Goal: Task Accomplishment & Management: Use online tool/utility

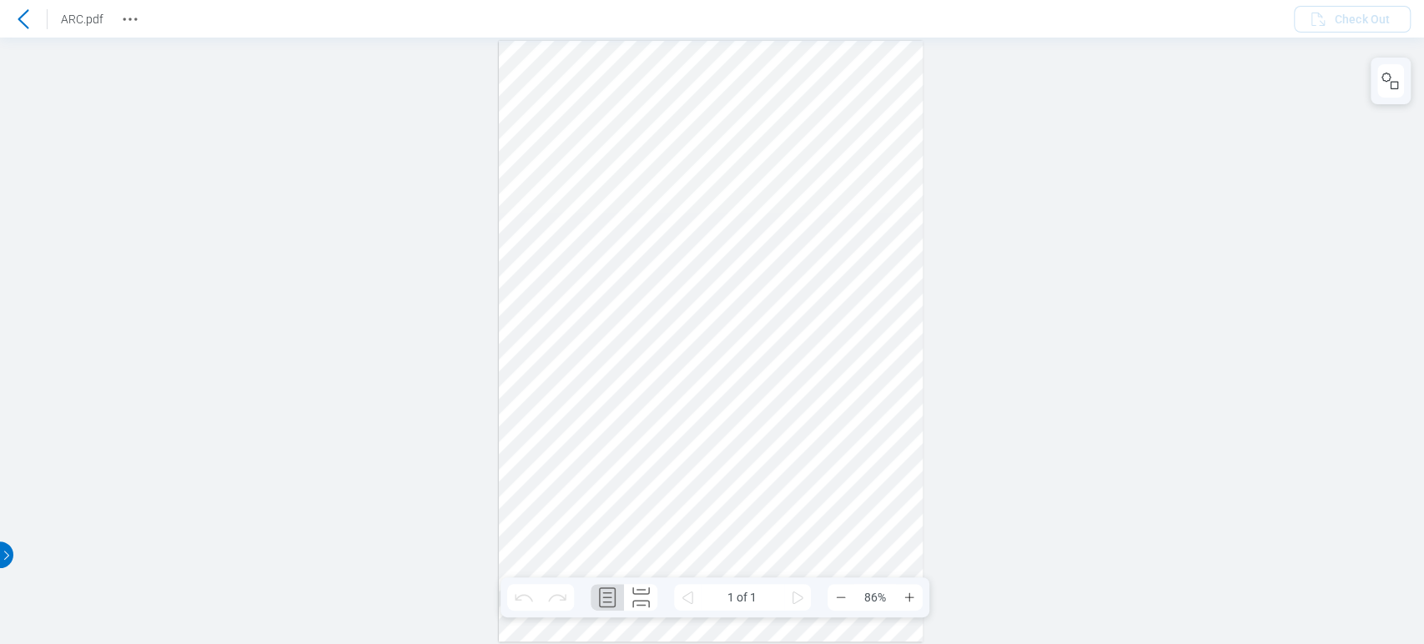
click at [27, 13] on icon at bounding box center [23, 19] width 20 height 20
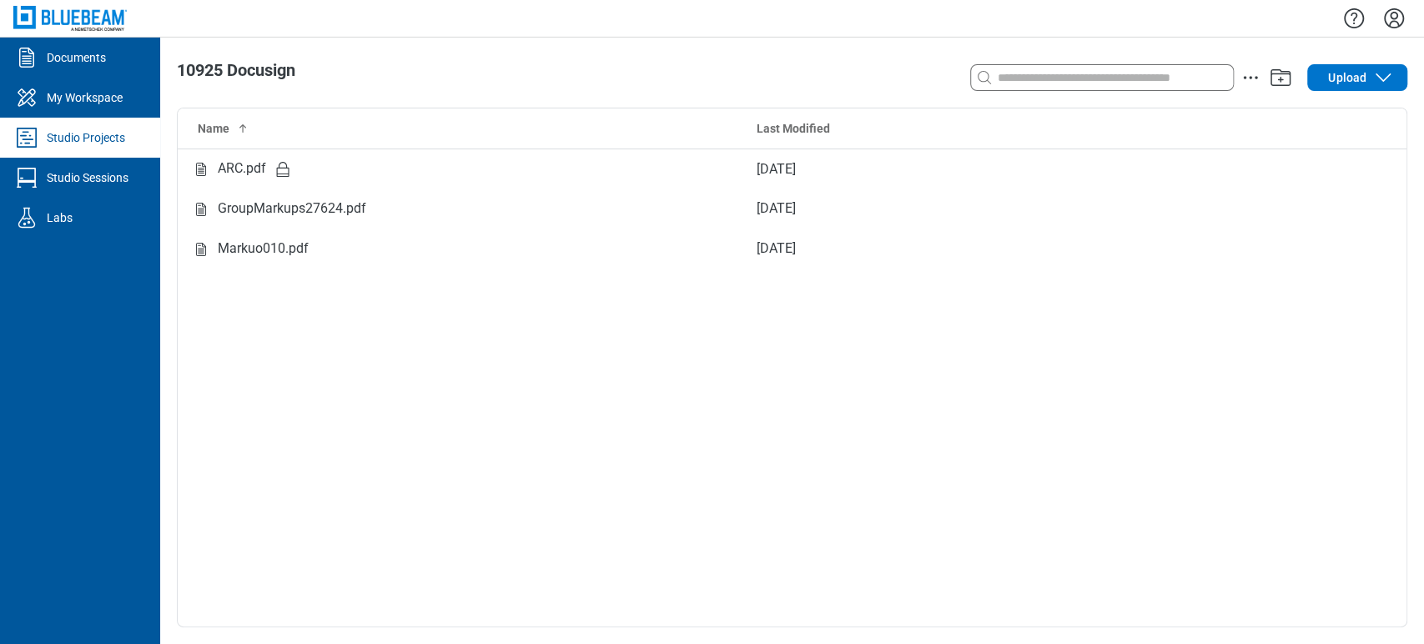
click at [84, 132] on div "Studio Projects" at bounding box center [86, 137] width 78 height 17
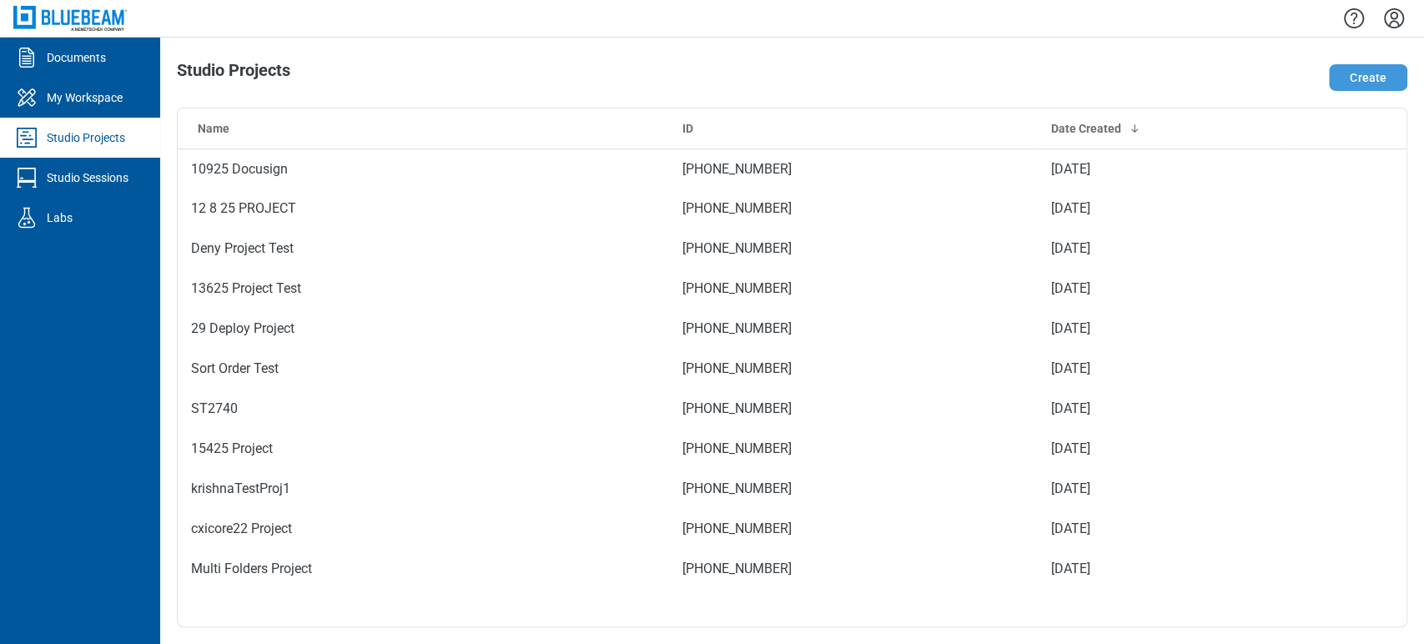
click at [1354, 78] on button "Create" at bounding box center [1368, 77] width 78 height 27
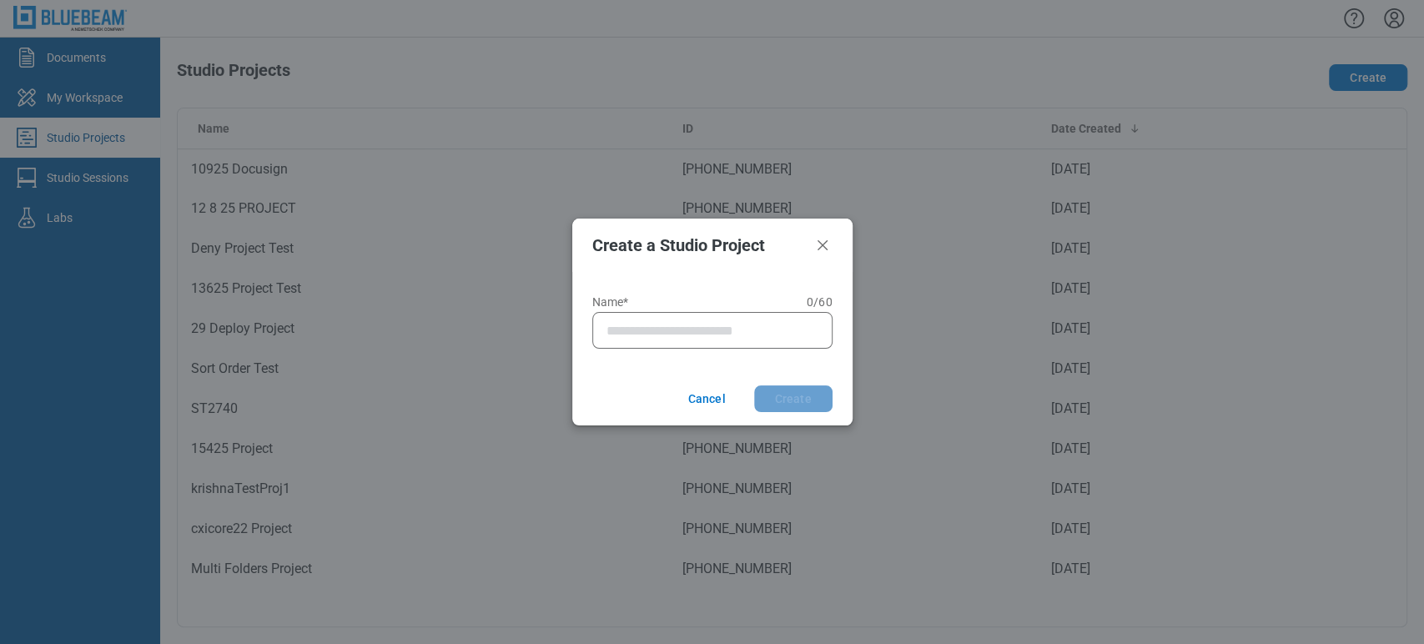
click at [728, 316] on div at bounding box center [712, 330] width 240 height 37
click at [719, 319] on div at bounding box center [712, 330] width 240 height 37
click at [713, 325] on input "Name* 0 of 60 characters 0 / 60" at bounding box center [716, 330] width 219 height 20
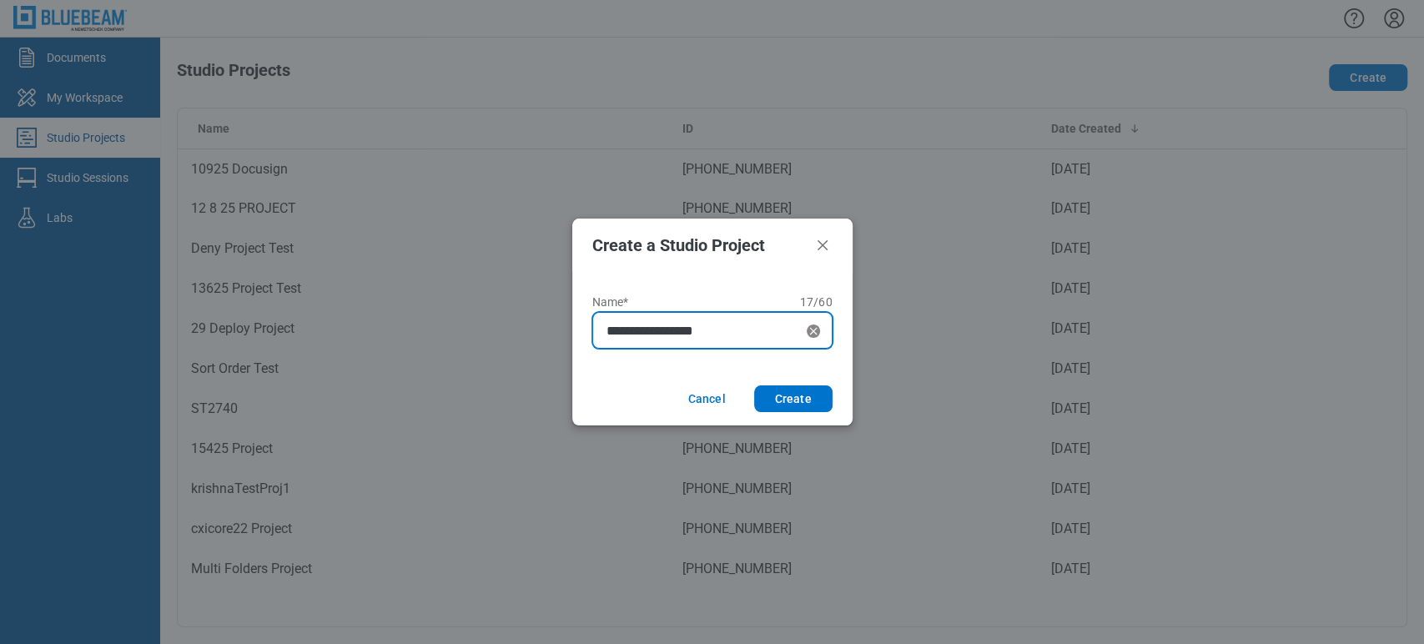
type input "**********"
click at [754, 386] on button "Create" at bounding box center [793, 399] width 78 height 27
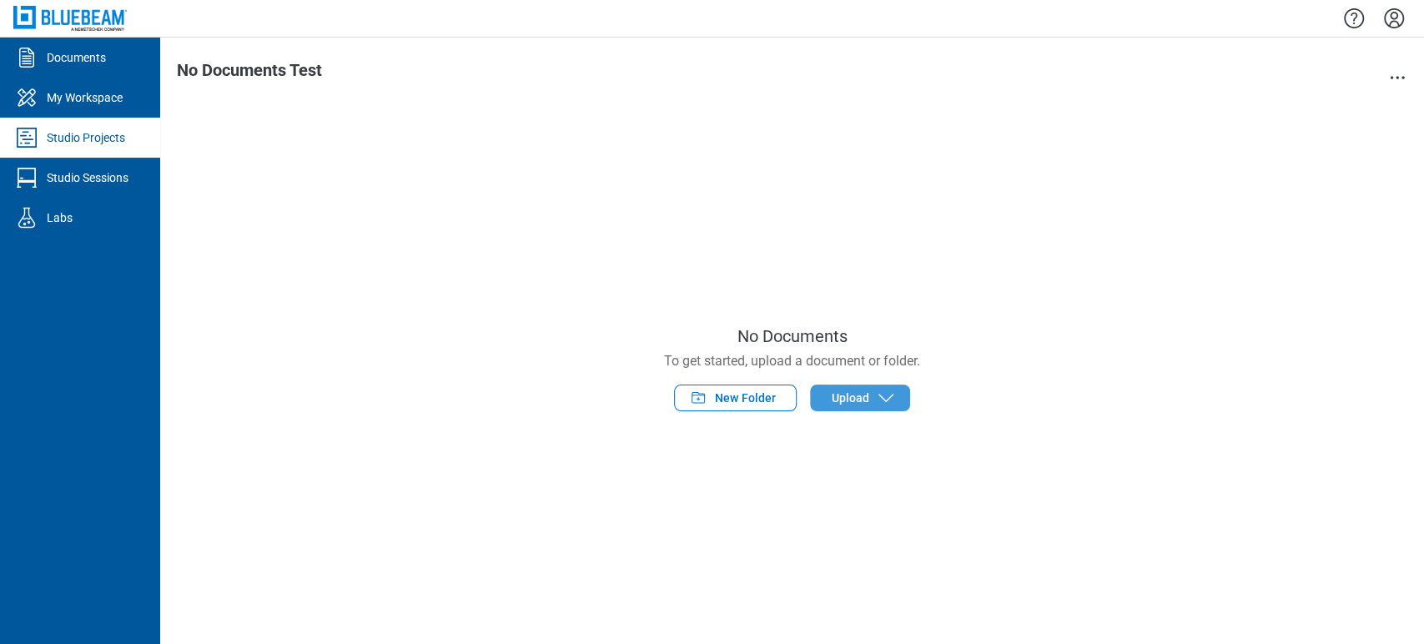
click at [871, 395] on button "Upload" at bounding box center [860, 398] width 100 height 27
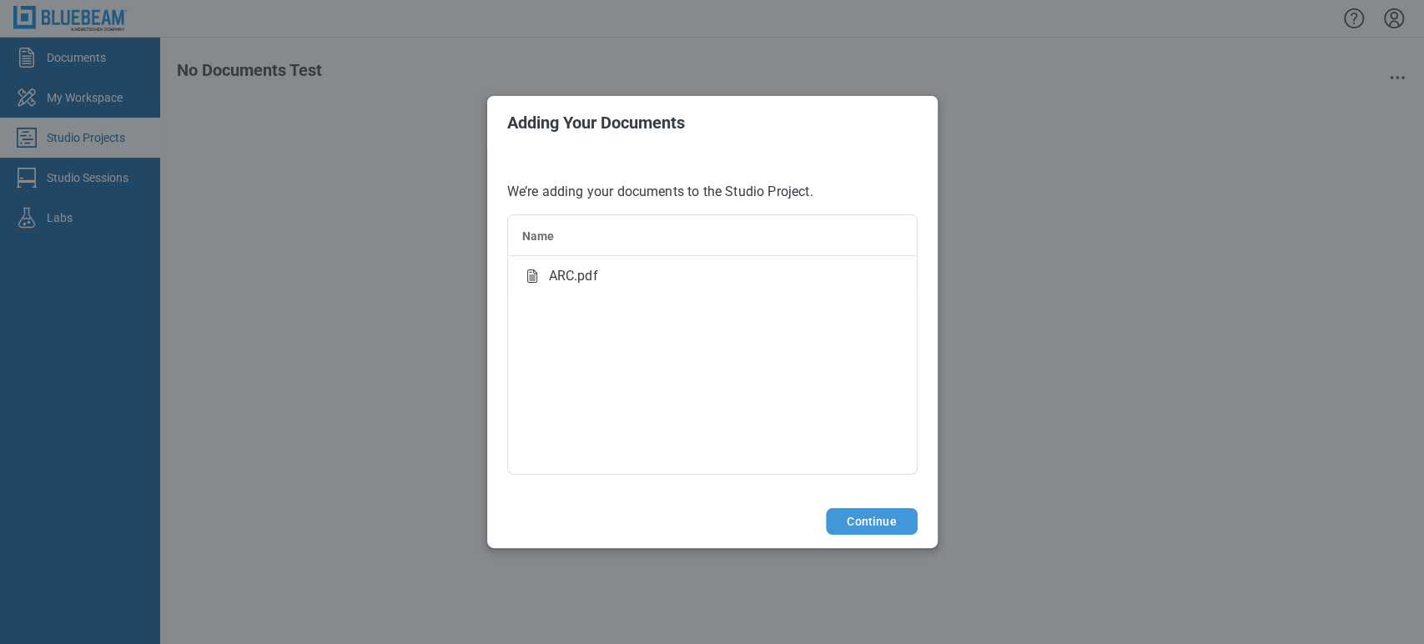
click at [901, 526] on button "Continue" at bounding box center [871, 521] width 91 height 27
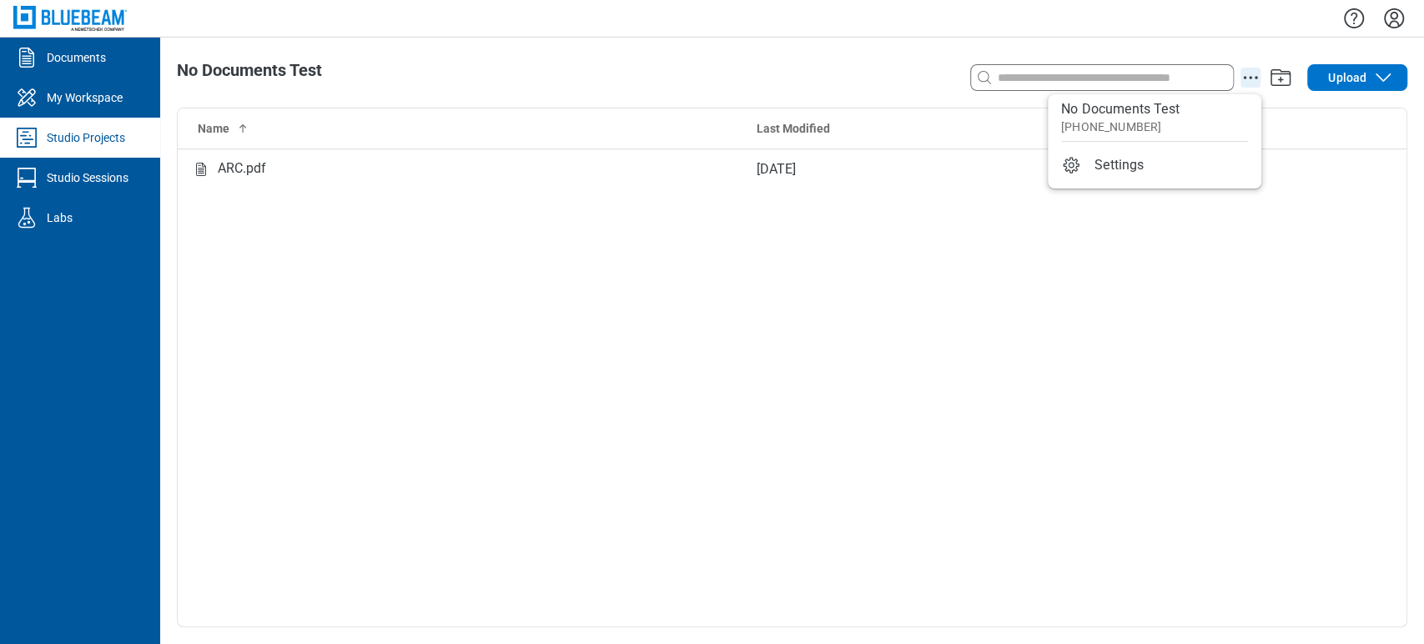
click at [1248, 83] on icon "action-menu" at bounding box center [1251, 78] width 20 height 20
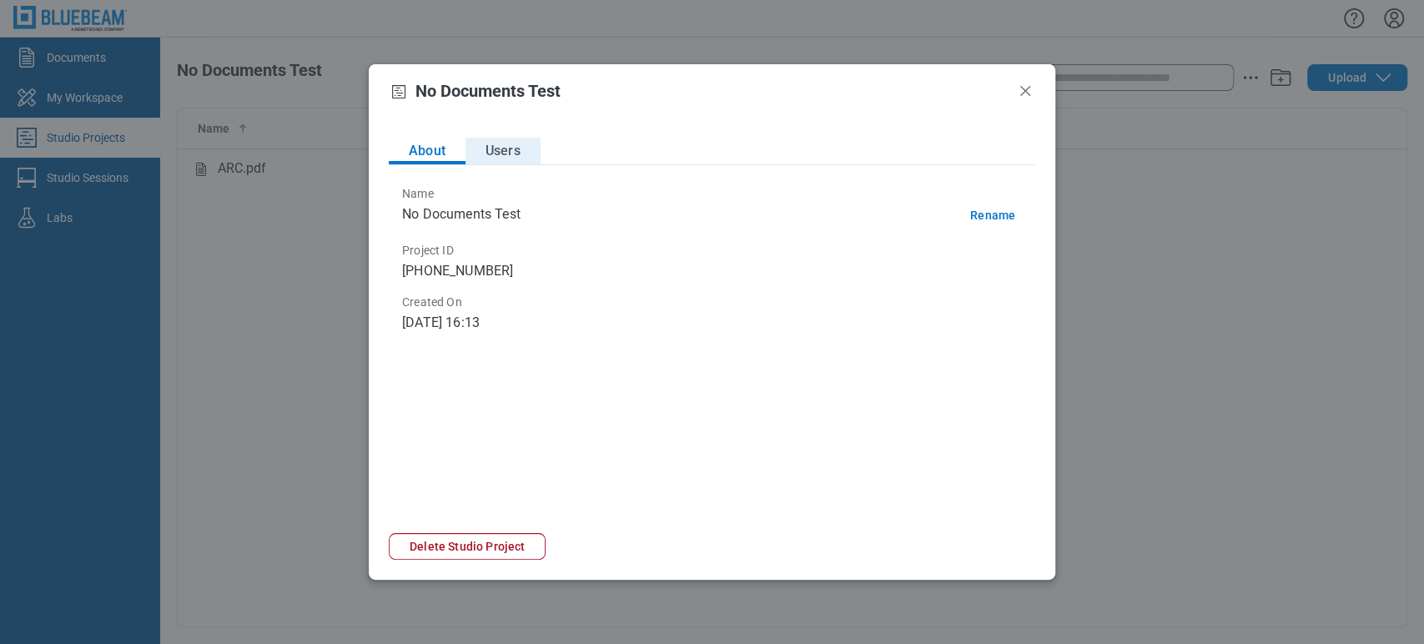
click at [488, 148] on button "Users" at bounding box center [503, 151] width 75 height 27
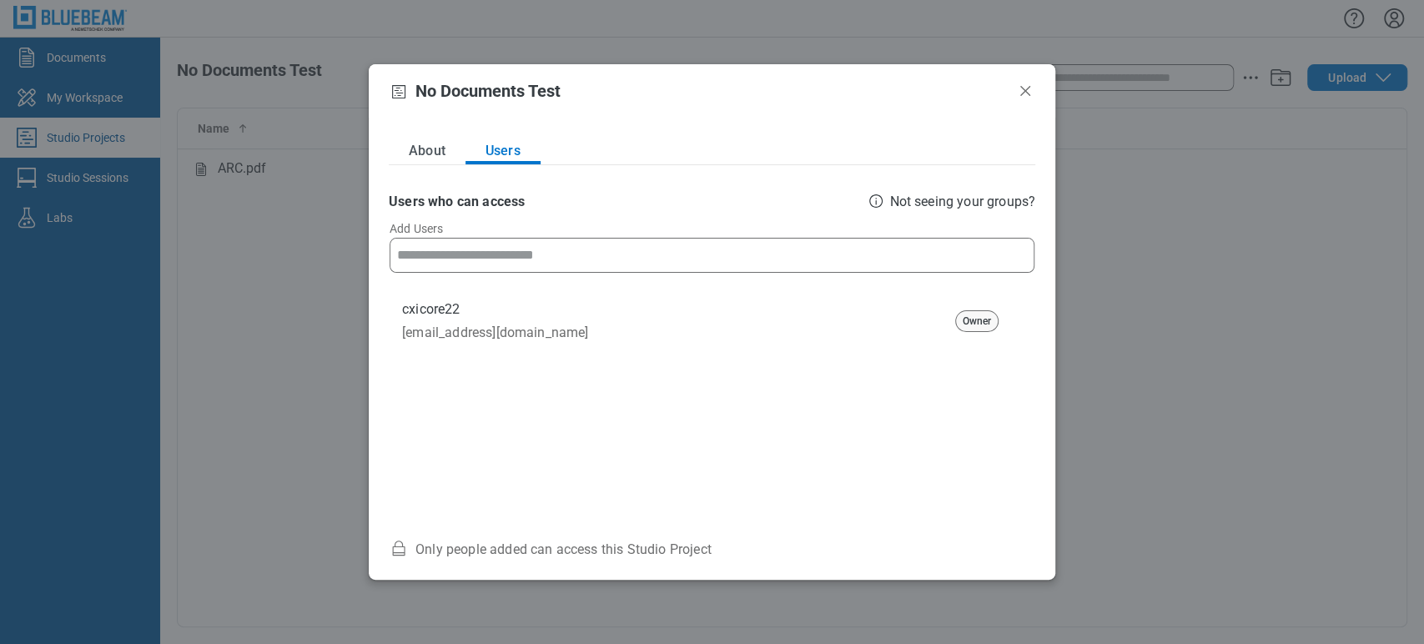
click at [517, 259] on input at bounding box center [712, 255] width 643 height 33
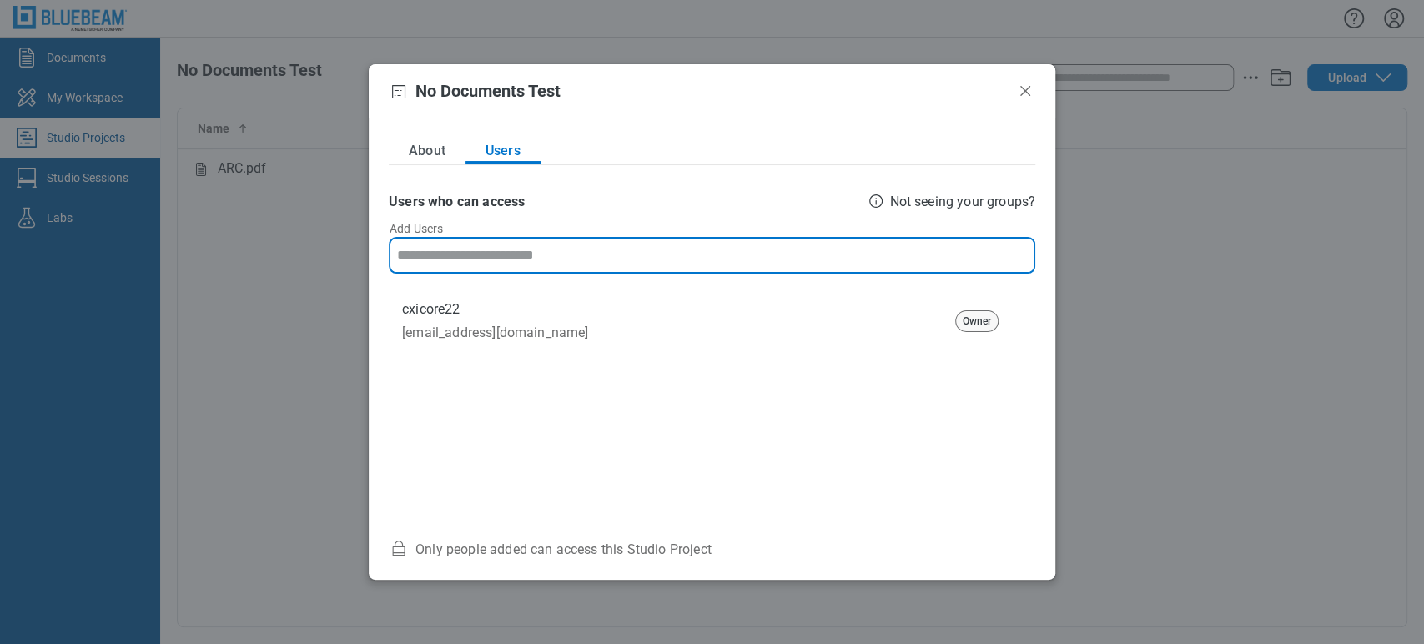
click at [517, 259] on input at bounding box center [712, 255] width 643 height 33
type input "**********"
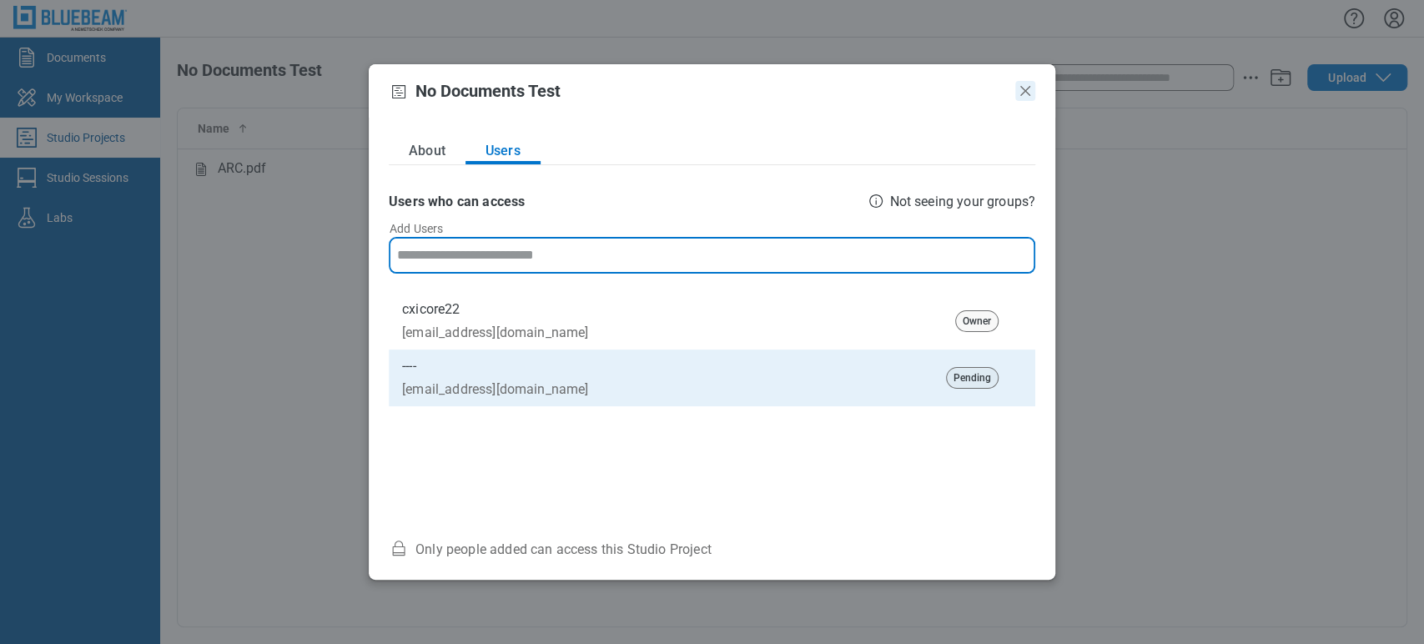
click at [1026, 90] on icon "Close" at bounding box center [1026, 91] width 10 height 10
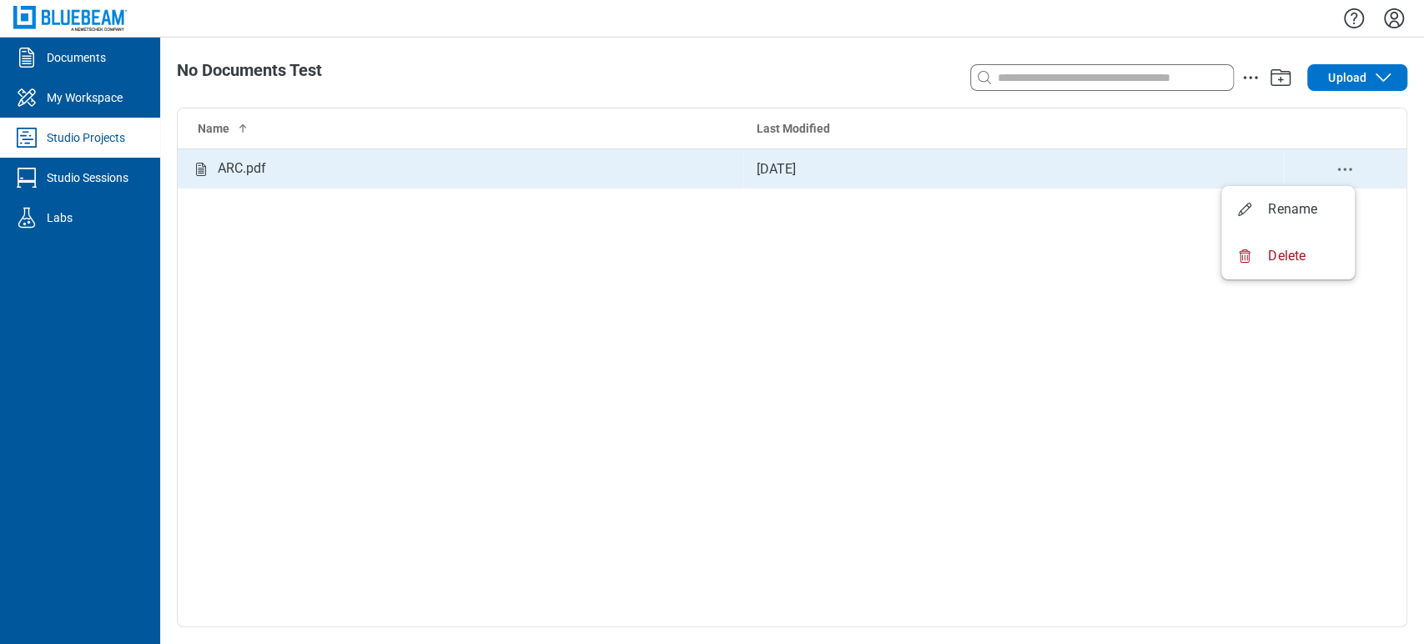
click at [1349, 161] on icon "delete-context-menu" at bounding box center [1345, 169] width 20 height 20
click at [791, 182] on td "[DATE]" at bounding box center [1014, 169] width 541 height 40
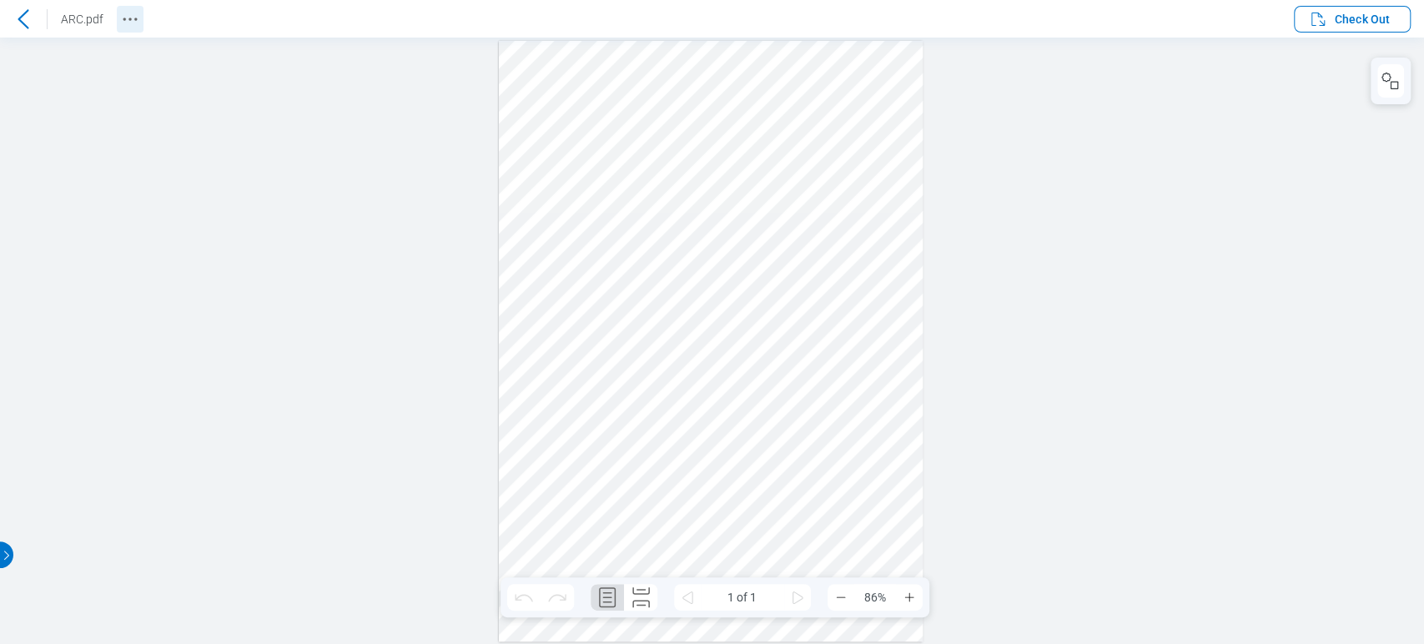
click at [121, 24] on icon "Revision History" at bounding box center [130, 19] width 20 height 20
click at [121, 22] on icon "Revision History" at bounding box center [130, 19] width 20 height 20
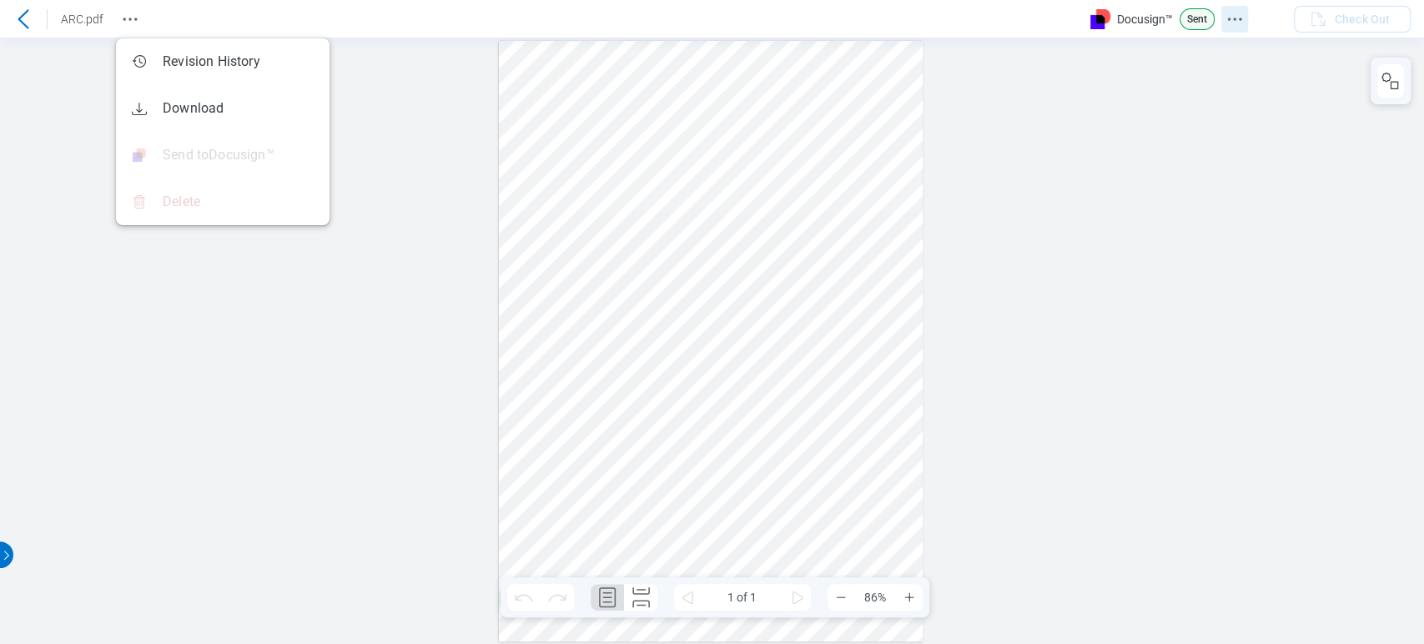
click at [1233, 15] on icon "Docusign Menu" at bounding box center [1235, 19] width 20 height 20
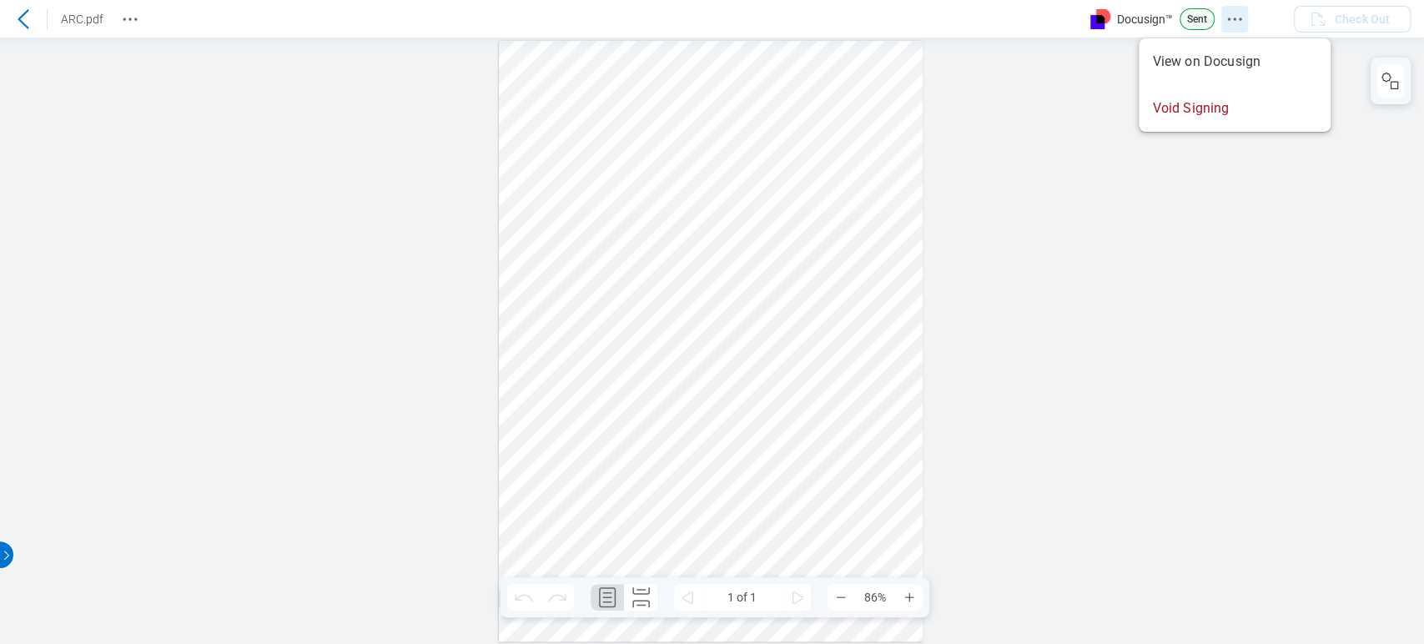
click at [1233, 15] on icon "Docusign Menu" at bounding box center [1235, 19] width 20 height 20
click at [23, 12] on icon at bounding box center [23, 19] width 20 height 20
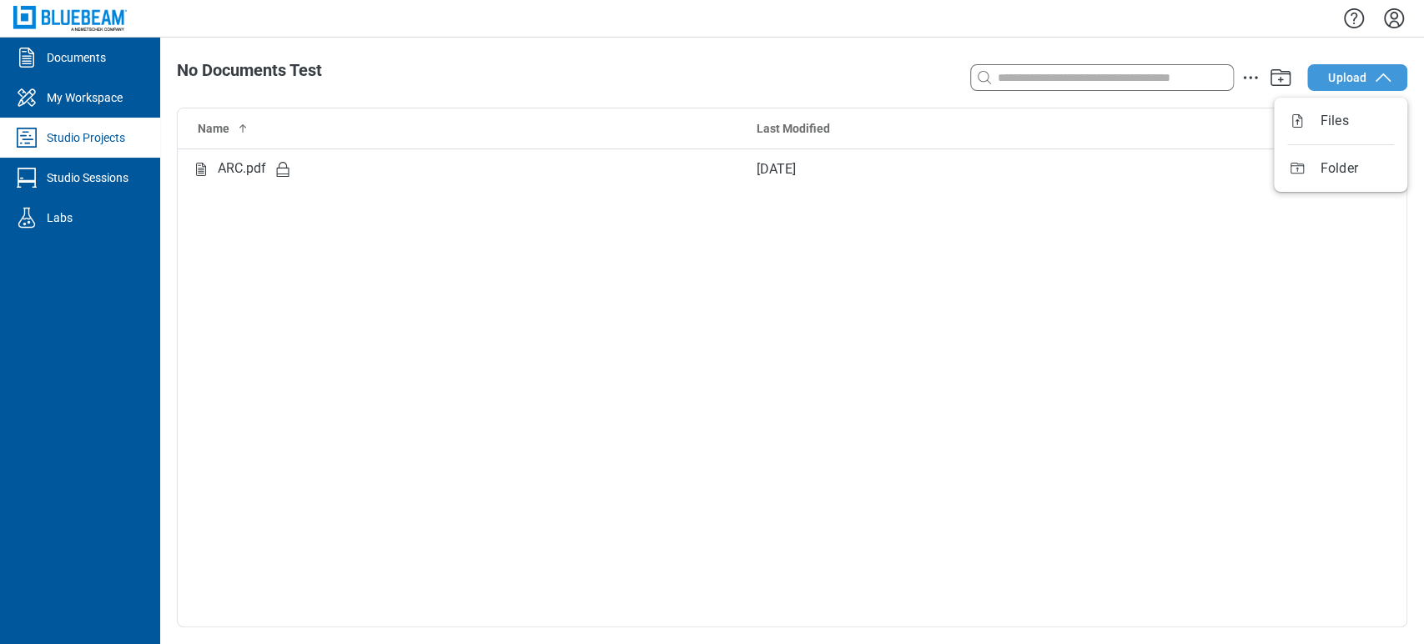
click at [1322, 71] on button "Upload" at bounding box center [1358, 77] width 100 height 27
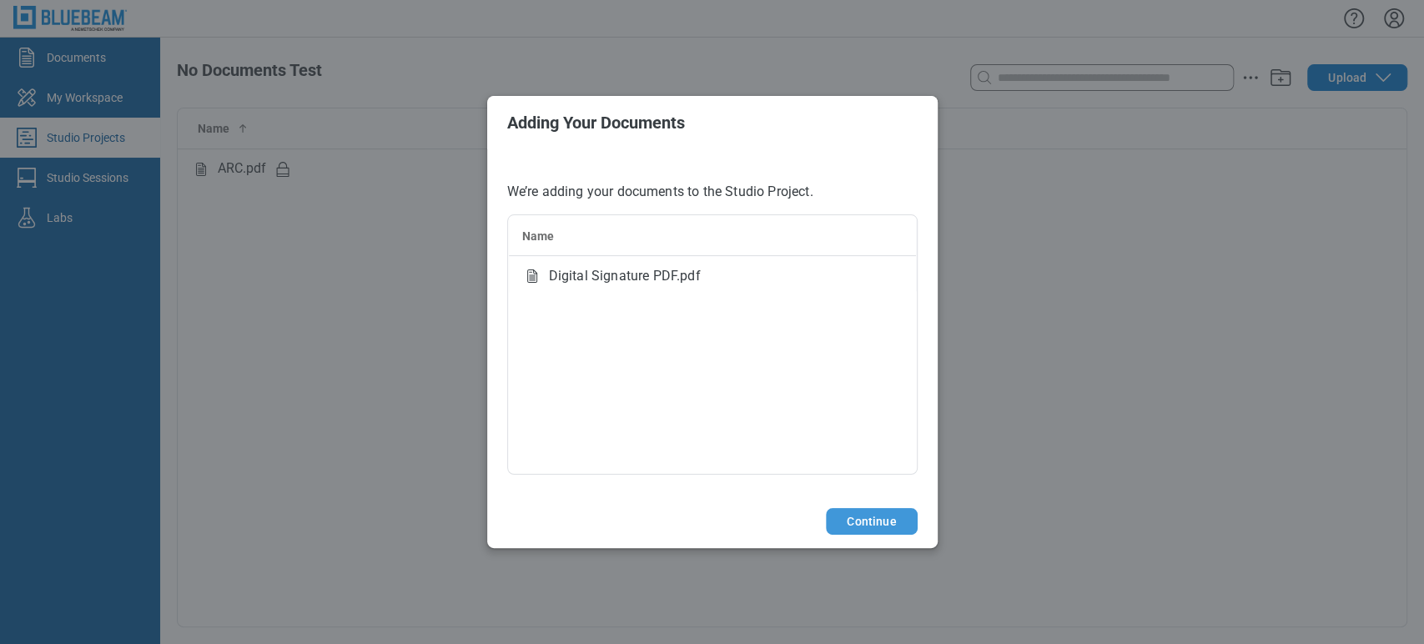
click at [906, 532] on button "Continue" at bounding box center [871, 521] width 91 height 27
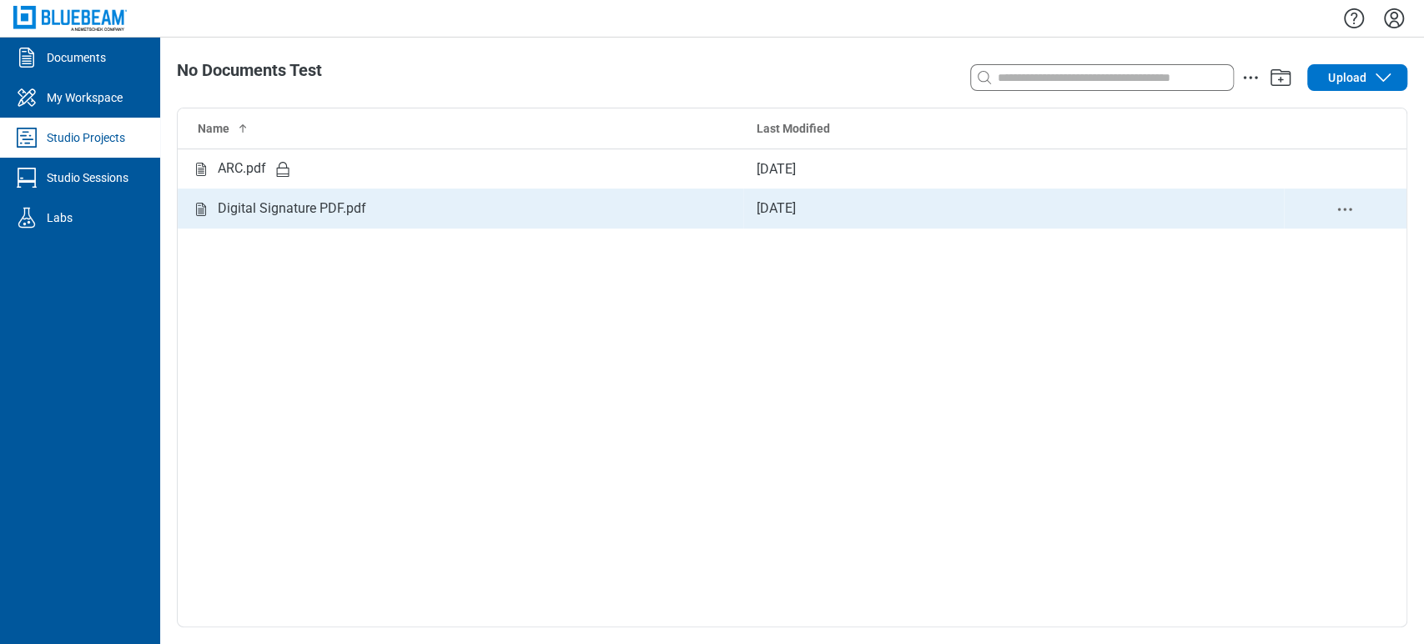
click at [514, 217] on div "Digital Signature PDF.pdf" at bounding box center [460, 209] width 539 height 21
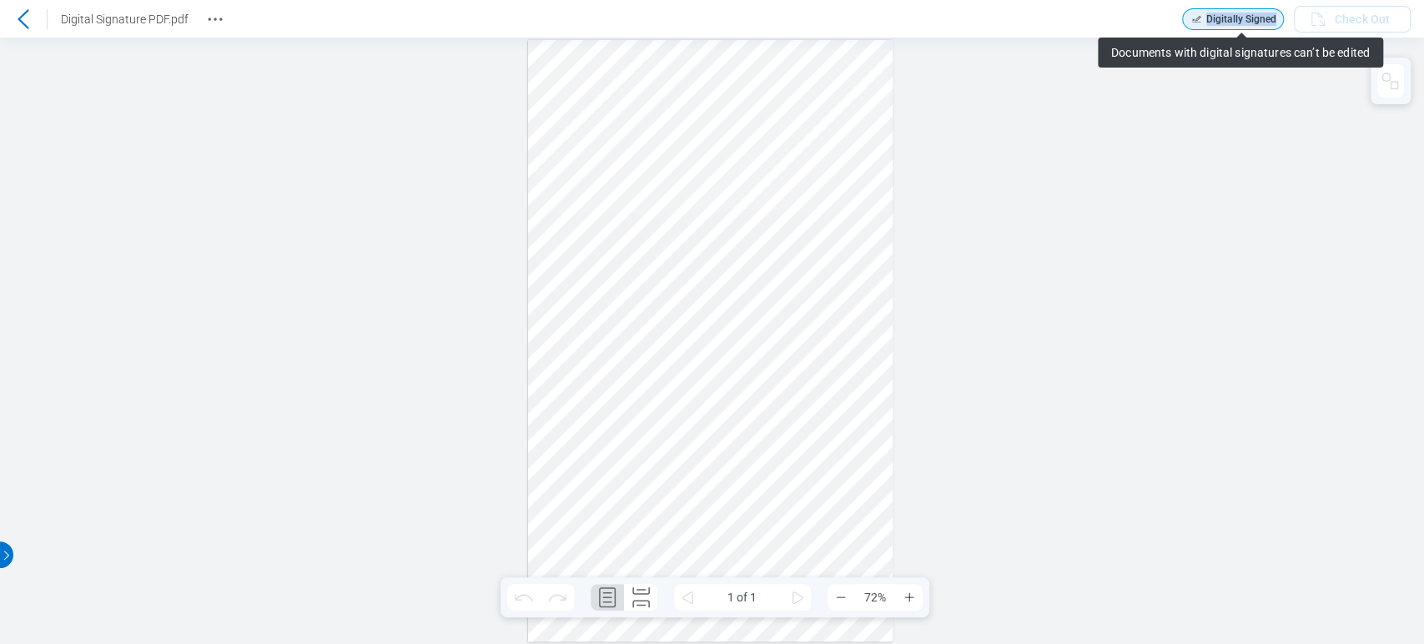
drag, startPoint x: 1172, startPoint y: 18, endPoint x: 1283, endPoint y: 18, distance: 110.2
click at [1283, 18] on header "Digital Signature PDF.pdf Digitally Signed Documents with digital signatures ca…" at bounding box center [712, 19] width 1424 height 38
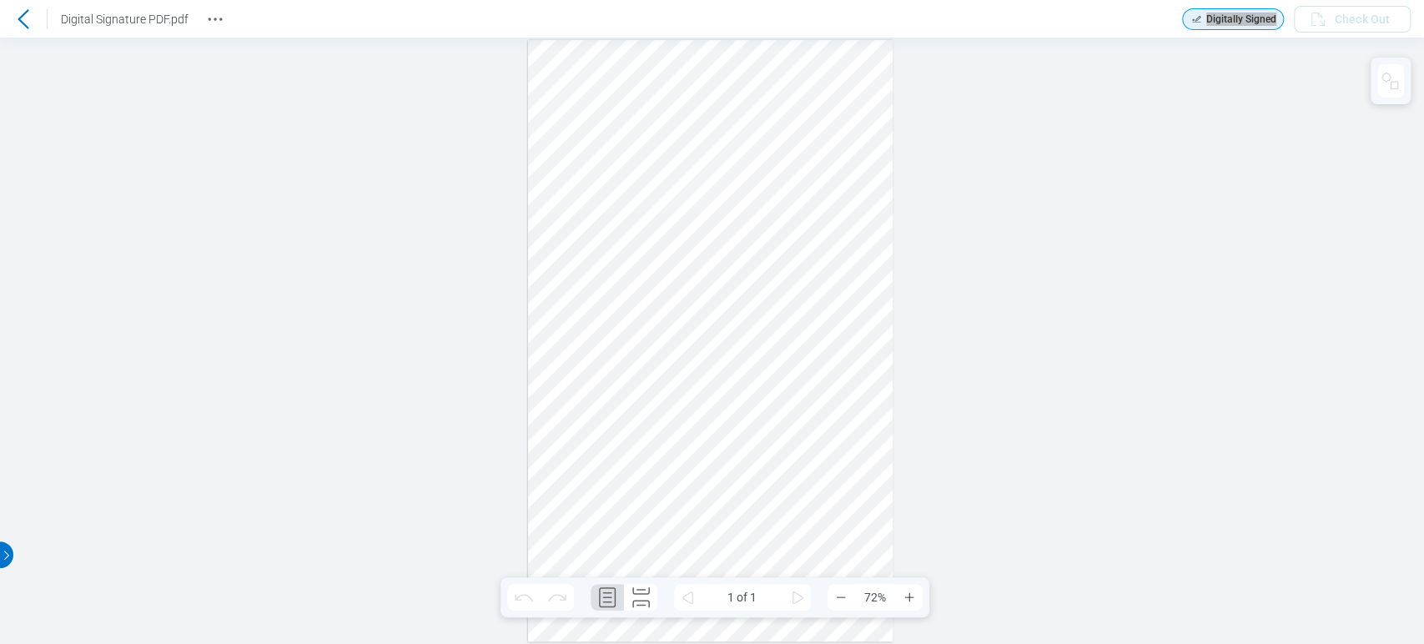
click at [605, 116] on div at bounding box center [710, 341] width 365 height 602
drag, startPoint x: 619, startPoint y: 64, endPoint x: 728, endPoint y: 131, distance: 127.4
click at [728, 131] on div at bounding box center [710, 341] width 365 height 602
click at [1268, 134] on div at bounding box center [712, 341] width 1424 height 607
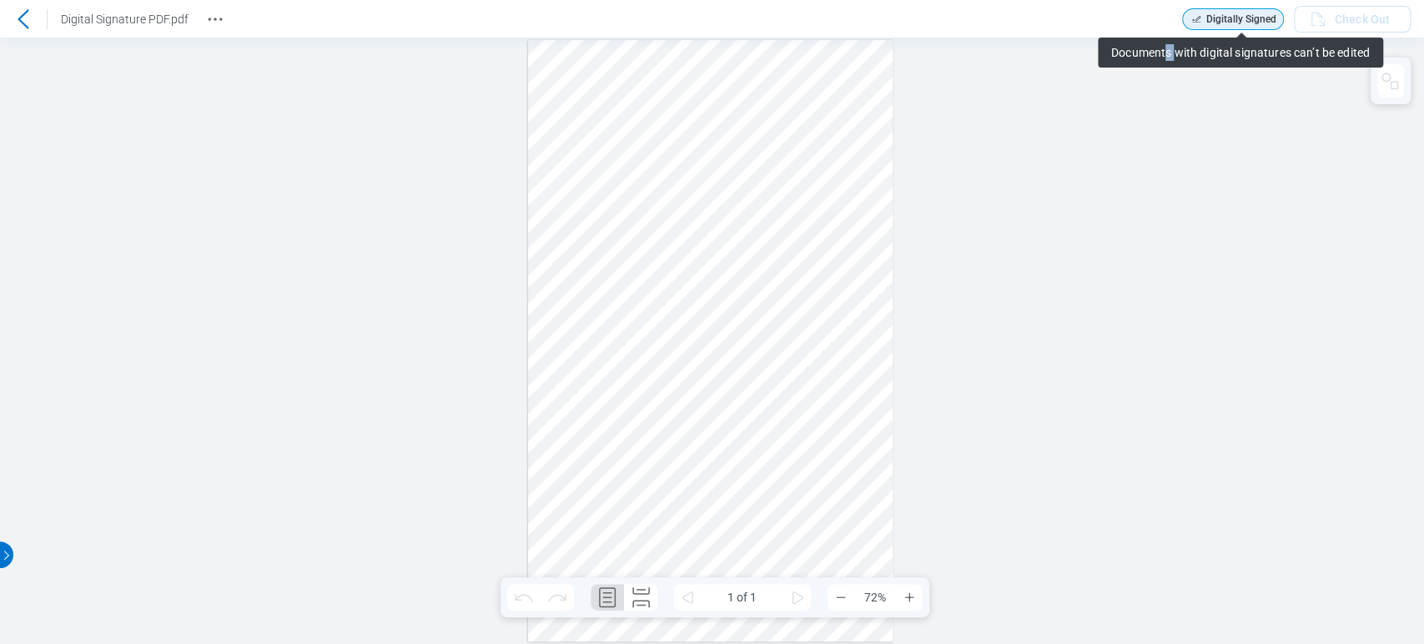
drag, startPoint x: 1174, startPoint y: 83, endPoint x: 1146, endPoint y: 112, distance: 40.7
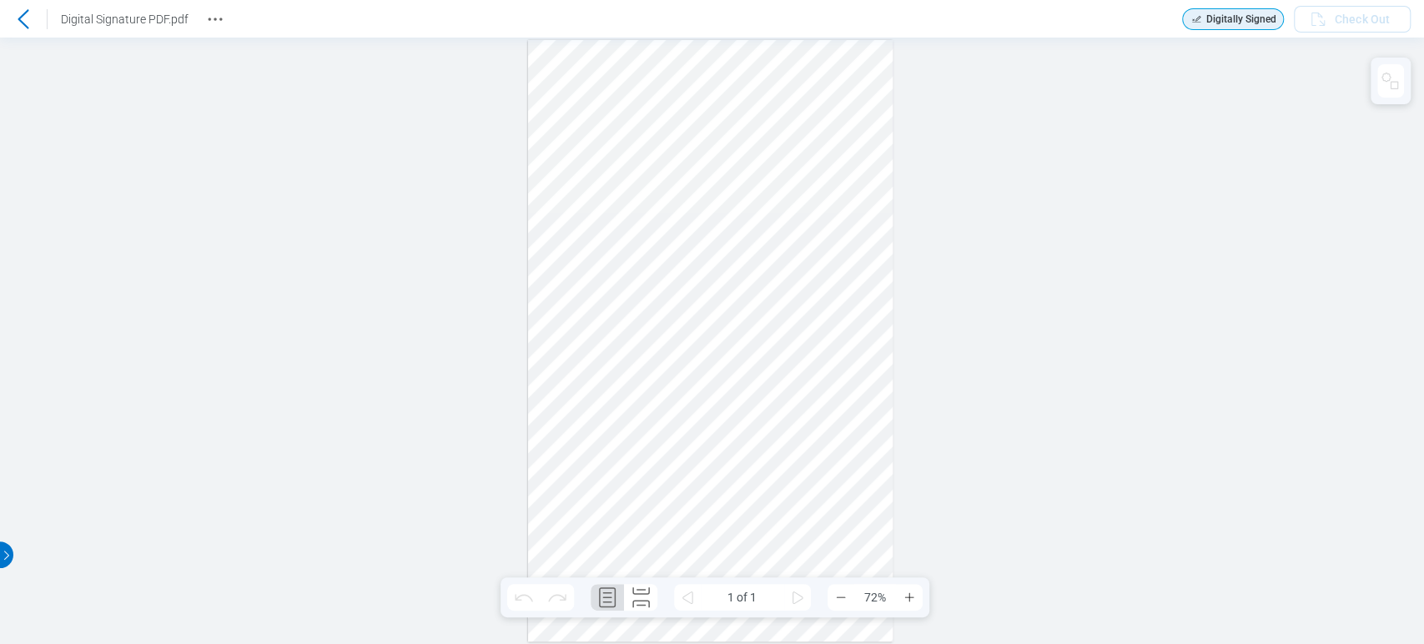
click at [1146, 112] on div at bounding box center [712, 341] width 1424 height 607
click at [13, 18] on icon at bounding box center [23, 19] width 20 height 20
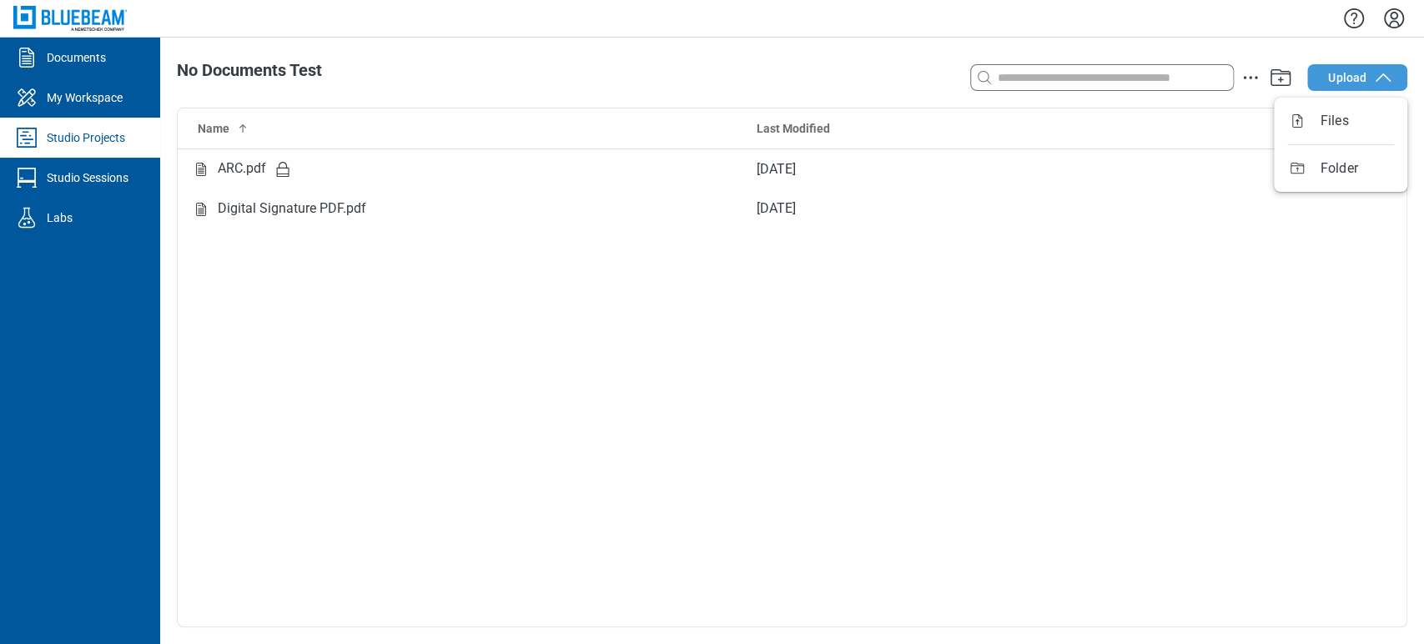
click at [1349, 83] on span "Upload" at bounding box center [1347, 77] width 38 height 17
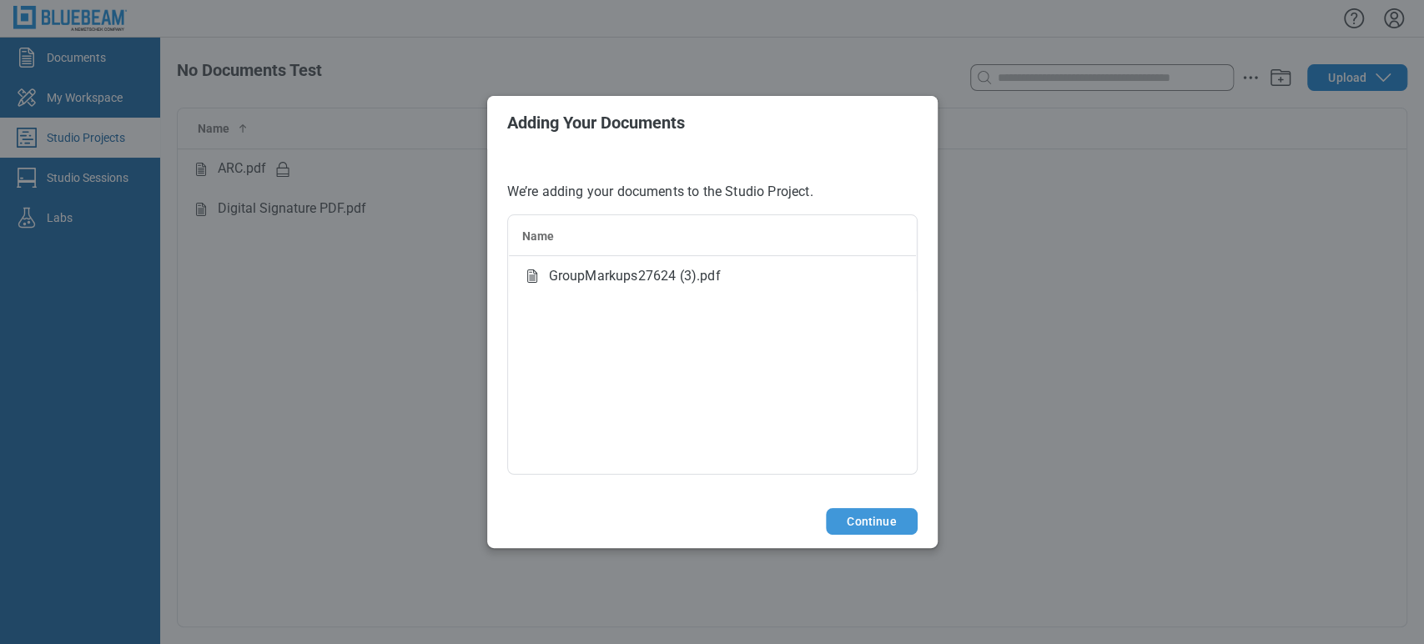
click at [857, 512] on button "Continue" at bounding box center [871, 521] width 91 height 27
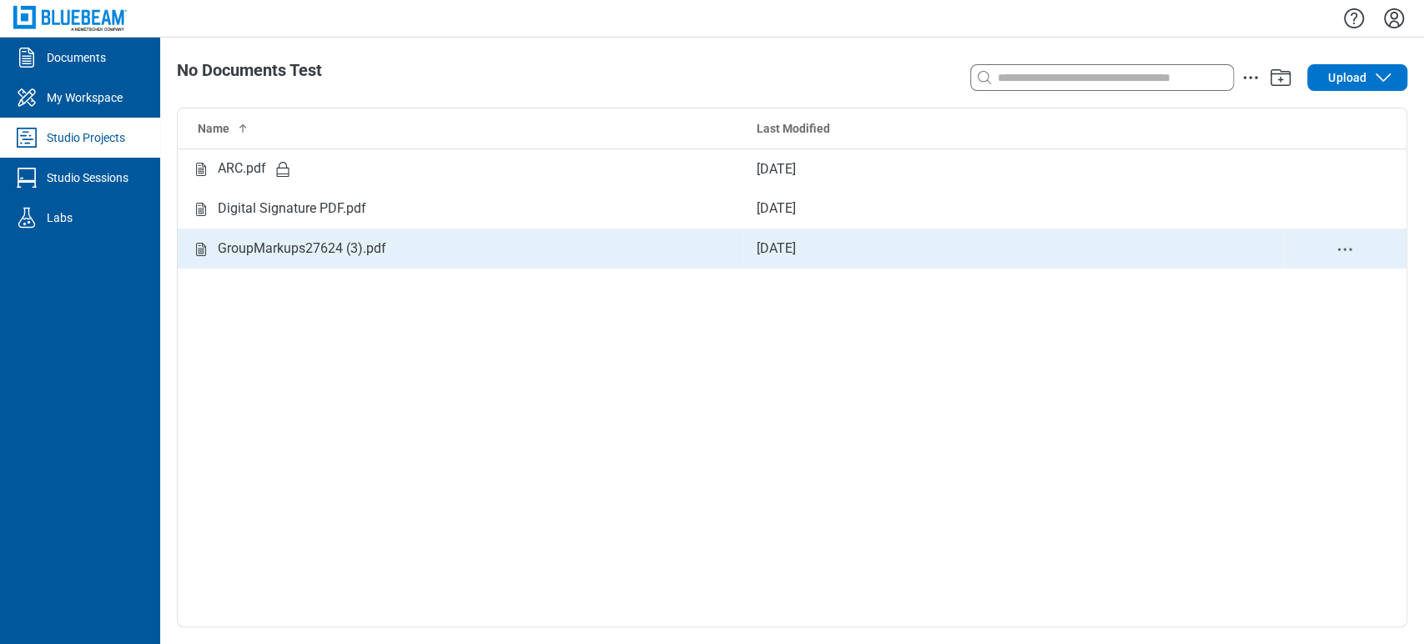
click at [360, 237] on td "GroupMarkups27624 (3).pdf" at bounding box center [461, 249] width 566 height 40
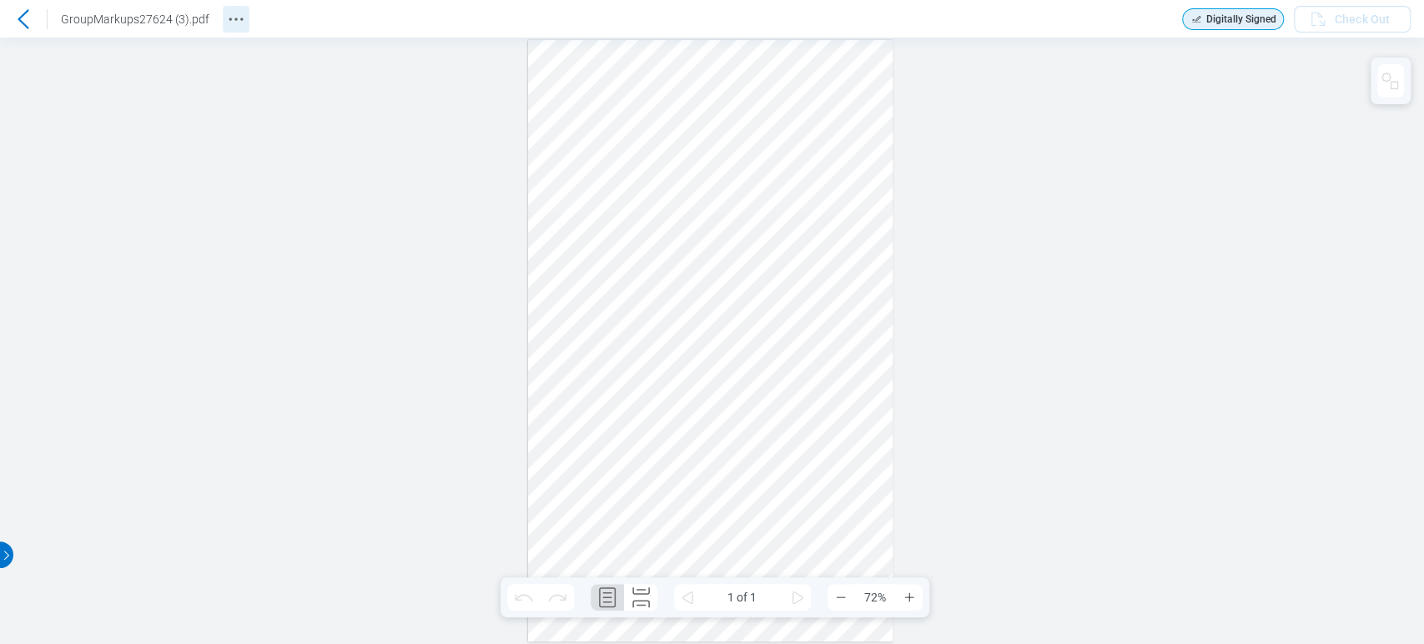
click at [223, 30] on button "Revision History" at bounding box center [236, 19] width 27 height 27
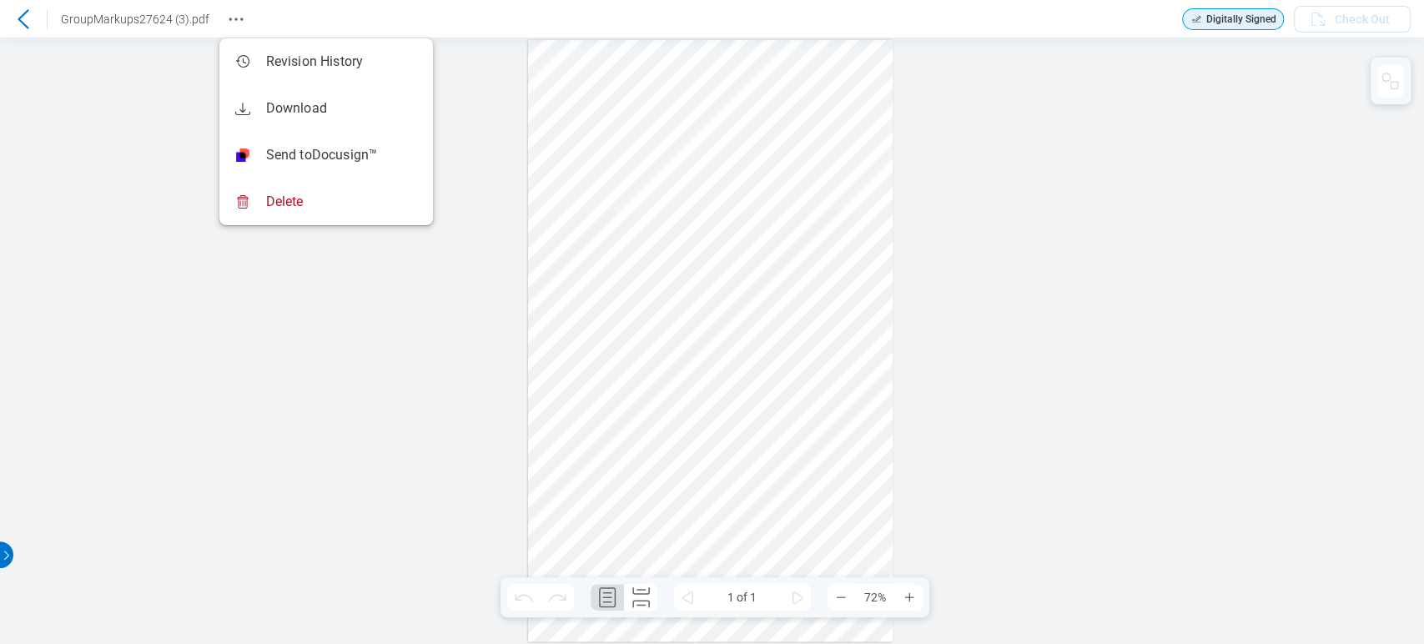
click at [132, 123] on div "Sign here" at bounding box center [712, 341] width 1424 height 607
click at [237, 15] on icon "Revision History" at bounding box center [236, 19] width 20 height 20
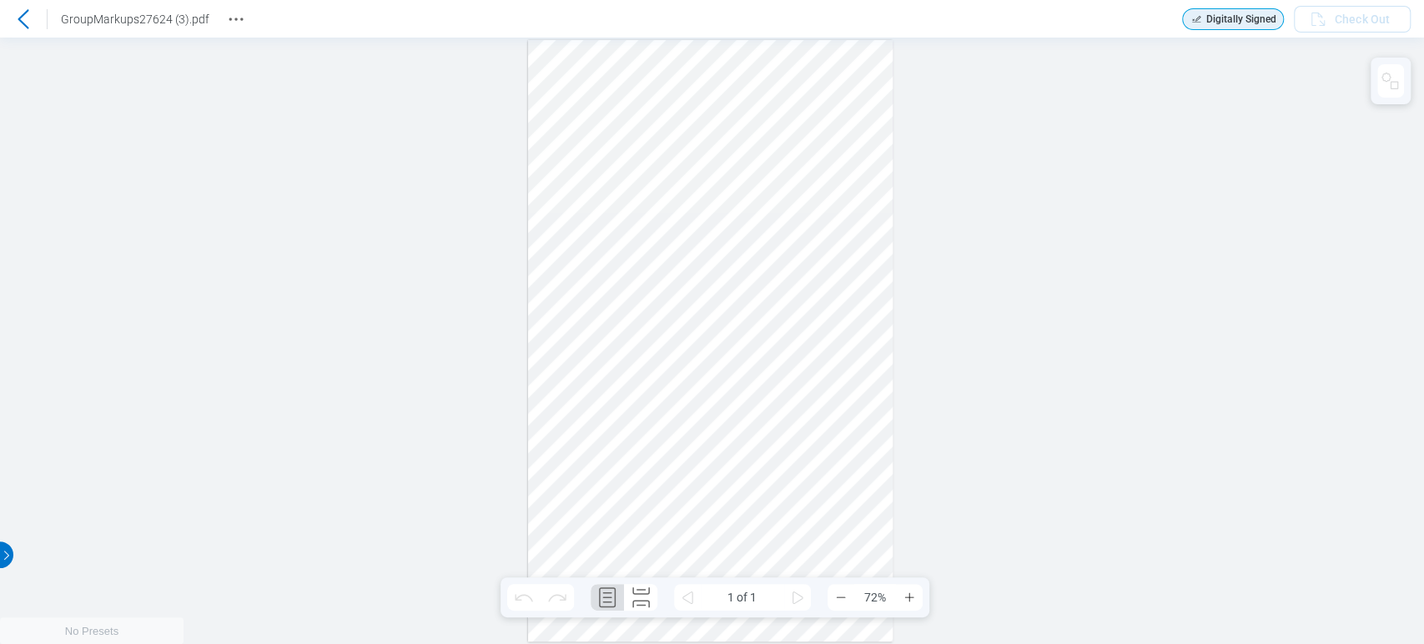
click at [26, 9] on icon at bounding box center [23, 19] width 20 height 20
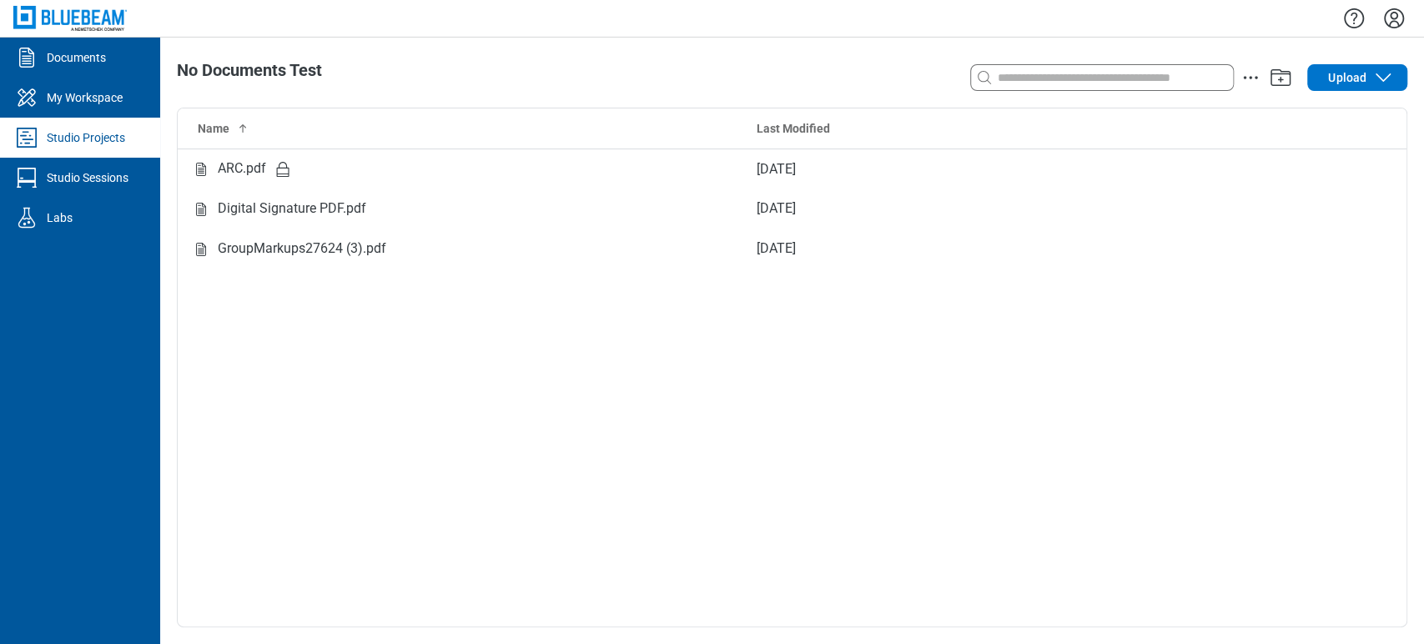
click at [73, 129] on div "Studio Projects" at bounding box center [86, 137] width 78 height 17
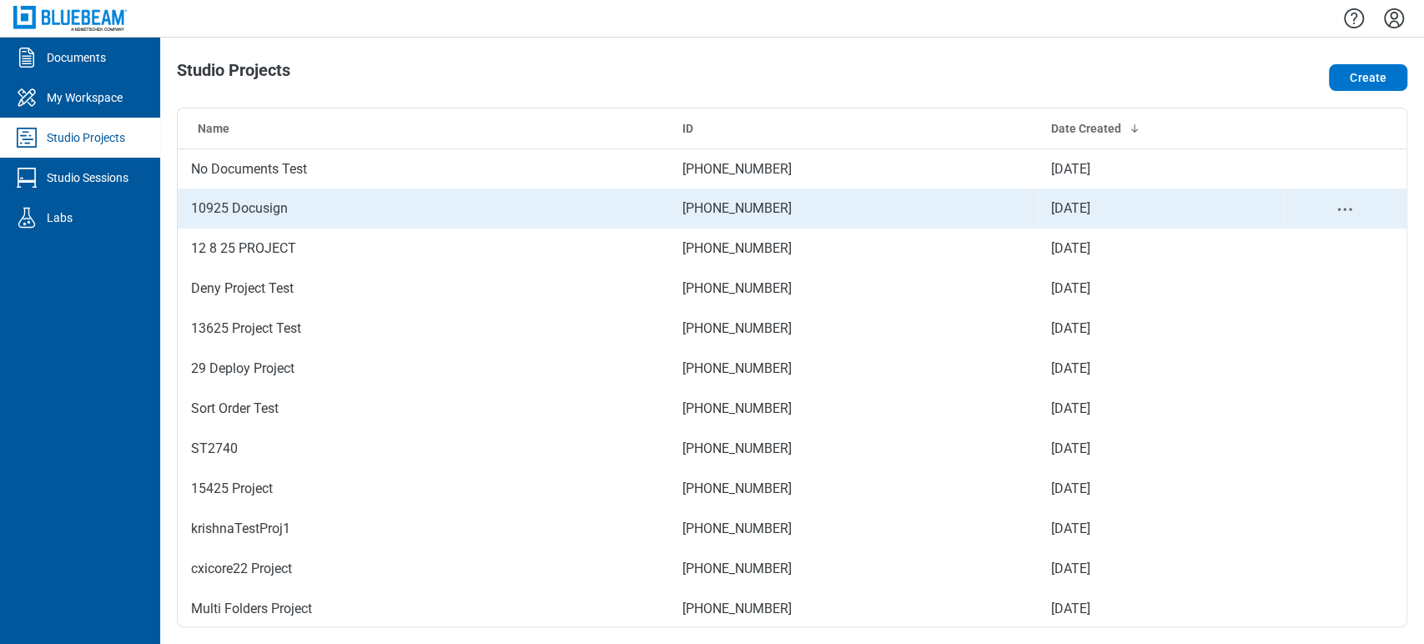
click at [234, 205] on td "10925 Docusign" at bounding box center [424, 209] width 492 height 40
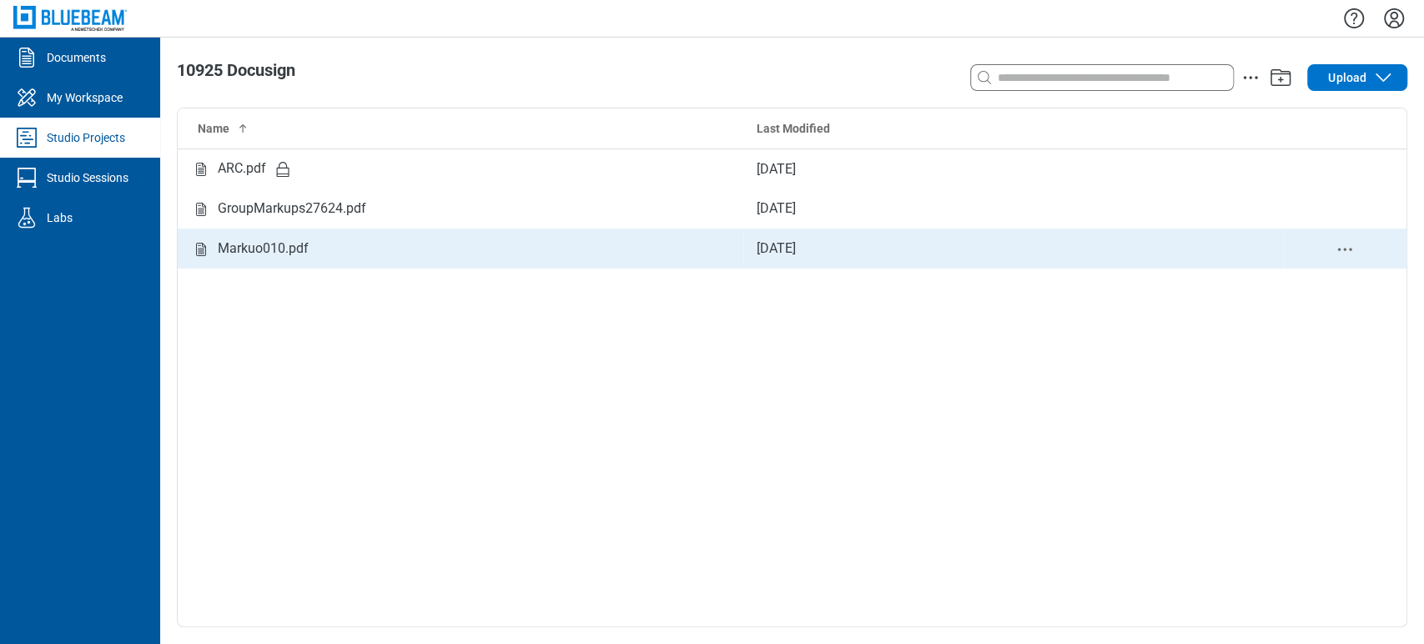
click at [254, 255] on div "Markuo010.pdf" at bounding box center [263, 249] width 91 height 21
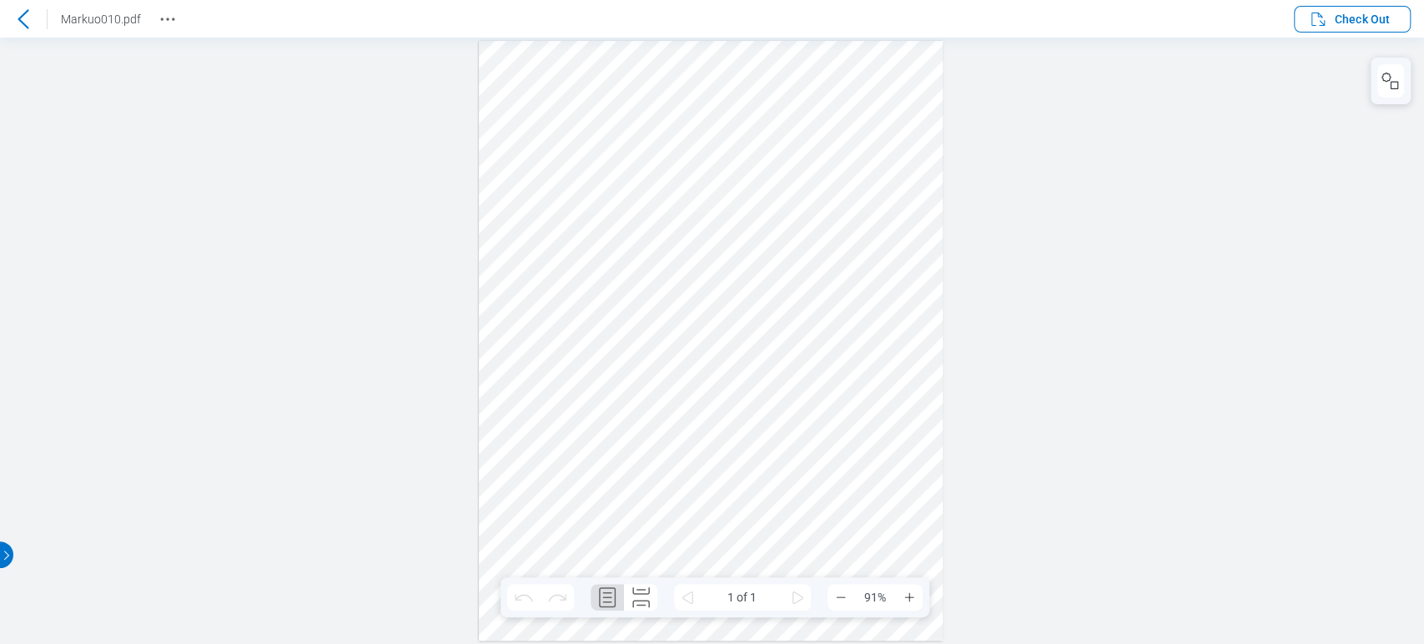
click at [32, 28] on icon at bounding box center [23, 19] width 20 height 20
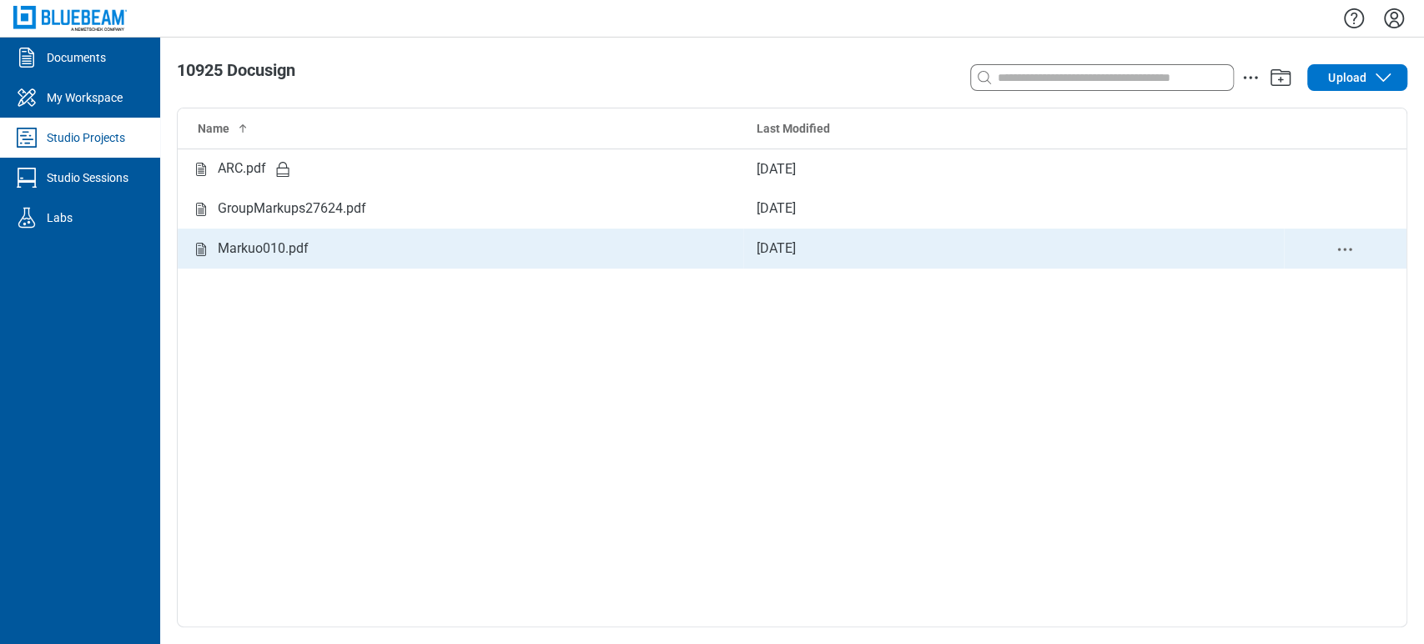
click at [300, 250] on div "Markuo010.pdf" at bounding box center [263, 249] width 91 height 21
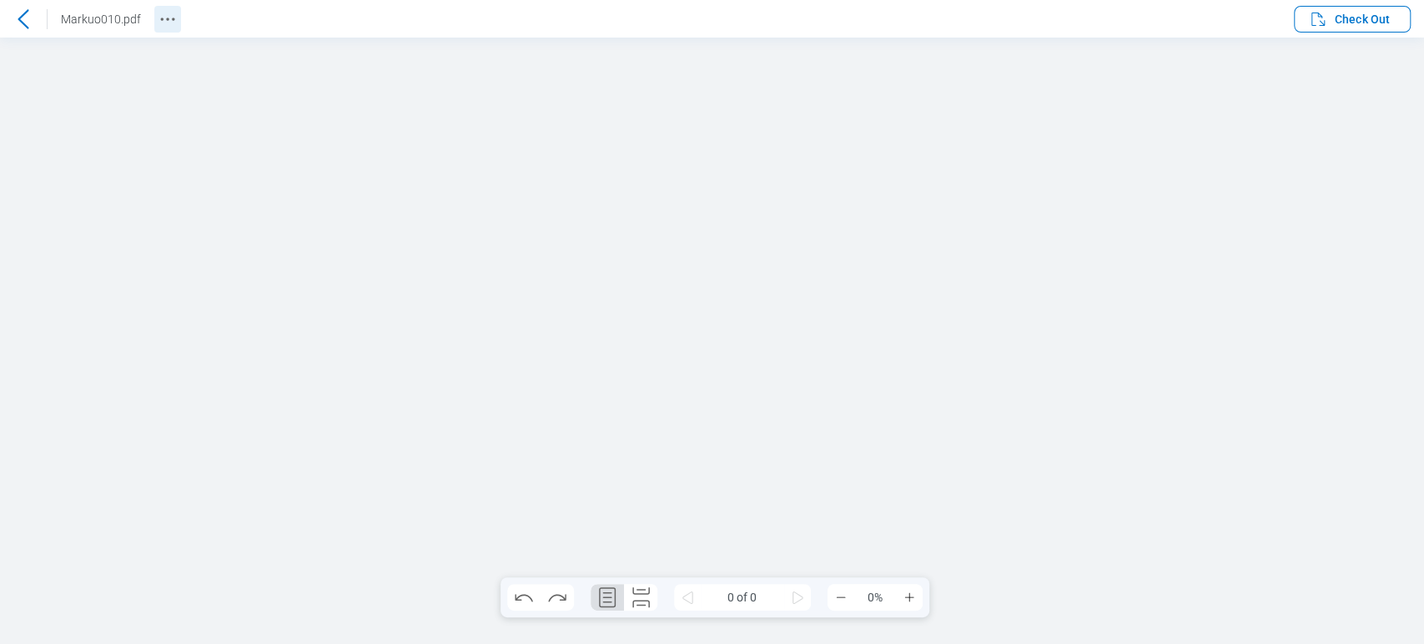
click at [164, 21] on icon "Revision History" at bounding box center [168, 19] width 20 height 20
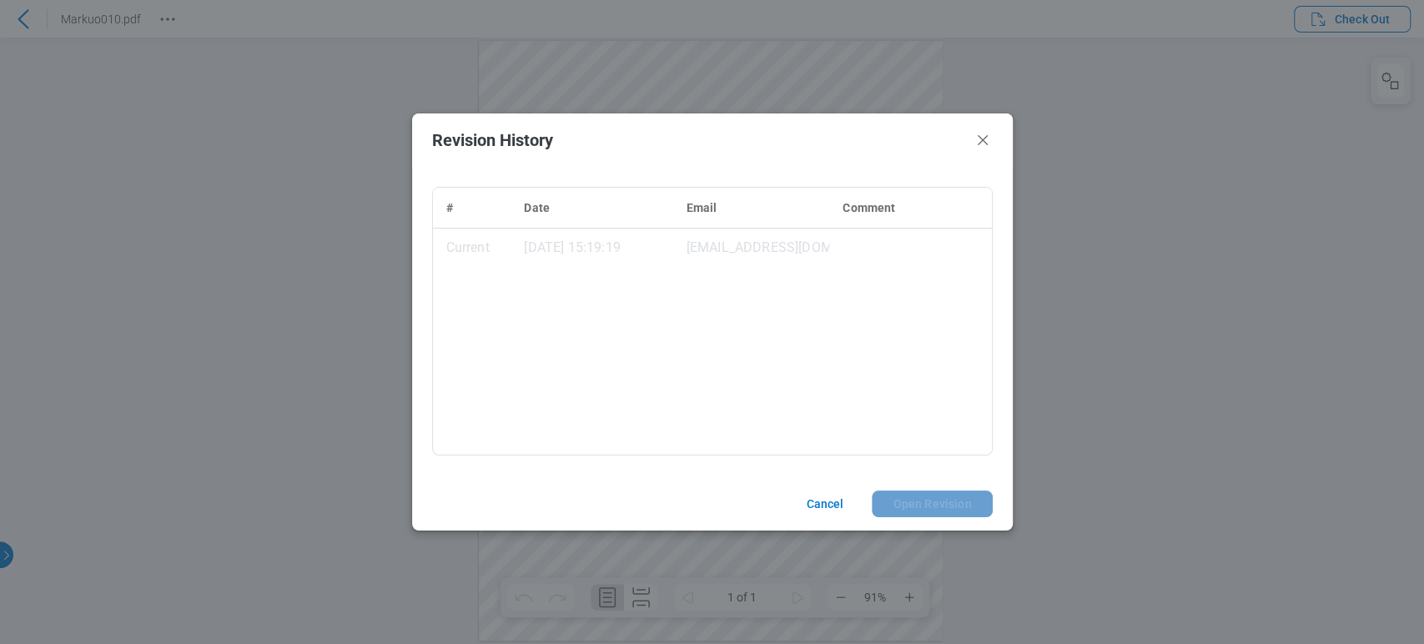
click at [553, 235] on td "10/09/2025, 15:19:19" at bounding box center [592, 248] width 162 height 40
click at [984, 139] on icon "Close" at bounding box center [983, 140] width 10 height 10
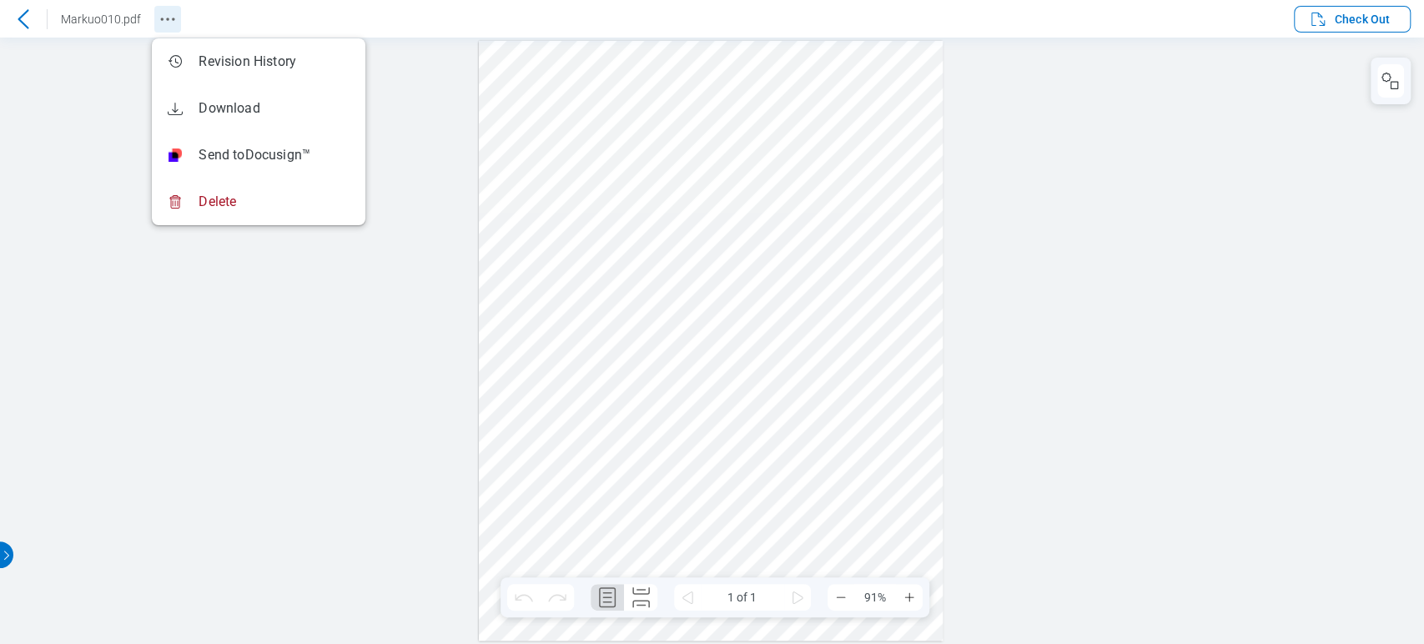
click at [169, 13] on icon "Revision History" at bounding box center [168, 19] width 20 height 20
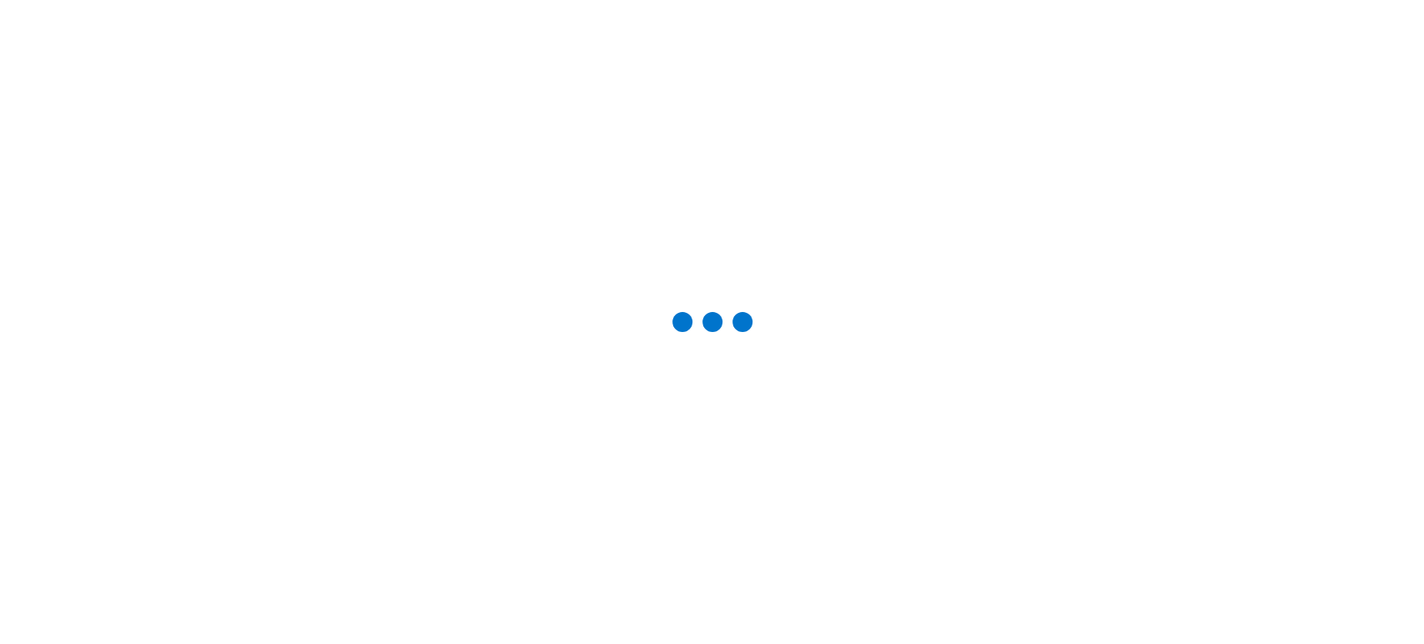
click at [174, 25] on main at bounding box center [712, 322] width 1424 height 644
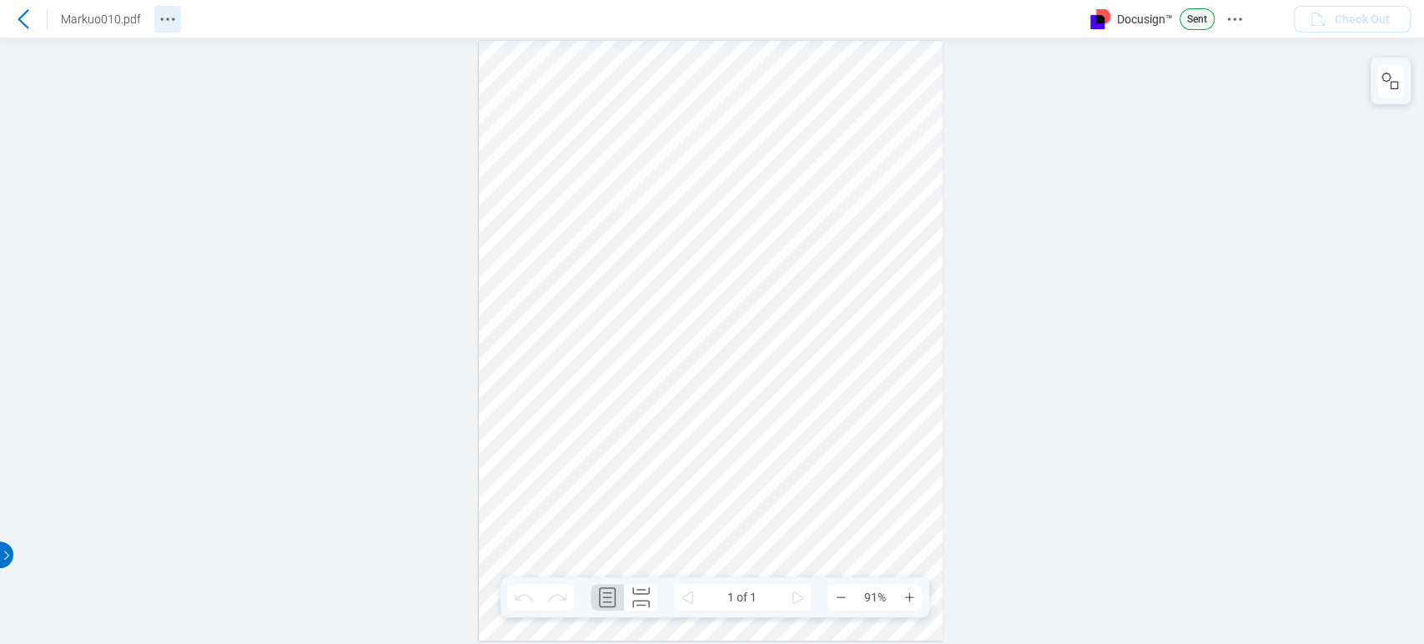
click at [169, 23] on icon "Revision History" at bounding box center [168, 19] width 20 height 20
click at [173, 18] on icon "Revision History" at bounding box center [168, 19] width 20 height 20
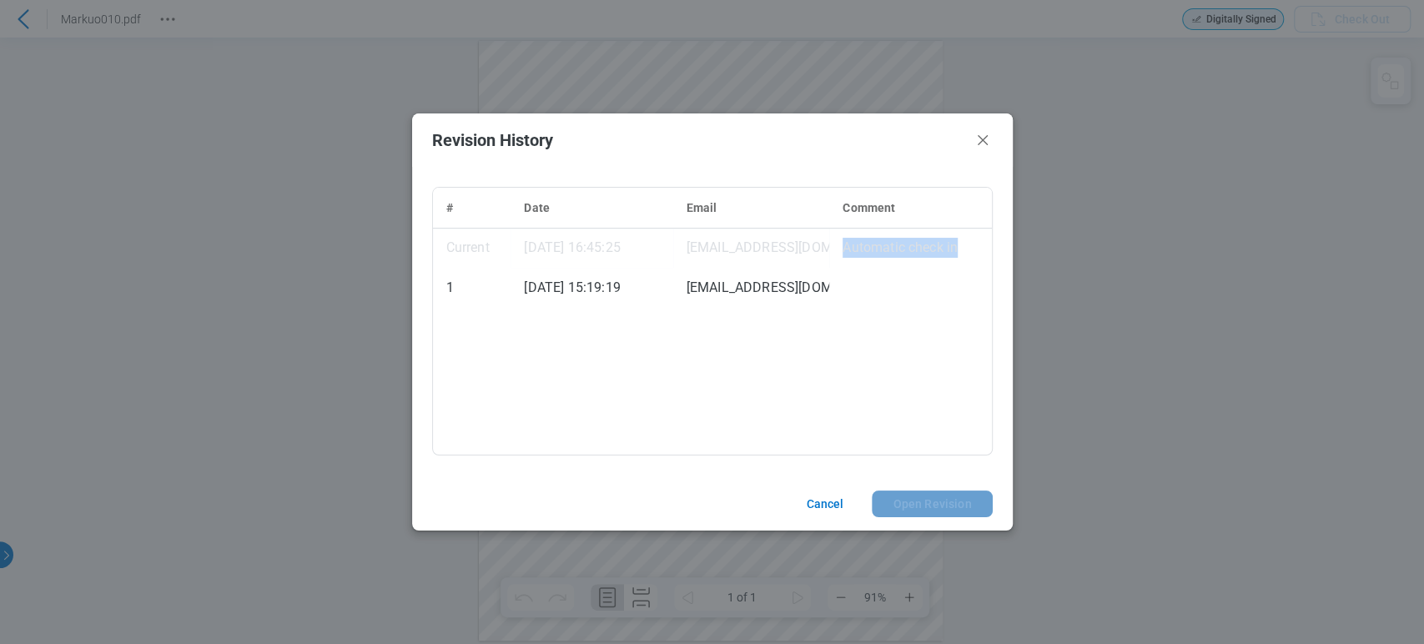
drag, startPoint x: 841, startPoint y: 246, endPoint x: 967, endPoint y: 256, distance: 126.4
click at [967, 256] on td "Automatic check in" at bounding box center [910, 248] width 162 height 40
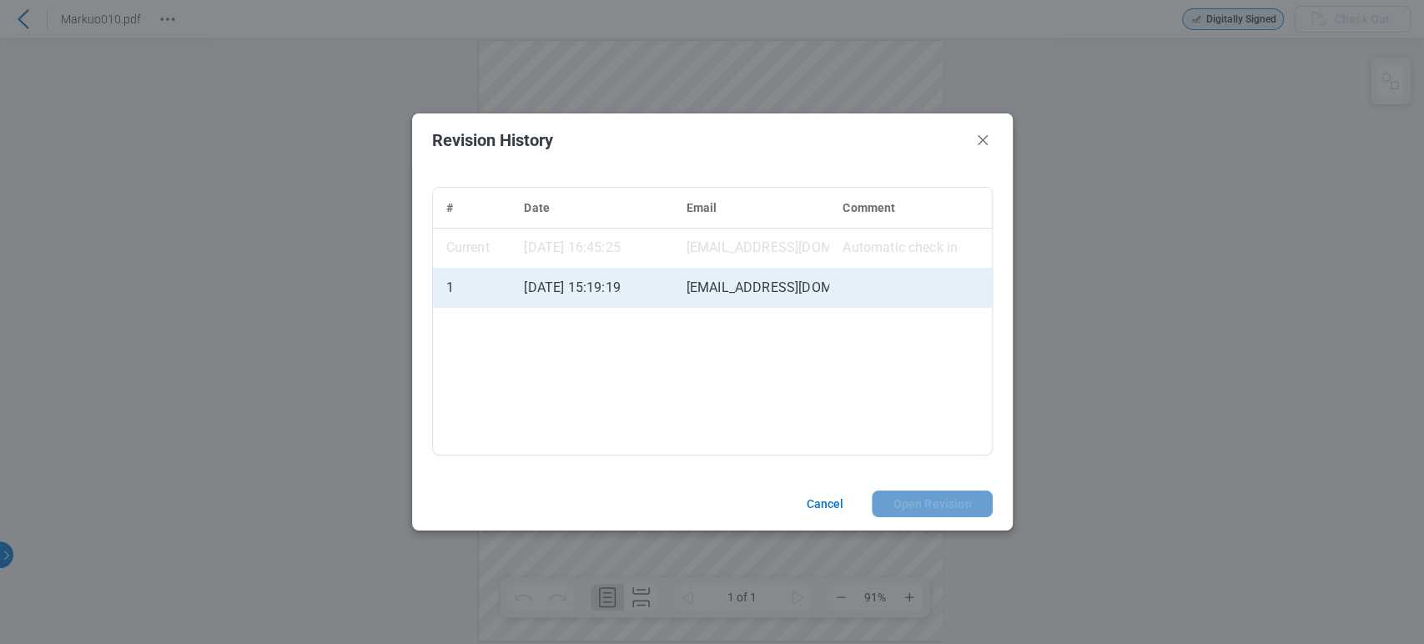
click at [781, 280] on td "[EMAIL_ADDRESS][DOMAIN_NAME]" at bounding box center [751, 288] width 157 height 40
click at [941, 503] on button "Open Revision" at bounding box center [932, 504] width 120 height 27
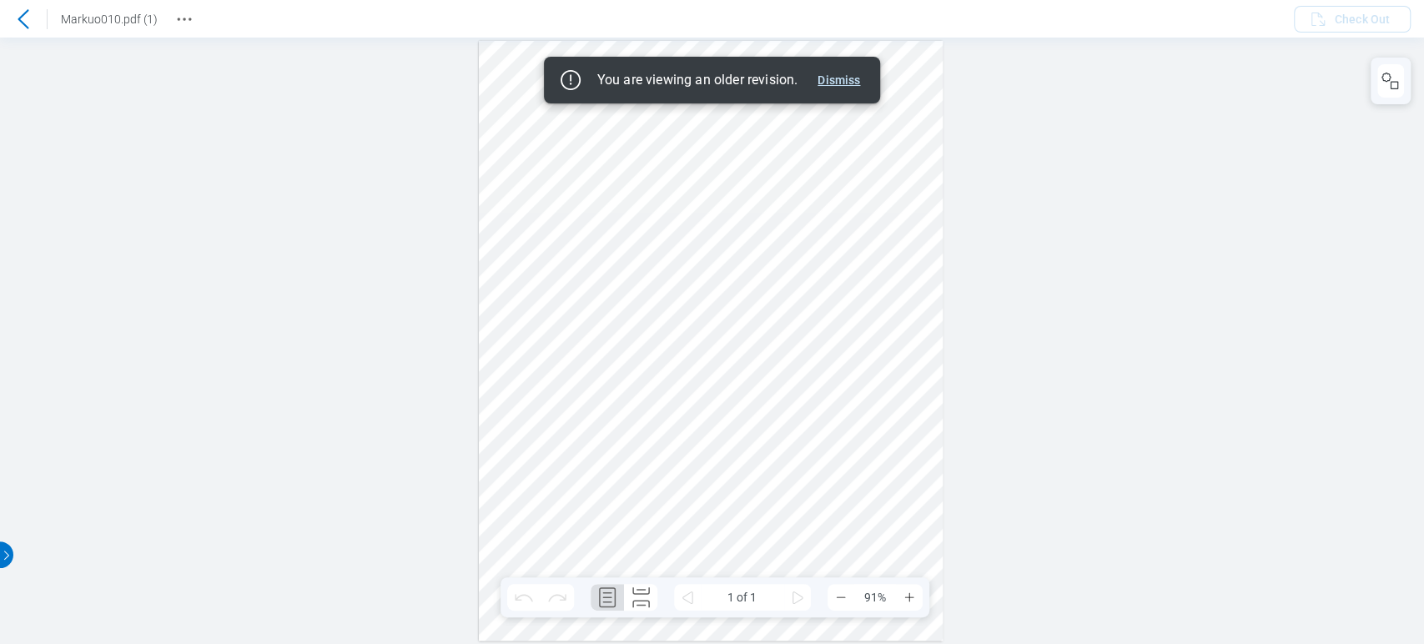
click at [829, 78] on button "Dismiss" at bounding box center [839, 80] width 56 height 20
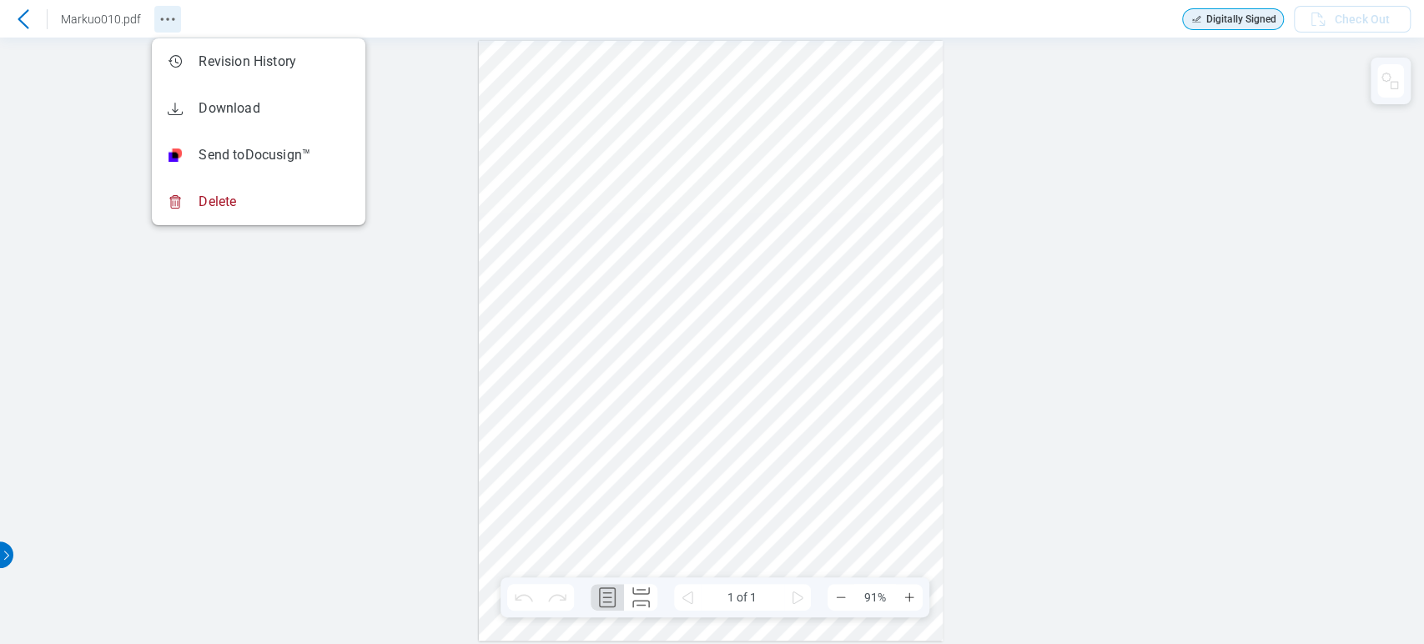
click at [160, 9] on icon "Revision History" at bounding box center [168, 19] width 20 height 20
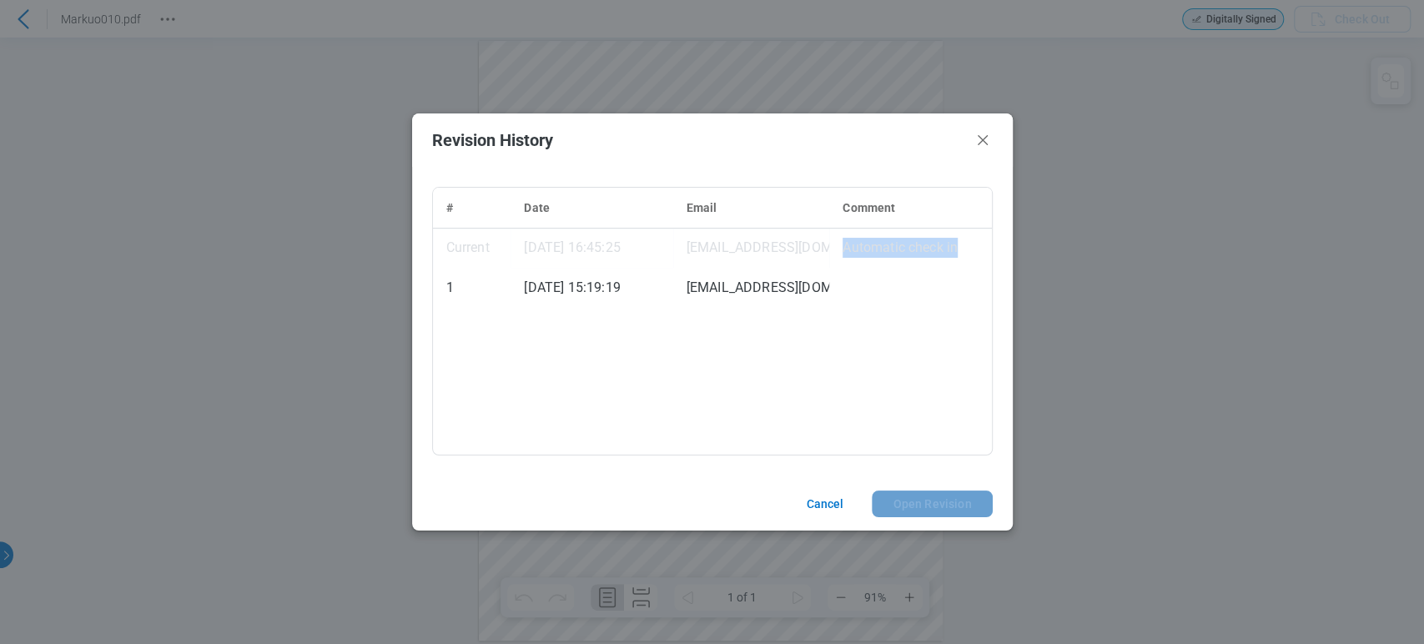
drag, startPoint x: 842, startPoint y: 248, endPoint x: 969, endPoint y: 245, distance: 126.9
click at [969, 245] on td "Automatic check in" at bounding box center [910, 248] width 162 height 40
drag, startPoint x: 489, startPoint y: 247, endPoint x: 439, endPoint y: 256, distance: 50.9
click at [439, 256] on td "Current" at bounding box center [472, 248] width 78 height 40
drag, startPoint x: 833, startPoint y: 250, endPoint x: 956, endPoint y: 250, distance: 123.5
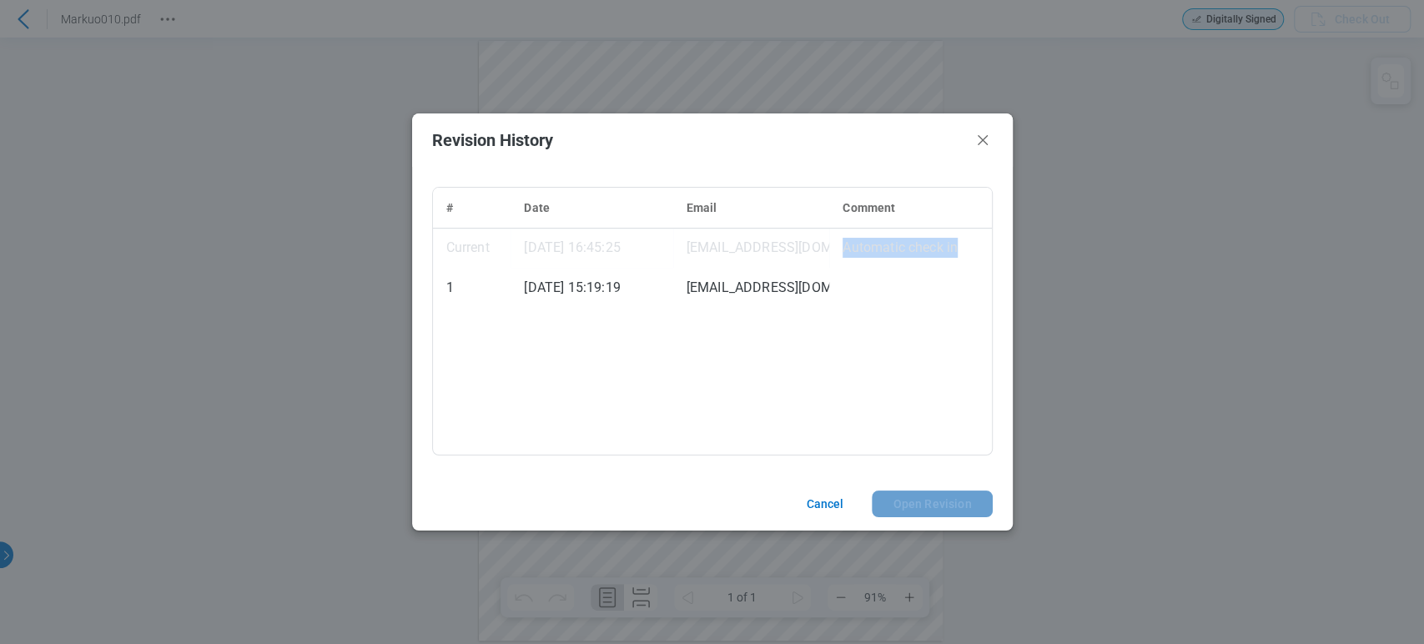
click at [956, 250] on td "Automatic check in" at bounding box center [910, 248] width 162 height 40
click at [976, 149] on icon "Close" at bounding box center [983, 140] width 20 height 20
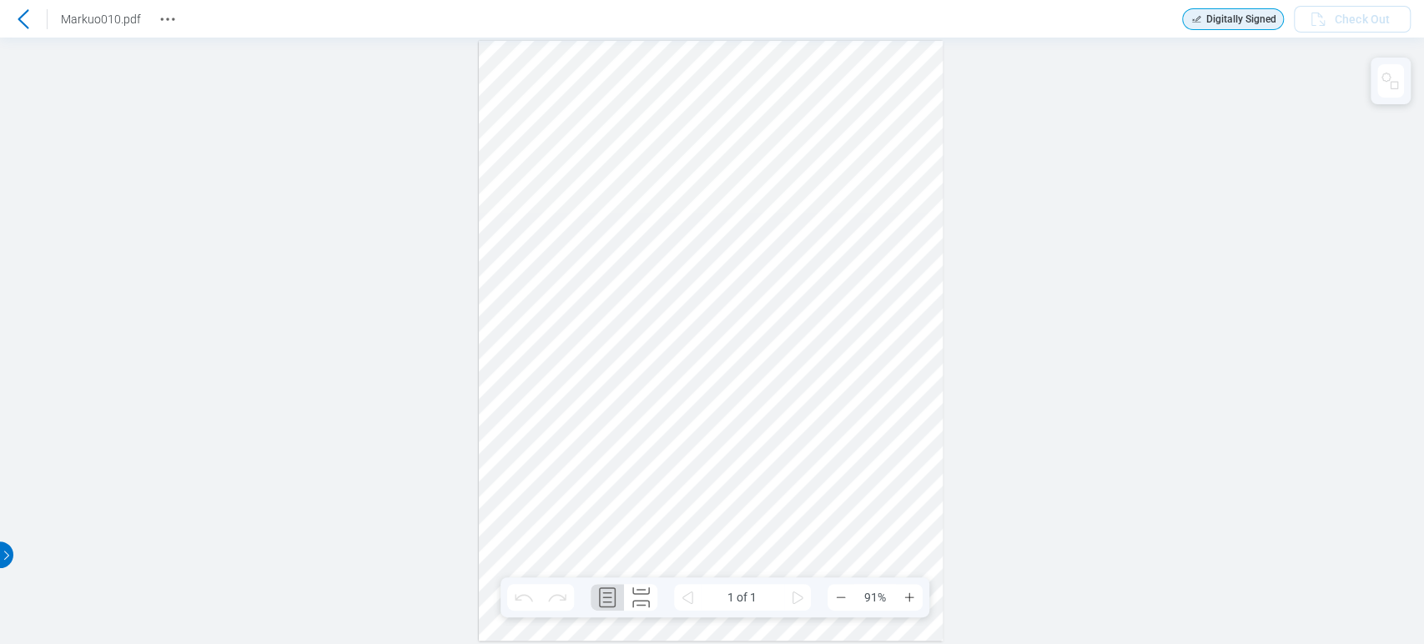
drag, startPoint x: 46, startPoint y: 42, endPoint x: 59, endPoint y: 56, distance: 19.5
click at [168, 12] on icon "Revision History" at bounding box center [168, 19] width 20 height 20
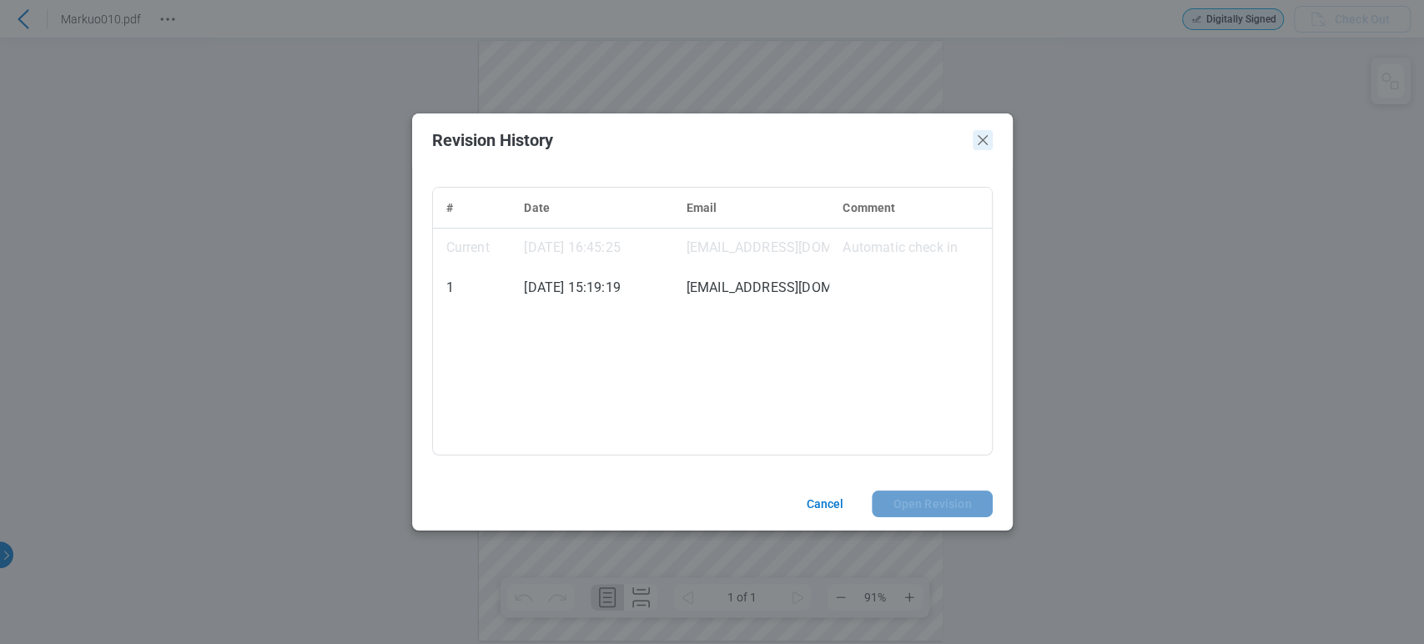
click at [986, 142] on icon "Close" at bounding box center [983, 140] width 20 height 20
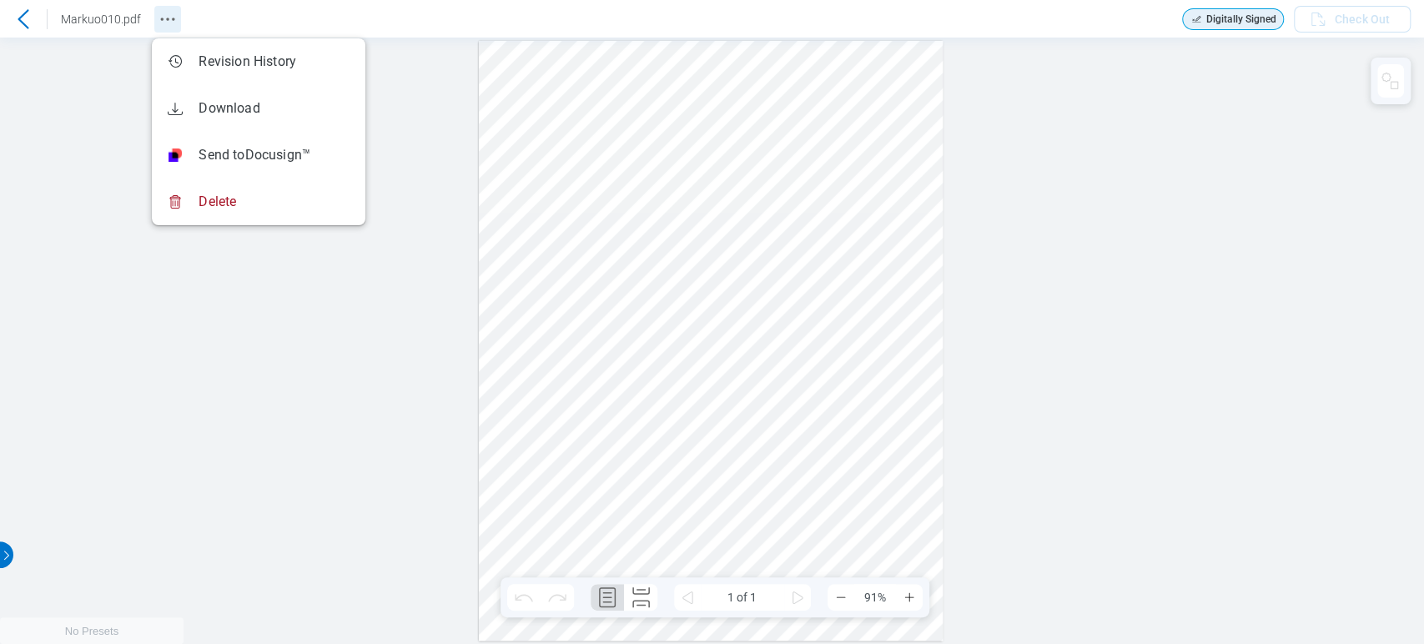
click at [160, 16] on icon "Revision History" at bounding box center [168, 19] width 20 height 20
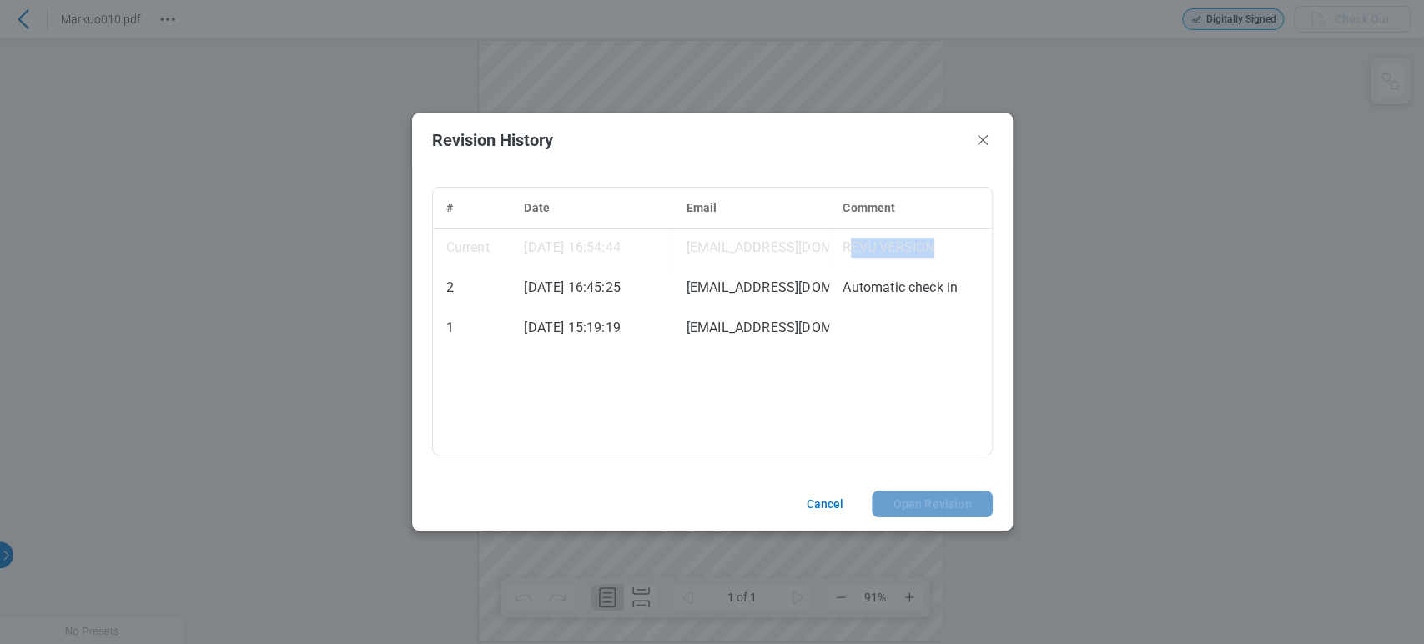
drag, startPoint x: 848, startPoint y: 244, endPoint x: 947, endPoint y: 240, distance: 99.4
click at [947, 240] on td "REVU VERSION" at bounding box center [910, 248] width 162 height 40
click at [948, 240] on td "REVU VERSION" at bounding box center [910, 248] width 162 height 40
drag, startPoint x: 935, startPoint y: 245, endPoint x: 433, endPoint y: 232, distance: 501.7
click at [433, 232] on tr "Current 10/09/2025, 16:54:44 cxicore22@mail.com REVU VERSION" at bounding box center [712, 248] width 559 height 40
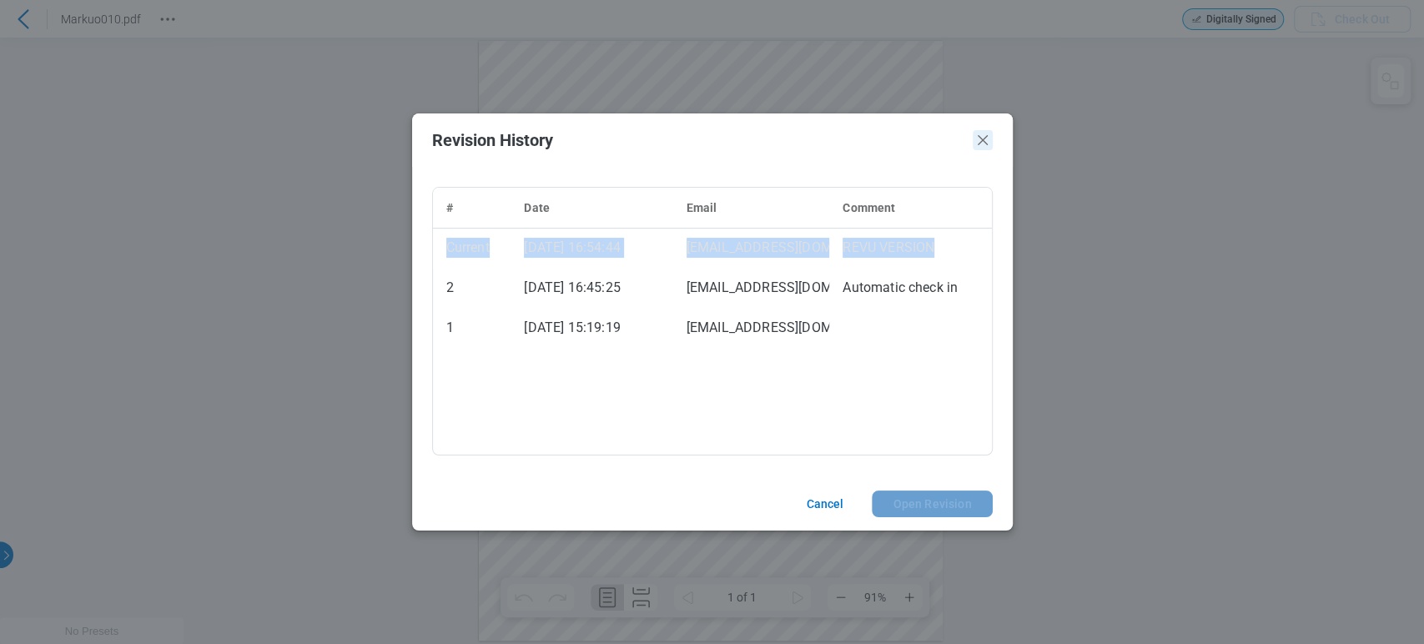
click at [982, 143] on icon "Close" at bounding box center [983, 140] width 20 height 20
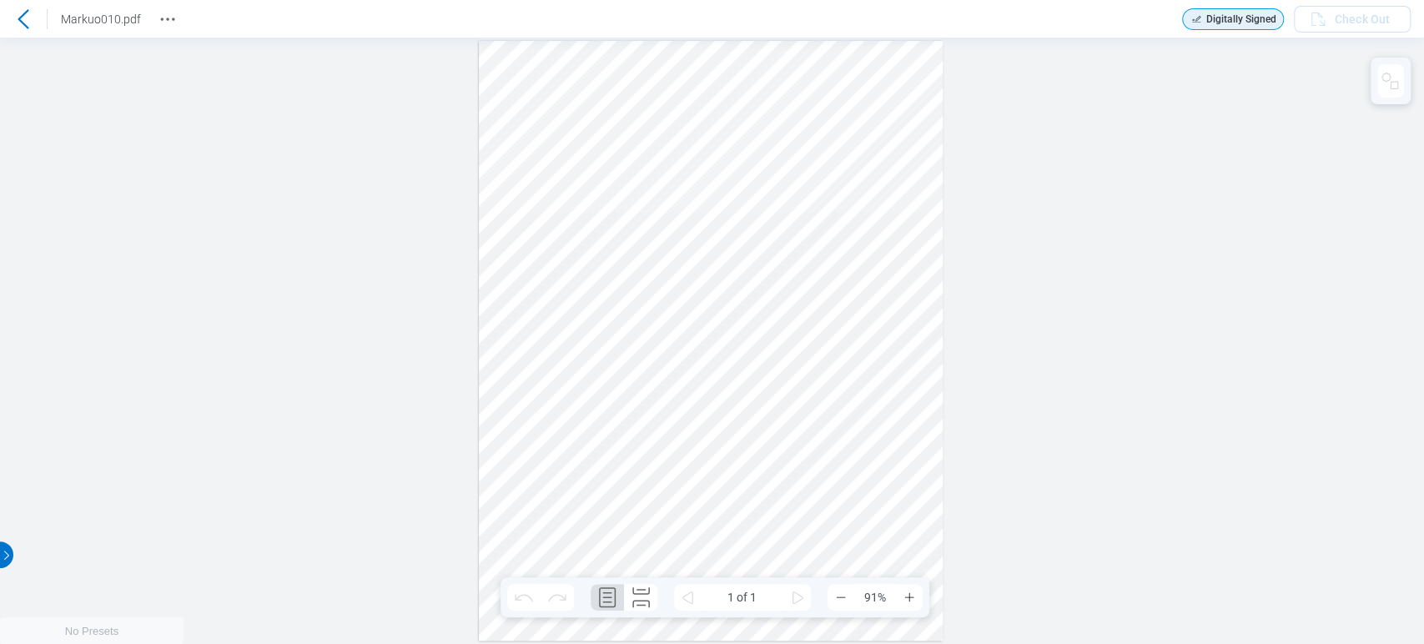
click at [150, 16] on div "Markuo010.pdf" at bounding box center [90, 19] width 181 height 27
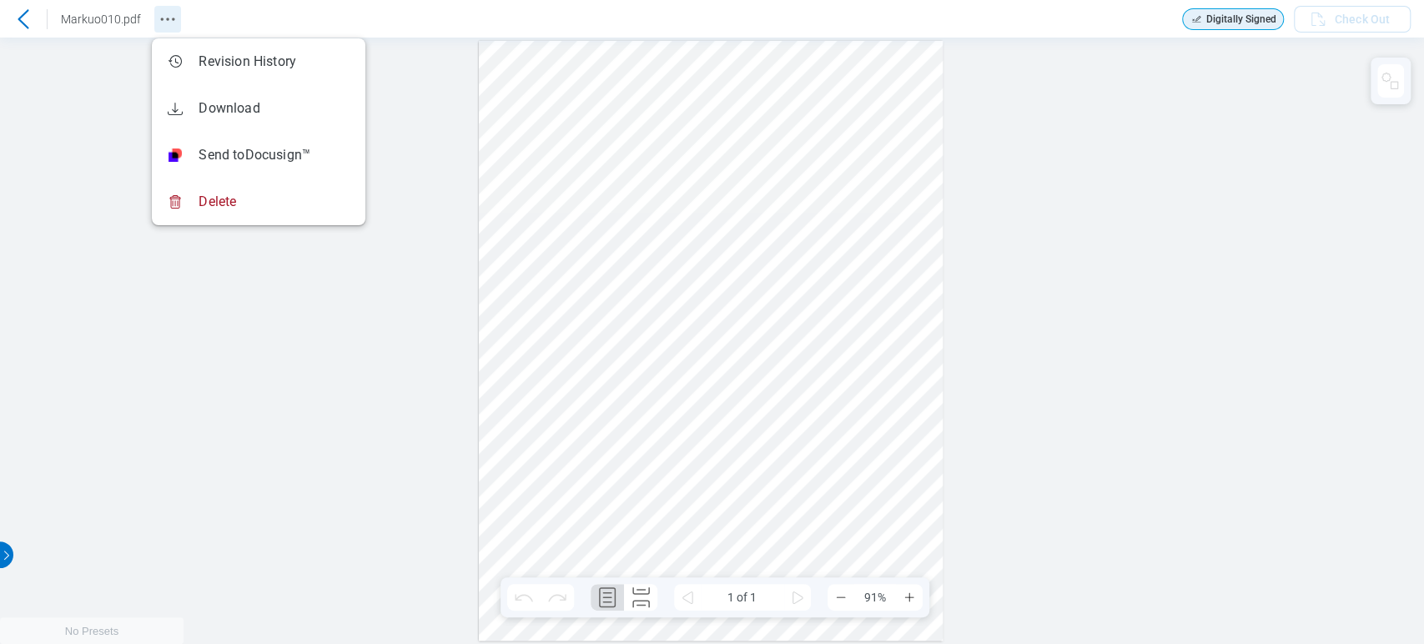
click at [158, 18] on icon "Revision History" at bounding box center [168, 19] width 20 height 20
click at [314, 367] on div "Sign here" at bounding box center [712, 341] width 1424 height 607
click at [20, 28] on icon at bounding box center [23, 19] width 20 height 20
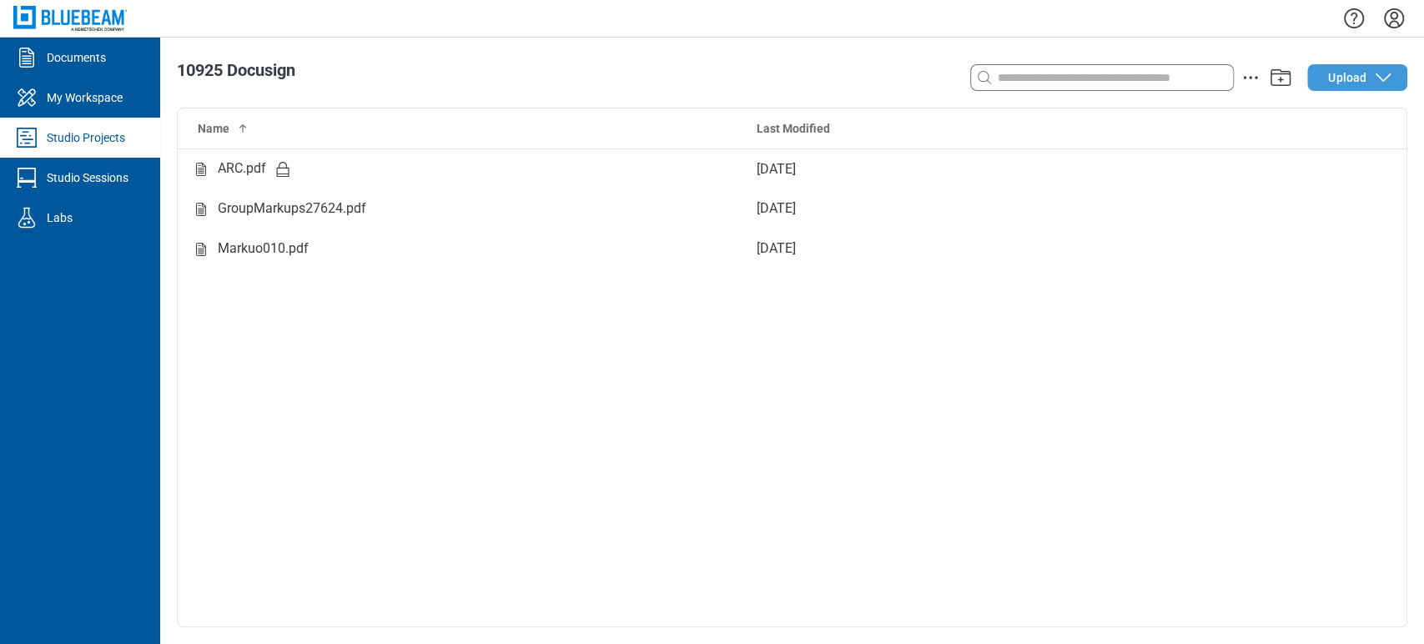
click at [1338, 83] on span "Upload" at bounding box center [1347, 77] width 38 height 17
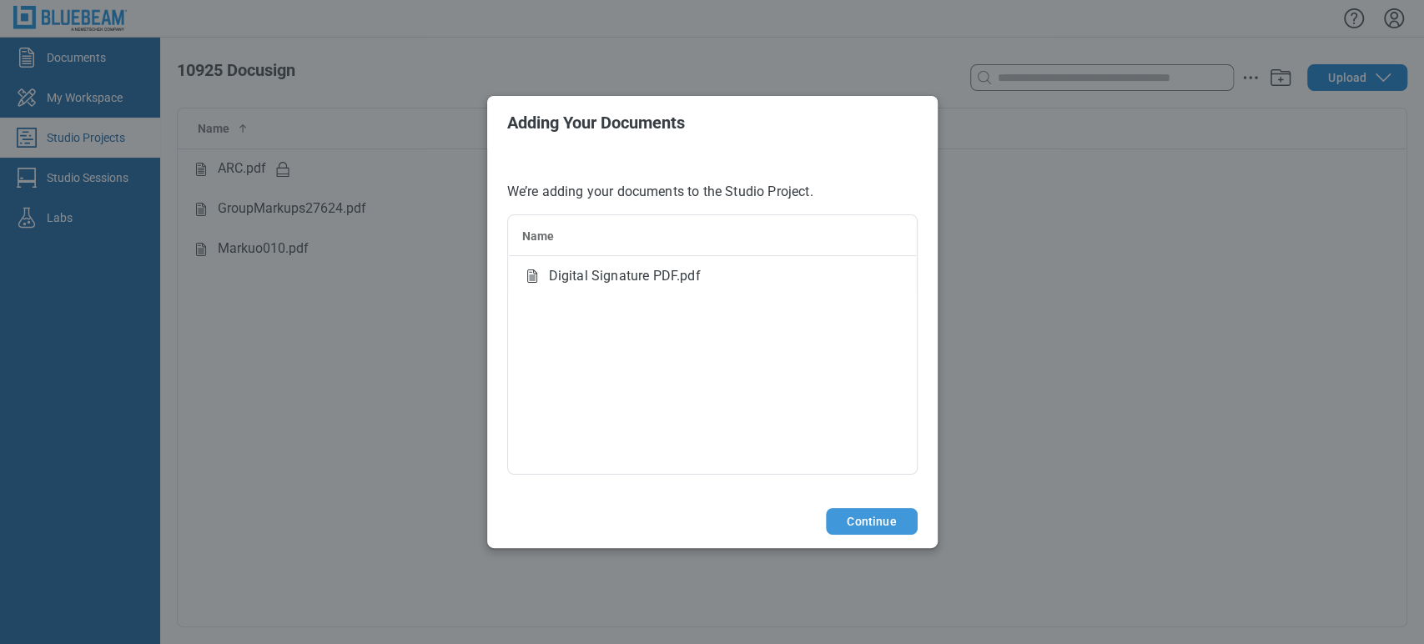
click at [849, 518] on button "Continue" at bounding box center [871, 521] width 91 height 27
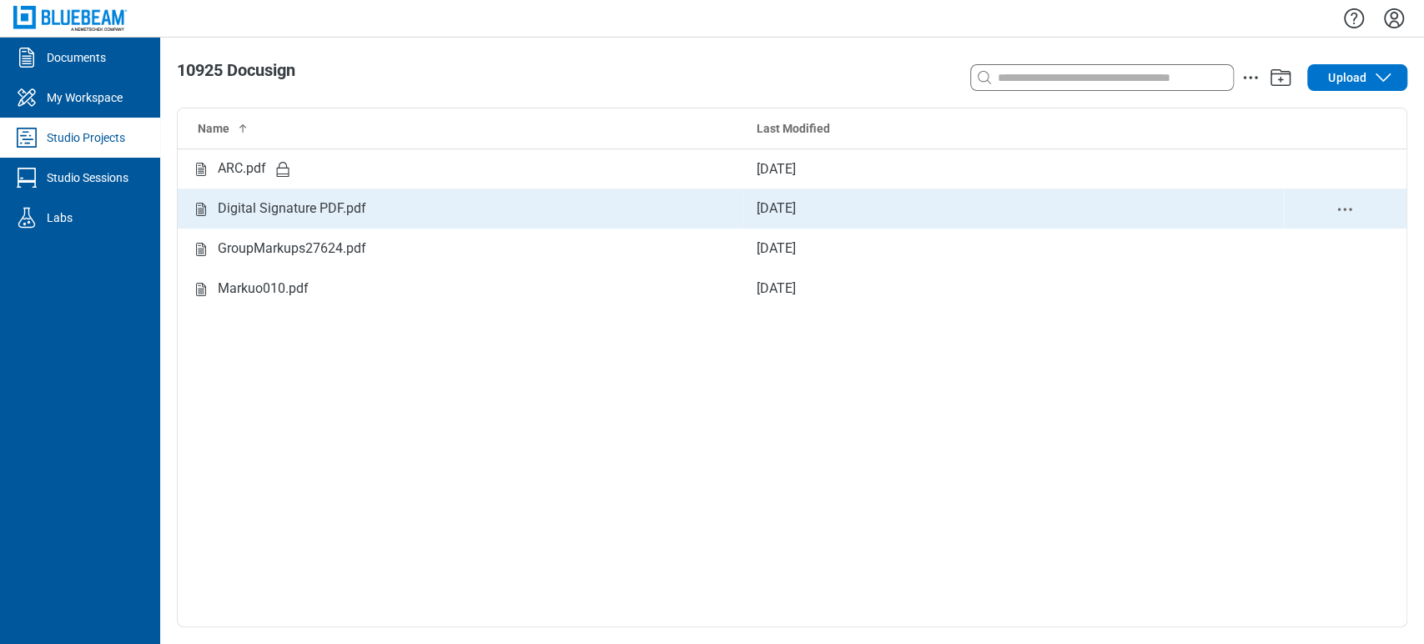
click at [241, 201] on div "Digital Signature PDF.pdf" at bounding box center [292, 209] width 149 height 21
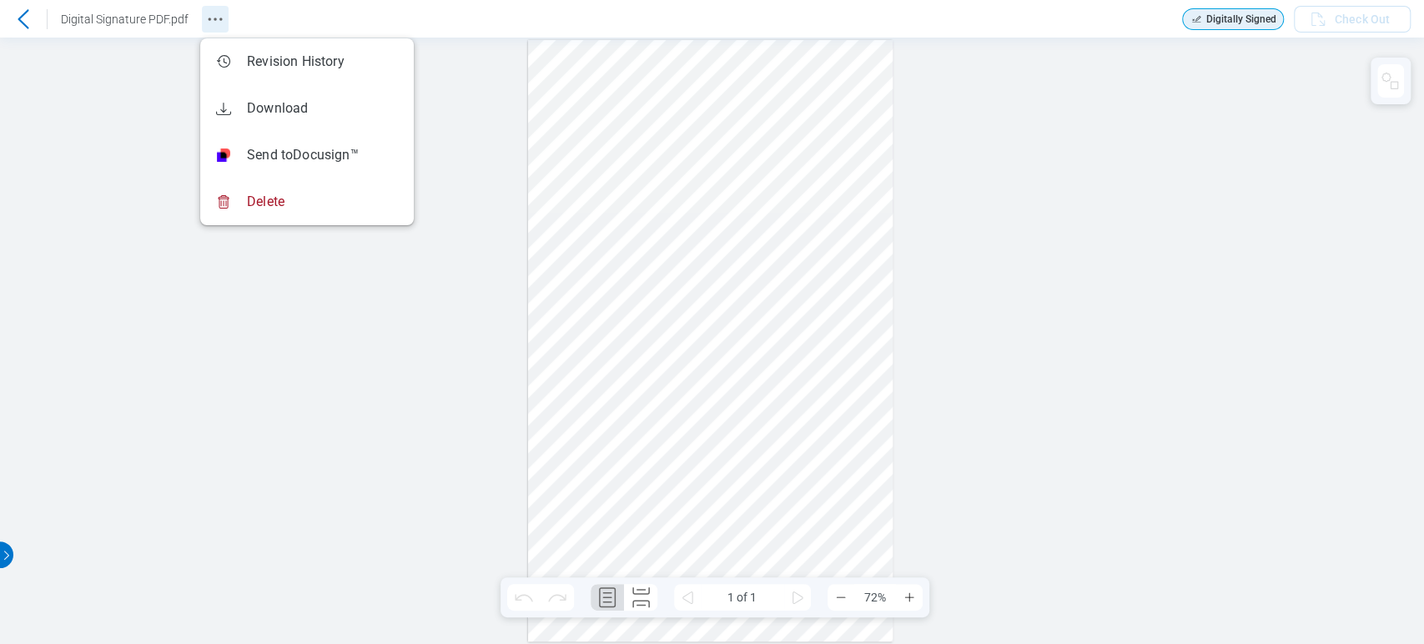
click at [209, 21] on icon "Revision History" at bounding box center [215, 19] width 20 height 20
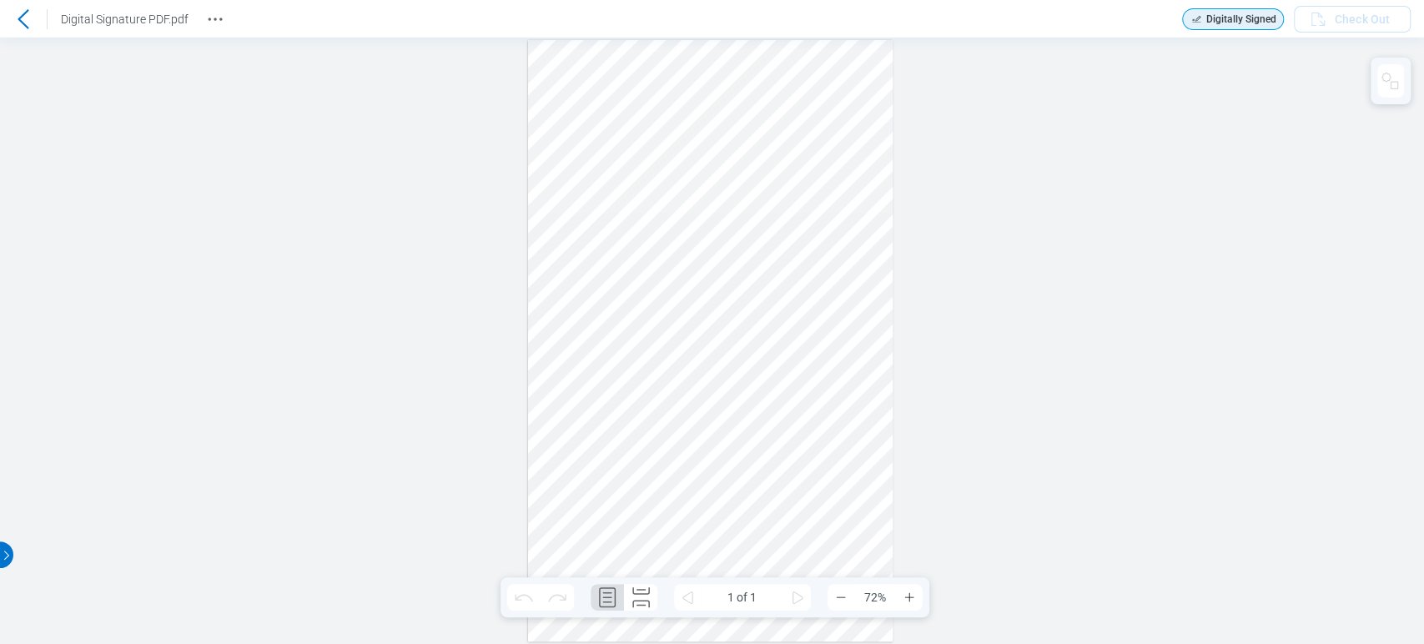
click at [25, 14] on icon at bounding box center [23, 19] width 20 height 20
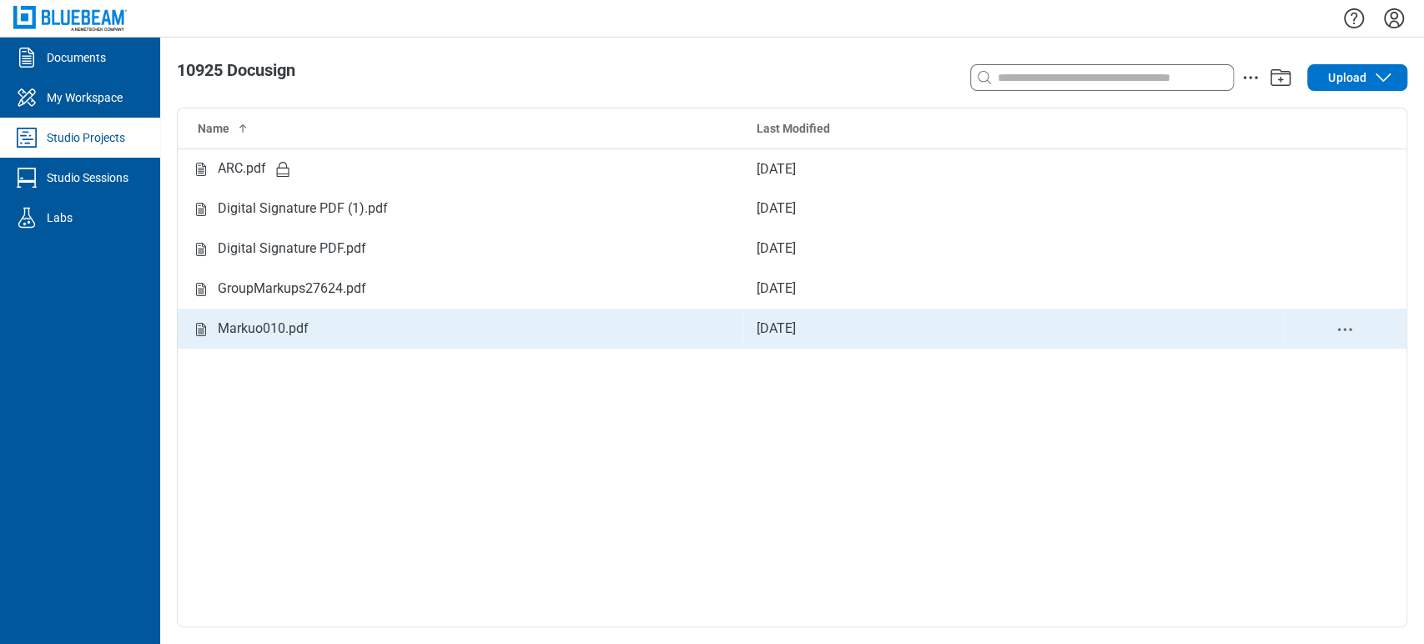
click at [295, 332] on div "Markuo010.pdf" at bounding box center [263, 329] width 91 height 21
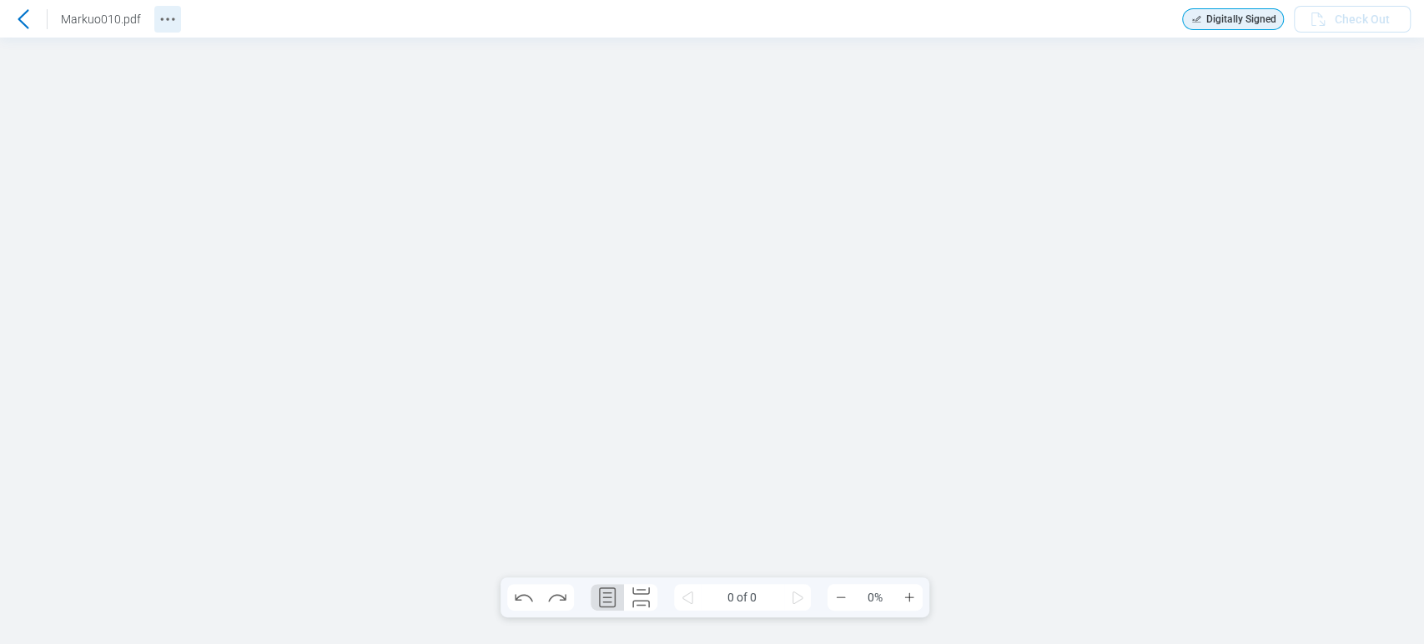
click at [168, 26] on icon "Revision History" at bounding box center [168, 19] width 20 height 20
click at [1164, 149] on div "Sign here" at bounding box center [712, 341] width 1424 height 607
click at [31, 21] on icon at bounding box center [23, 19] width 20 height 20
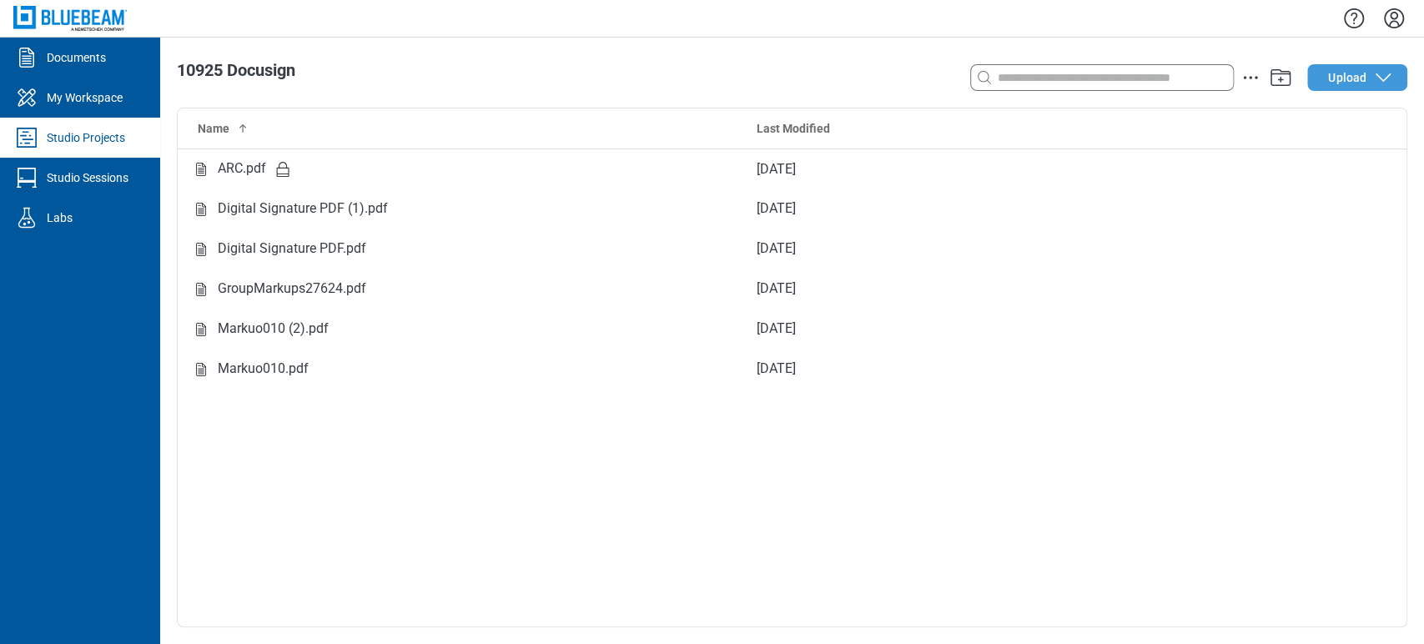
click at [1369, 89] on button "Upload" at bounding box center [1358, 77] width 100 height 27
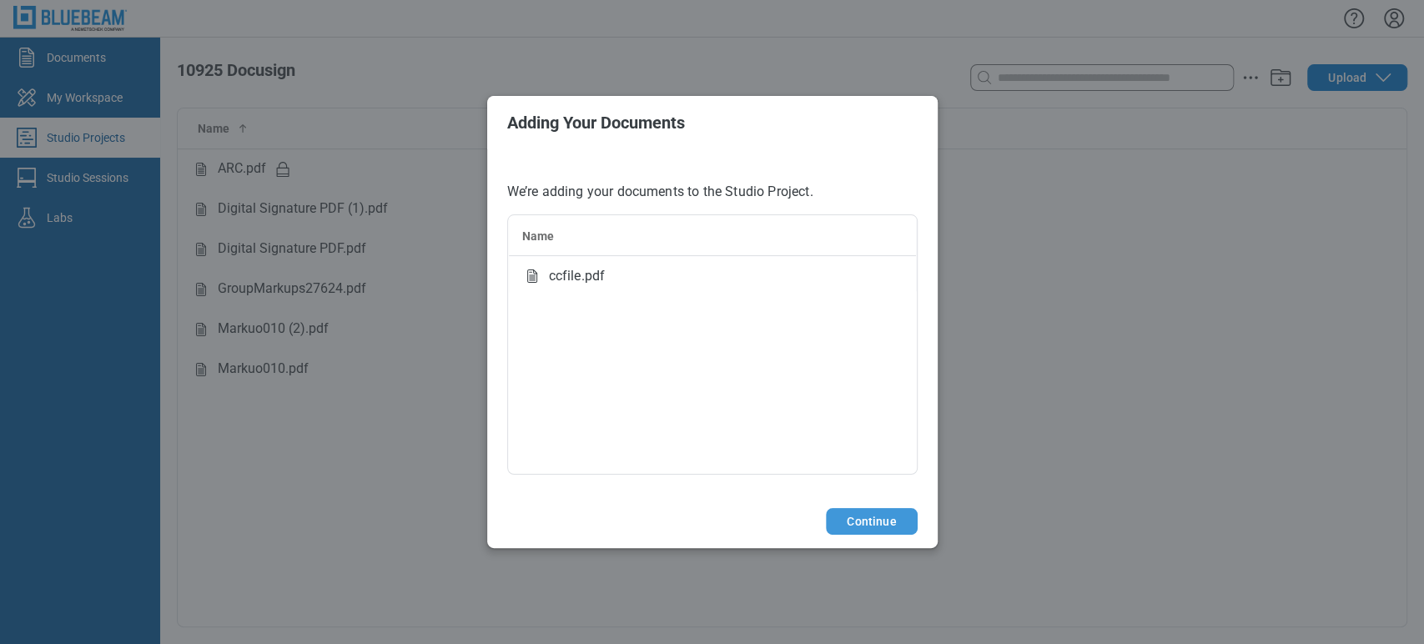
click at [885, 526] on button "Continue" at bounding box center [871, 521] width 91 height 27
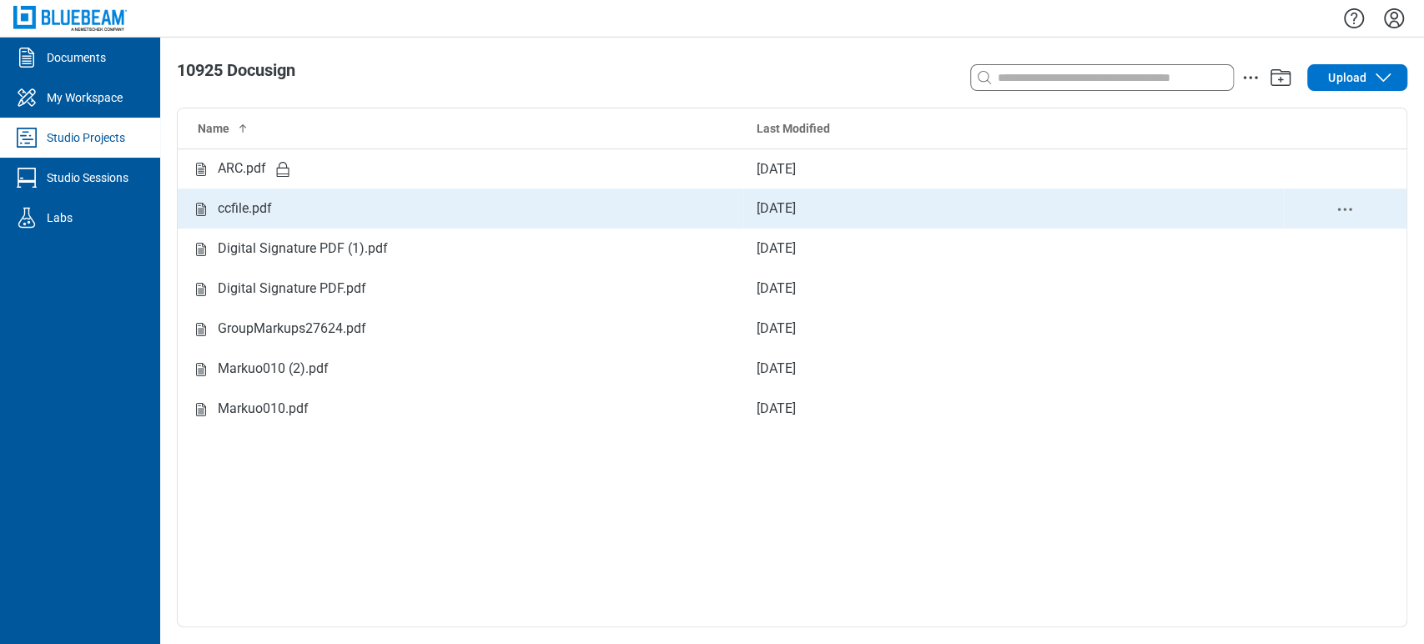
click at [250, 208] on div "ccfile.pdf" at bounding box center [245, 209] width 54 height 21
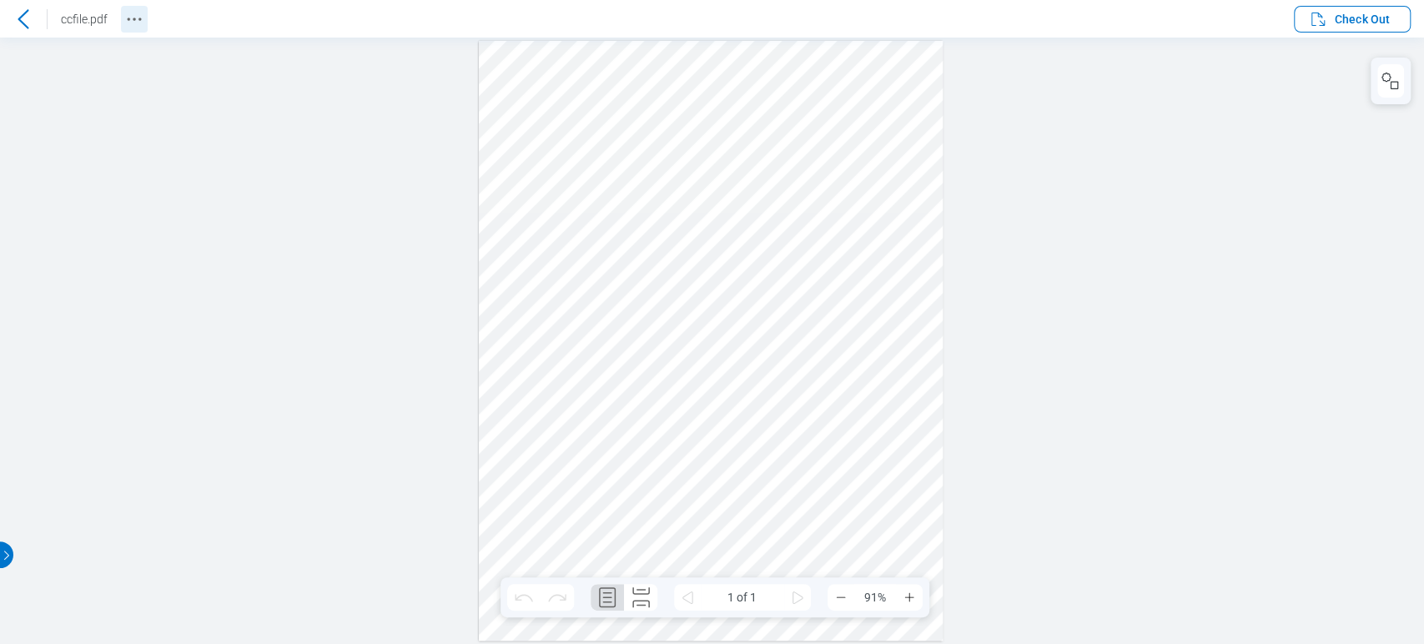
click at [134, 19] on circle "Revision History" at bounding box center [134, 19] width 3 height 3
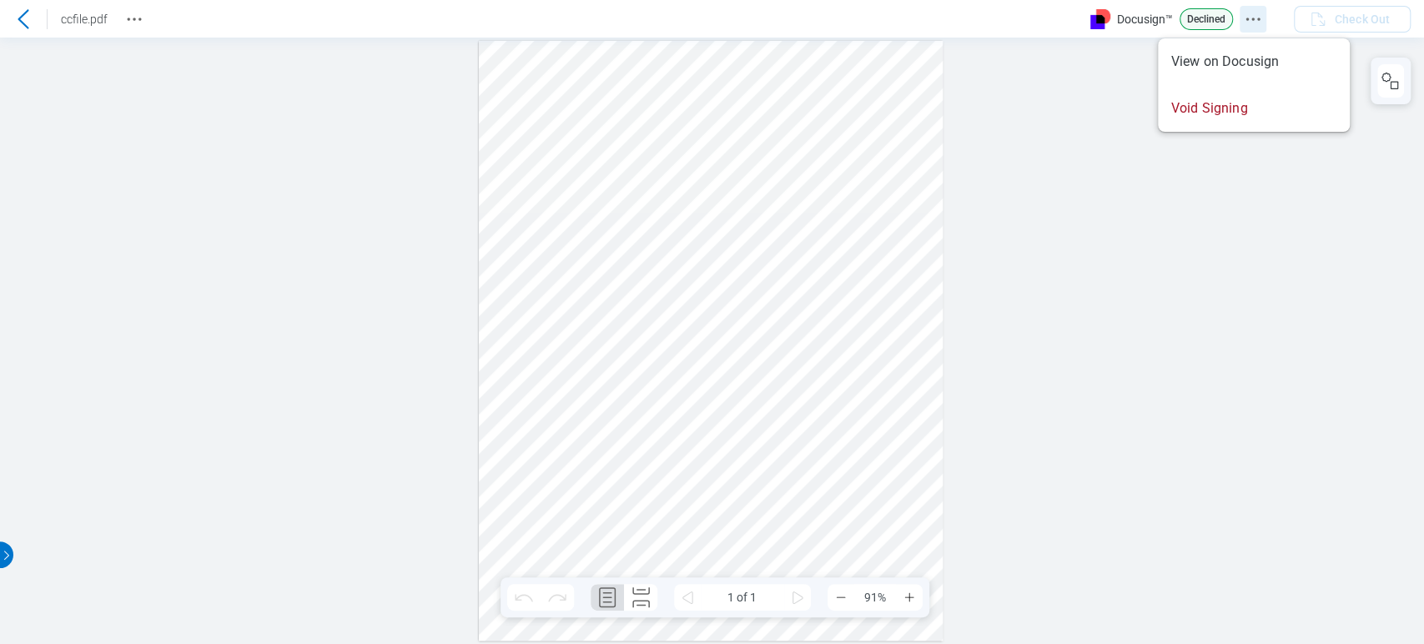
click at [1256, 25] on icon "Docusign Menu" at bounding box center [1253, 19] width 20 height 20
click at [1251, 22] on icon "Docusign Menu" at bounding box center [1253, 19] width 20 height 20
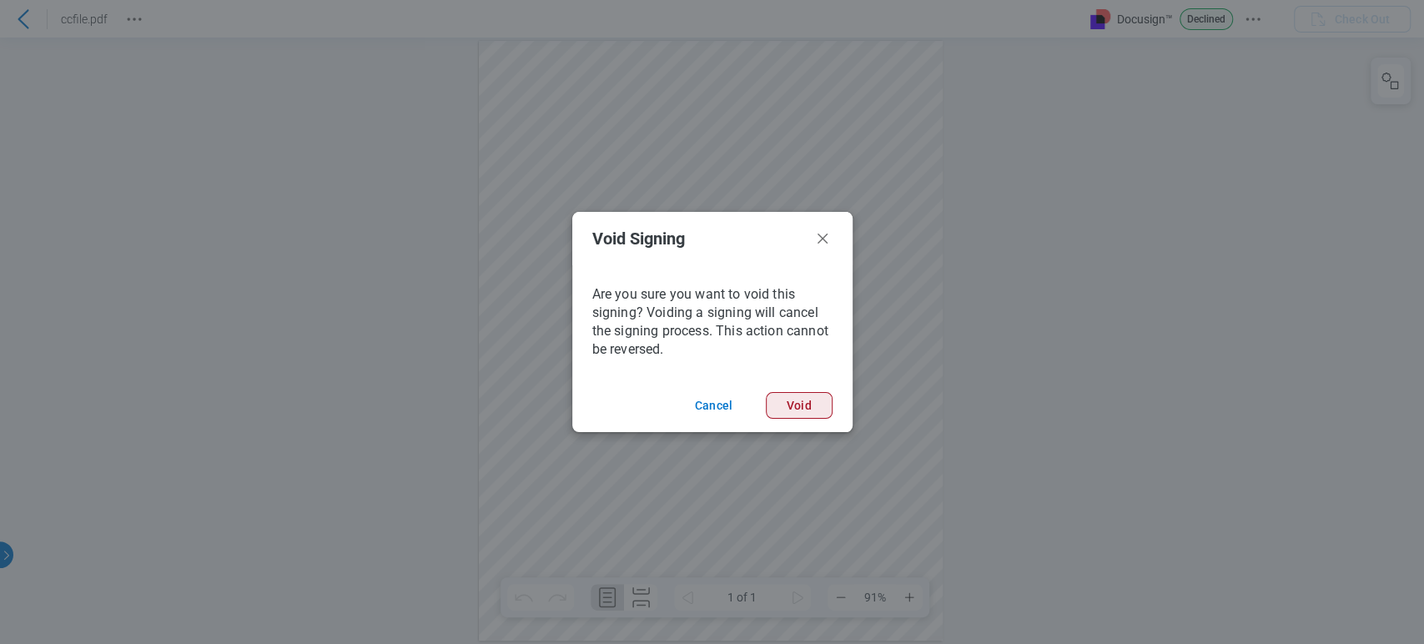
click at [808, 403] on button "Void" at bounding box center [799, 405] width 67 height 27
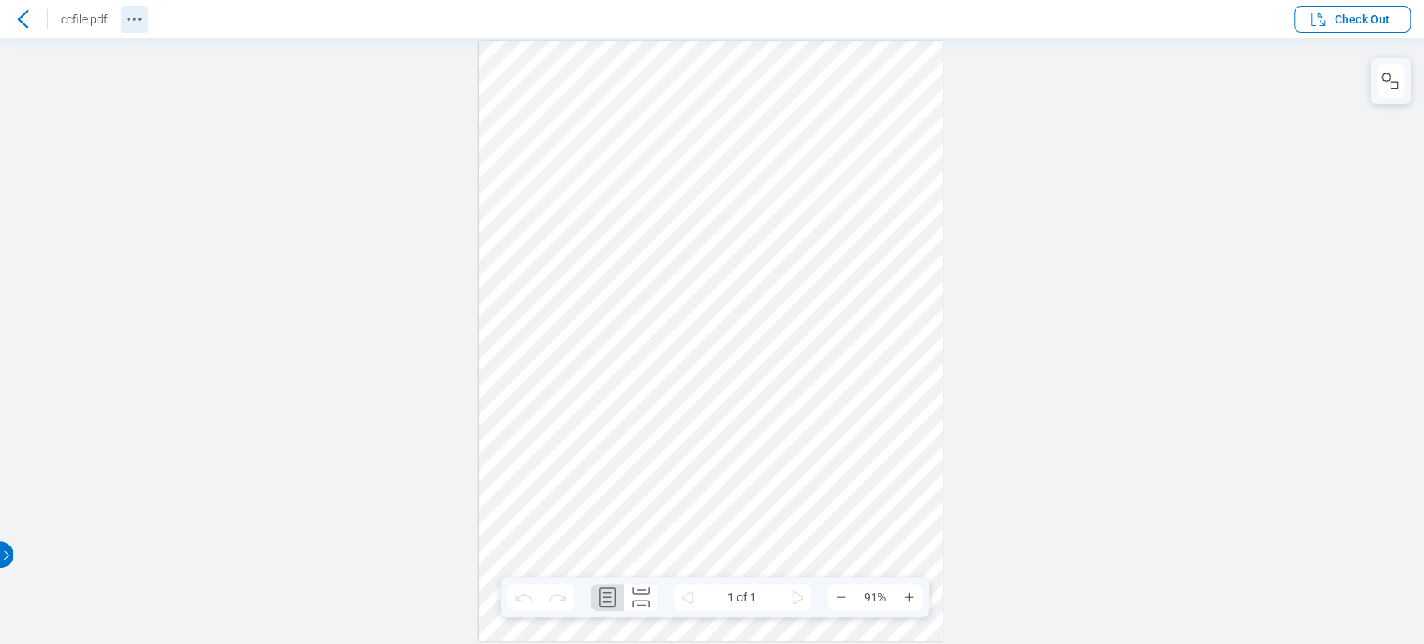
click at [134, 18] on circle "Revision History" at bounding box center [134, 19] width 3 height 3
click at [1231, 12] on icon "Docusign Menu" at bounding box center [1235, 19] width 20 height 20
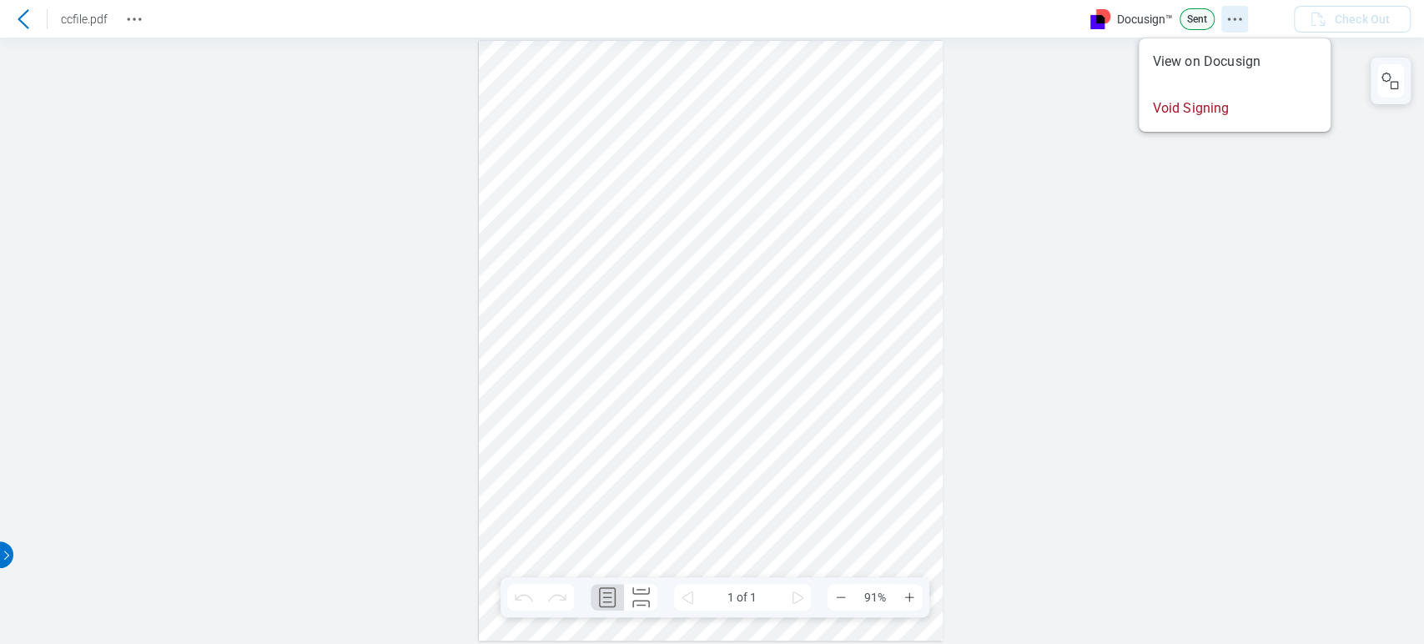
click at [1232, 18] on icon "Docusign Menu" at bounding box center [1235, 19] width 20 height 20
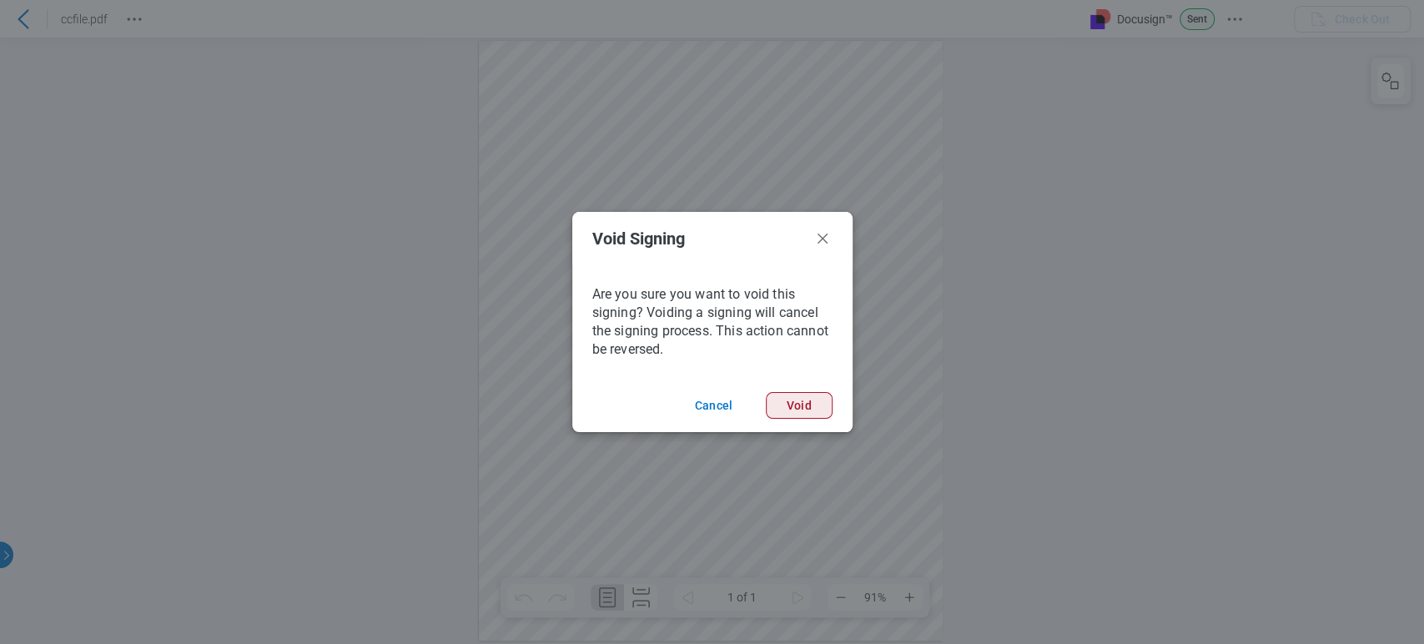
click at [791, 399] on button "Void" at bounding box center [799, 405] width 67 height 27
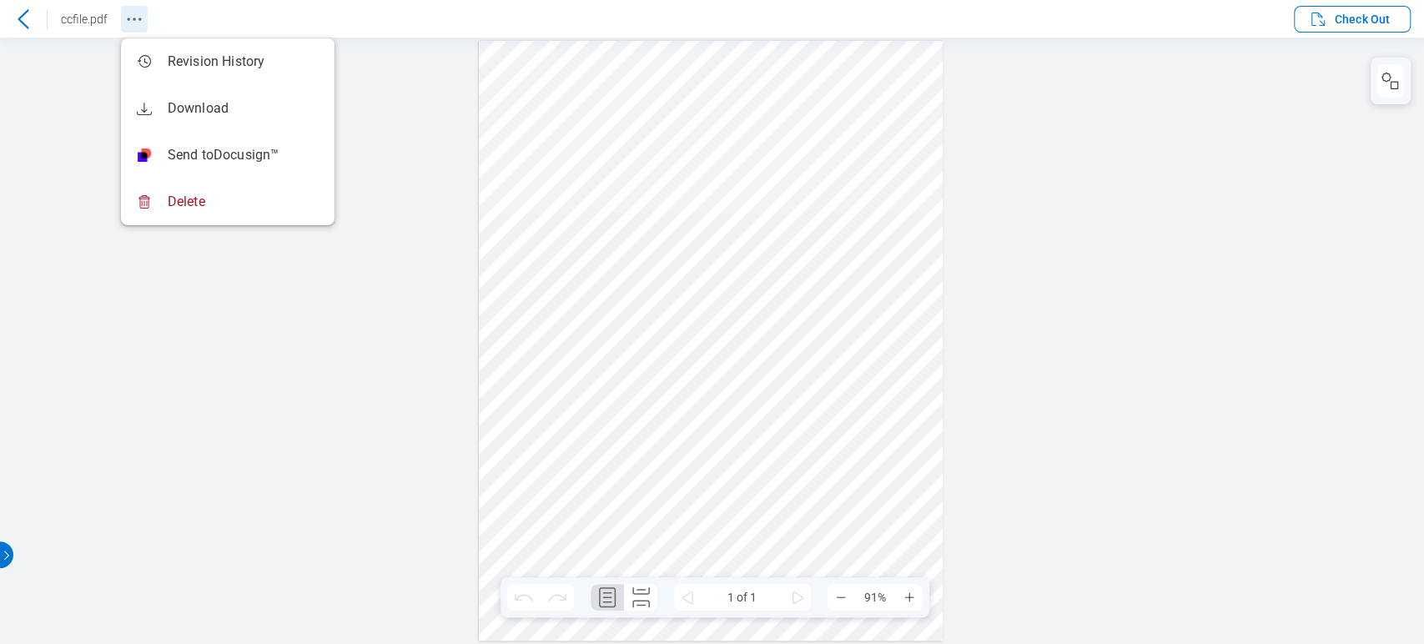
click at [140, 25] on icon "Revision History" at bounding box center [134, 19] width 20 height 20
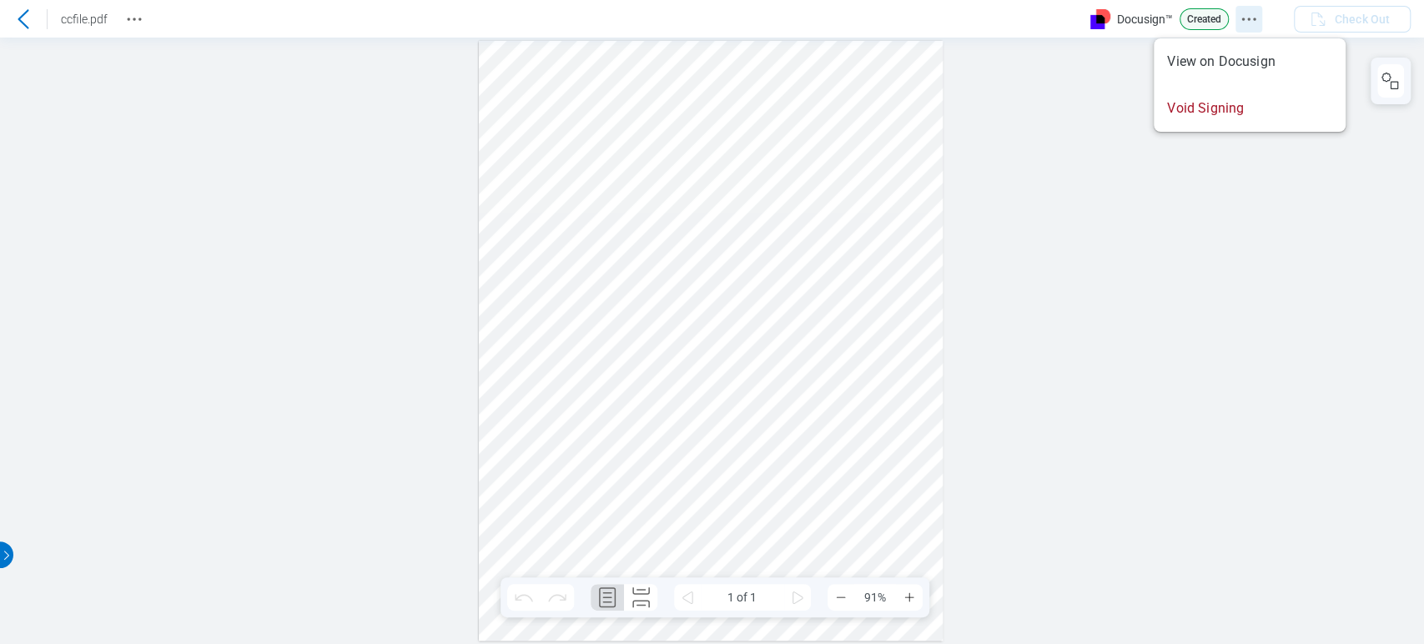
click at [1253, 6] on button "Docusign Menu" at bounding box center [1249, 19] width 27 height 27
click at [1248, 18] on circle "Docusign Menu" at bounding box center [1249, 19] width 3 height 3
click at [19, 19] on icon at bounding box center [23, 18] width 11 height 19
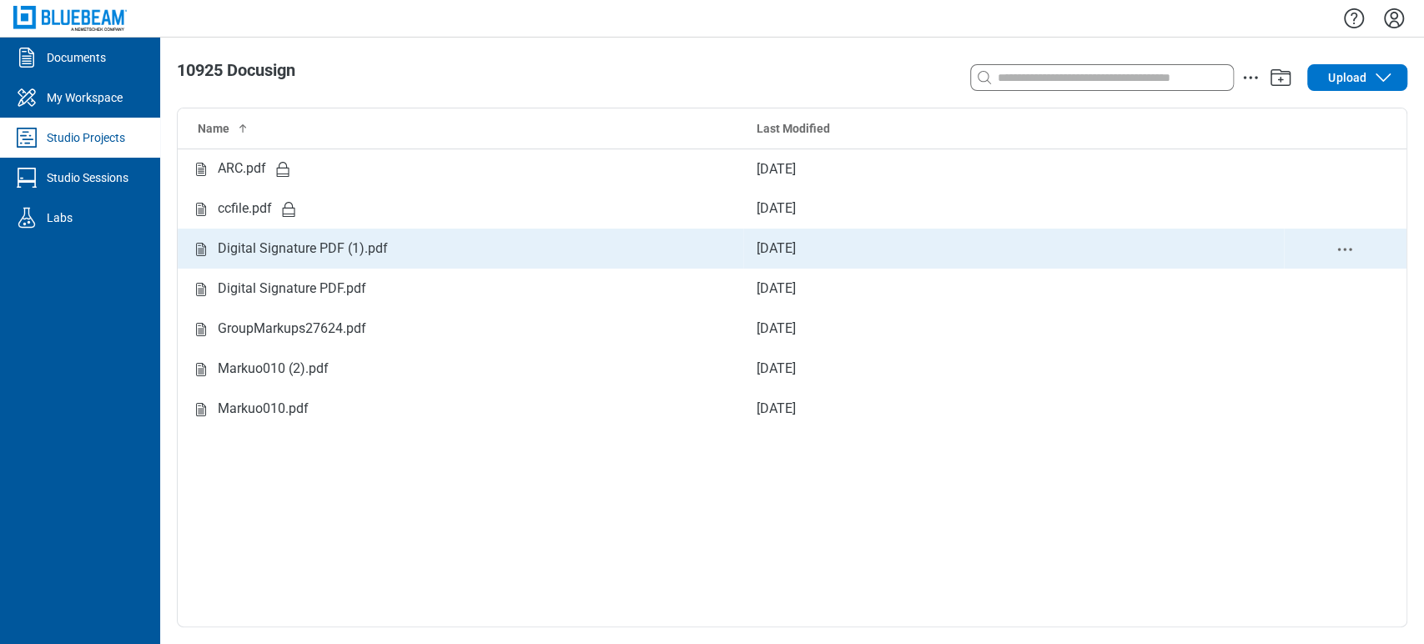
click at [1348, 249] on icon "delete-context-menu" at bounding box center [1345, 249] width 20 height 20
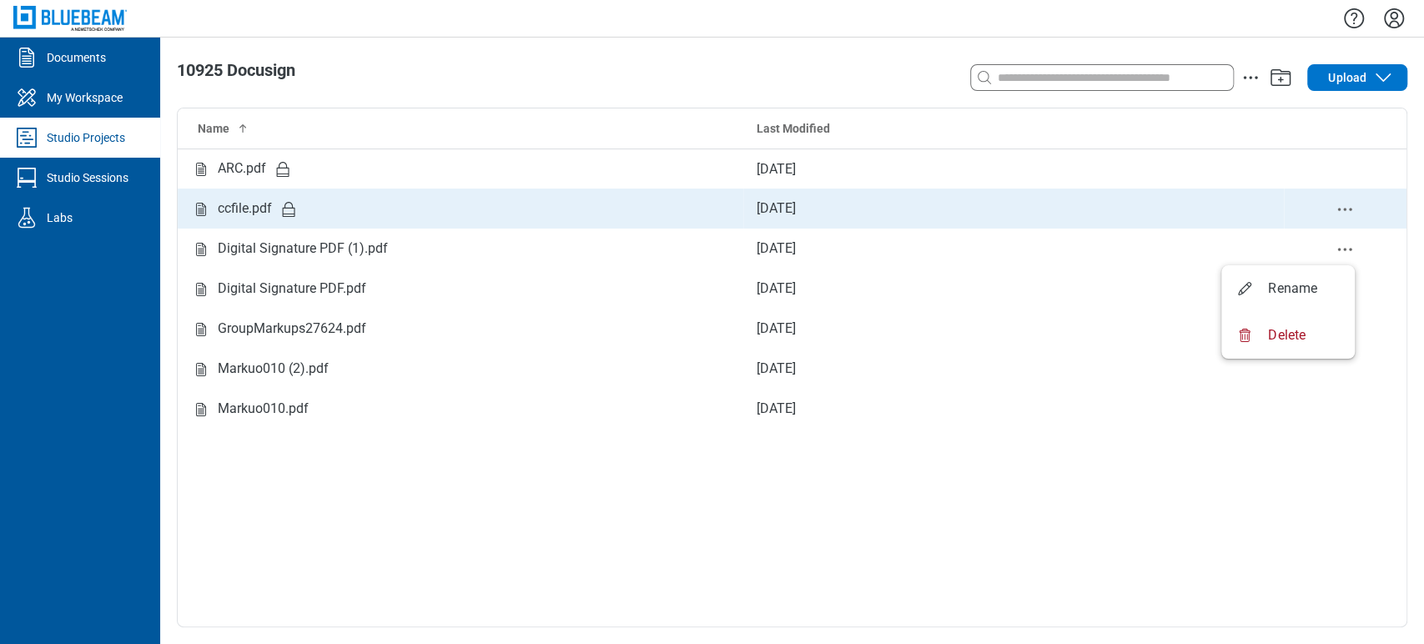
click at [289, 213] on icon "Studio items table" at bounding box center [289, 209] width 13 height 15
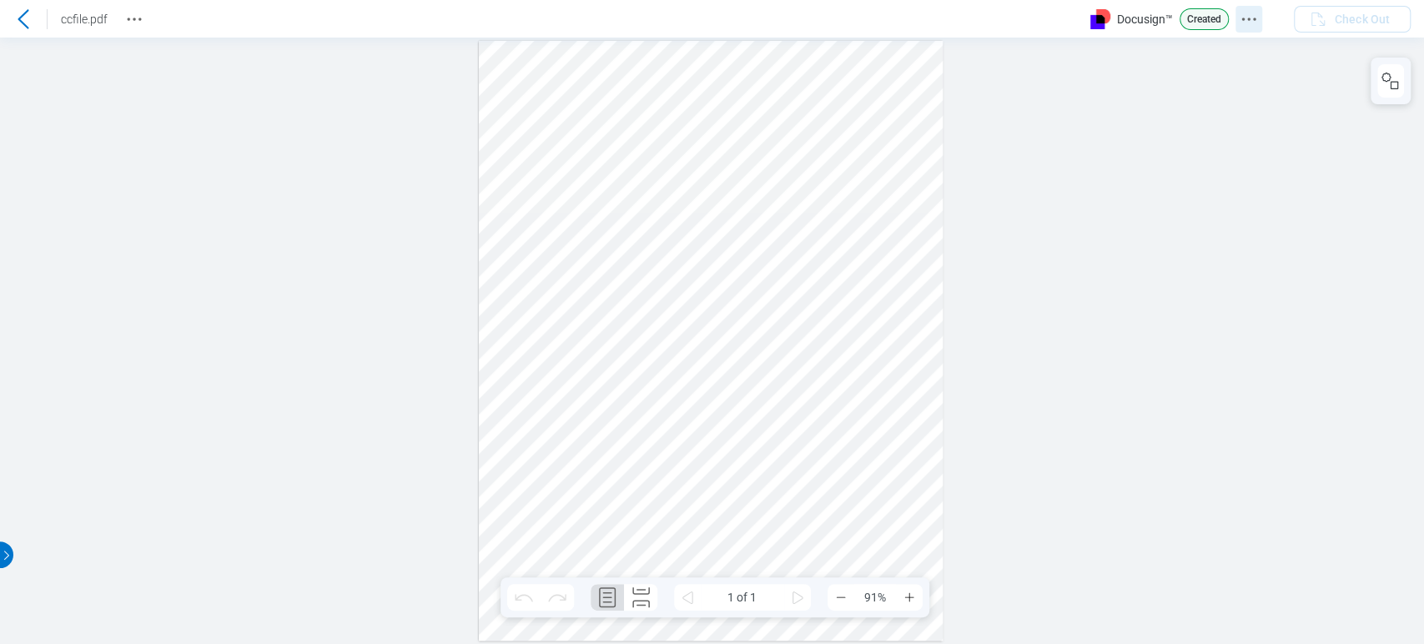
drag, startPoint x: 1218, startPoint y: 19, endPoint x: 1242, endPoint y: 25, distance: 24.1
click at [1219, 22] on p "Created" at bounding box center [1204, 19] width 49 height 22
click at [1246, 25] on icon "Docusign Menu" at bounding box center [1249, 19] width 20 height 20
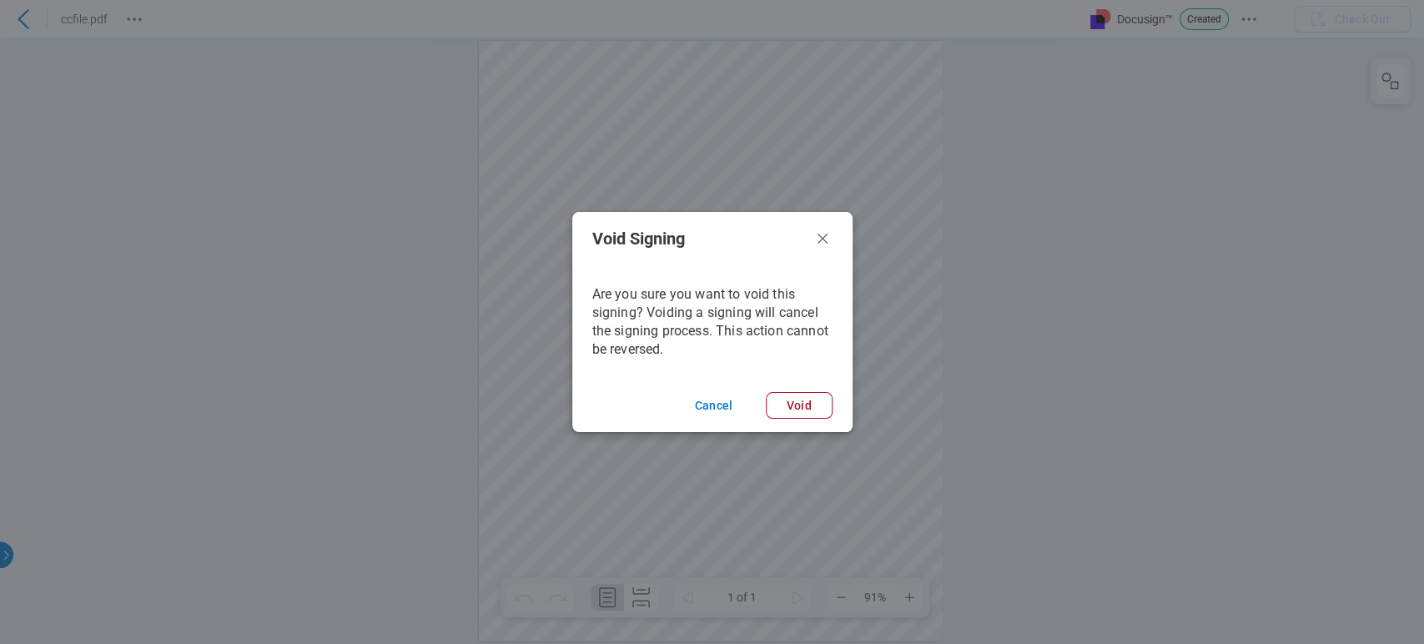
click at [774, 436] on div "Void Signing Are you sure you want to void this signing? Voiding a signing will…" at bounding box center [712, 322] width 1424 height 644
click at [801, 399] on button "Void" at bounding box center [799, 405] width 67 height 27
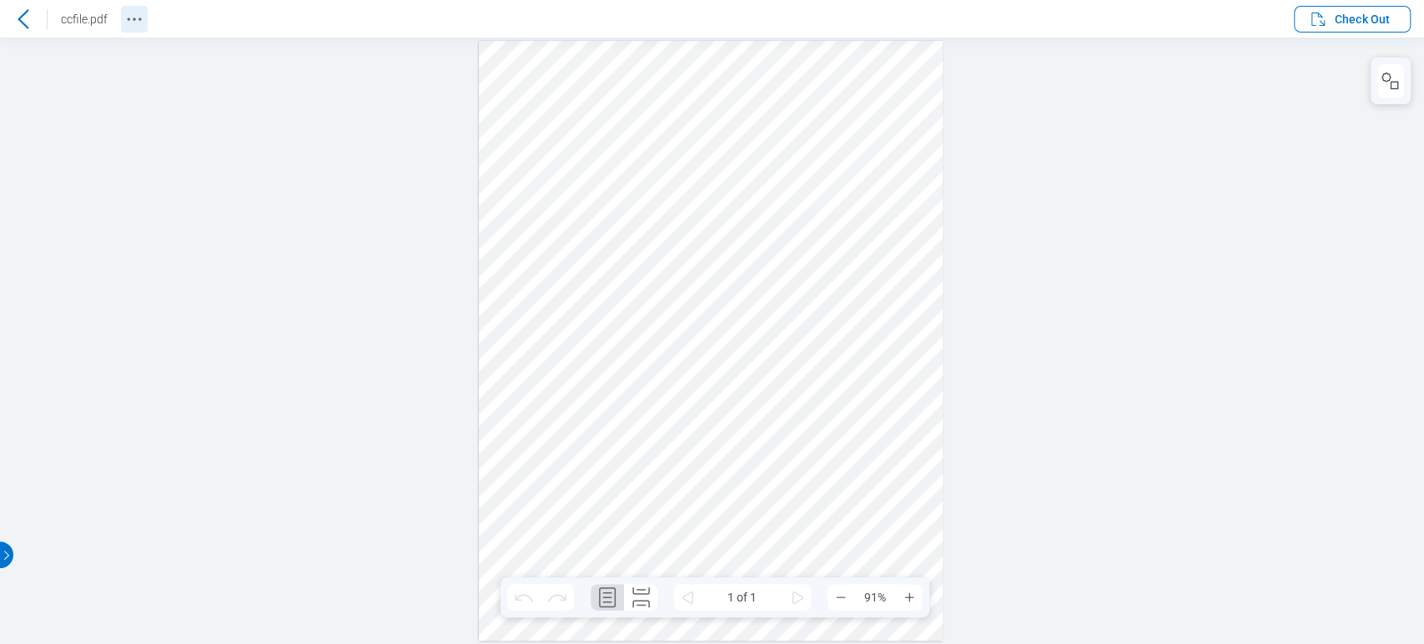
click at [143, 16] on icon "Revision History" at bounding box center [134, 19] width 20 height 20
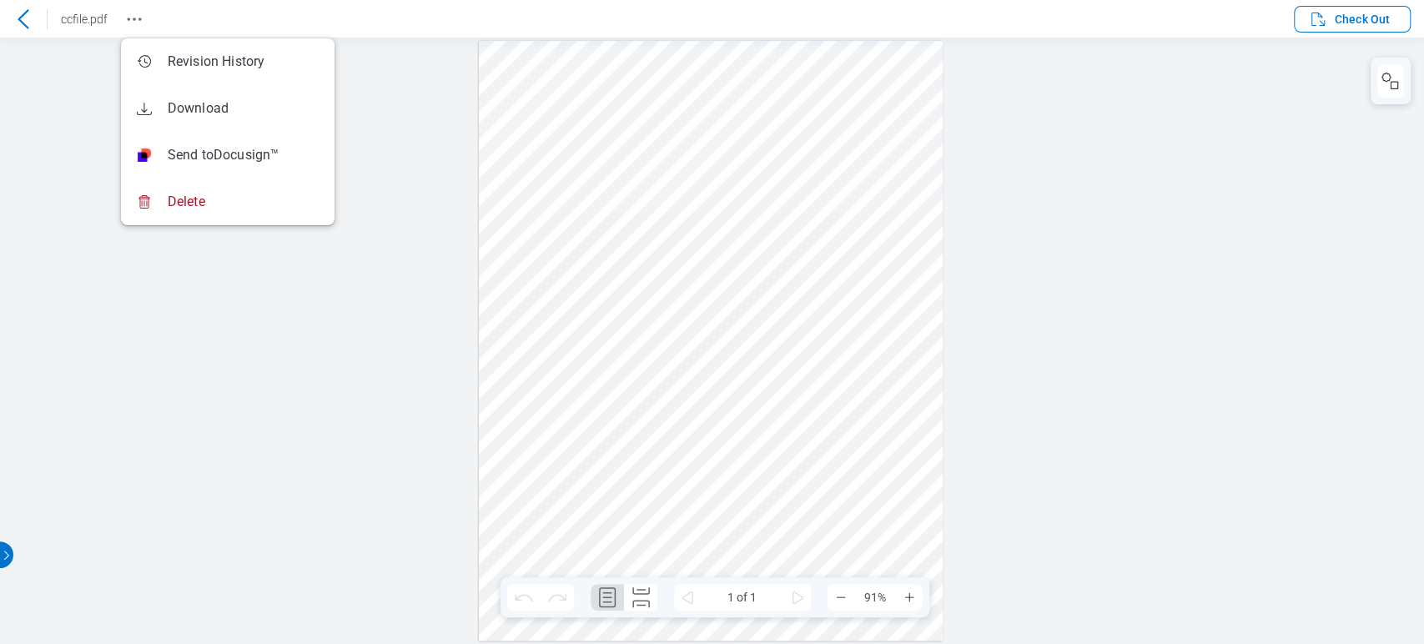
click at [152, 391] on div at bounding box center [712, 341] width 1424 height 607
click at [66, 154] on div at bounding box center [712, 341] width 1424 height 607
click at [24, 25] on icon at bounding box center [23, 18] width 11 height 19
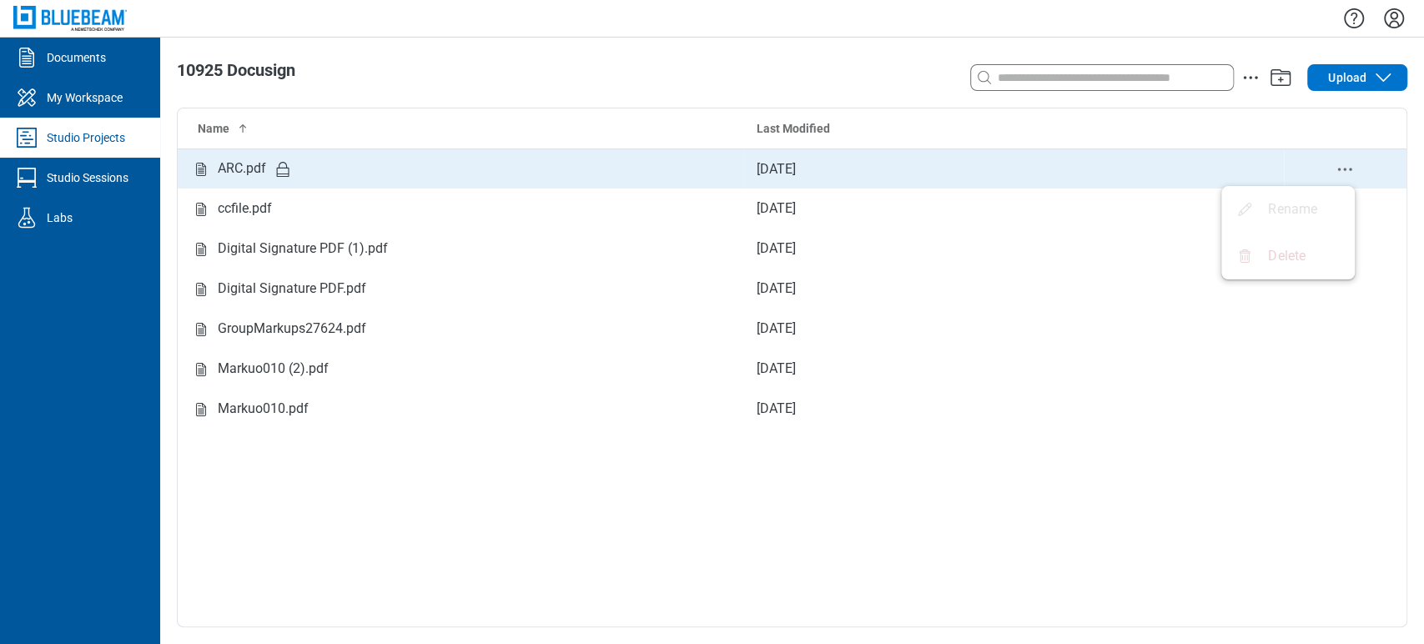
click at [1347, 169] on icon "delete-context-menu" at bounding box center [1345, 169] width 20 height 20
click at [239, 176] on div "ARC.pdf" at bounding box center [242, 169] width 48 height 21
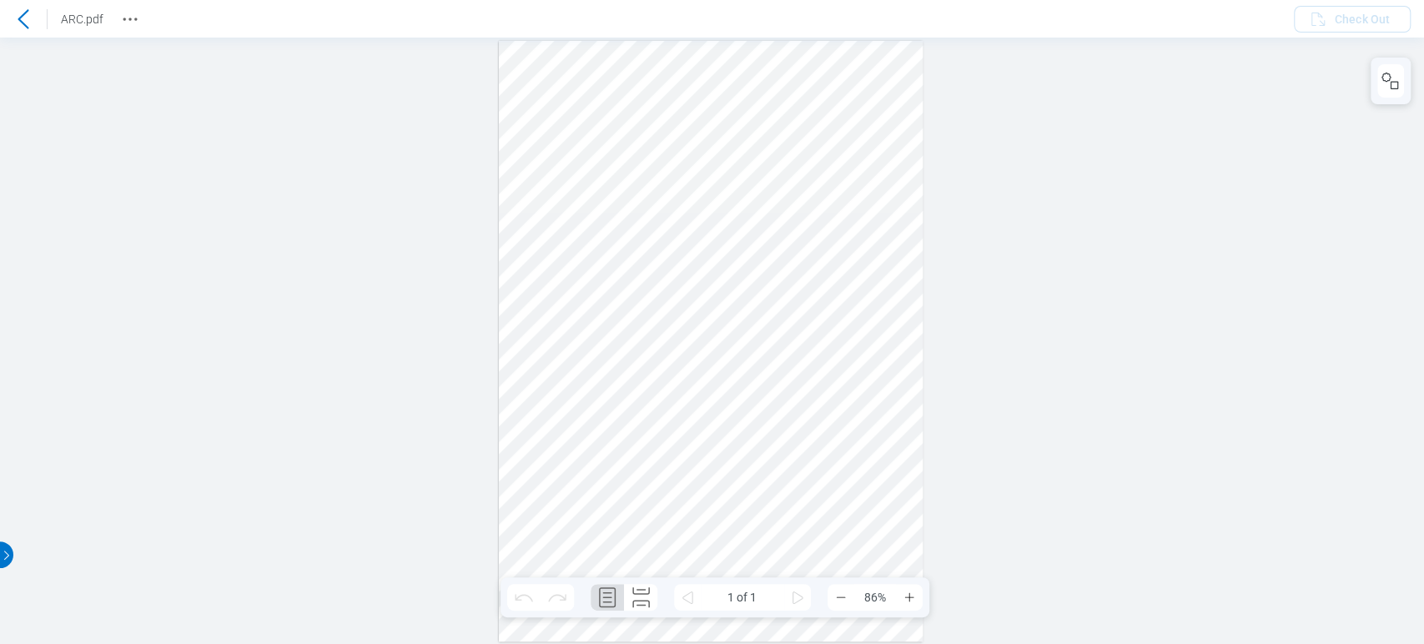
click at [21, 12] on icon at bounding box center [23, 19] width 20 height 20
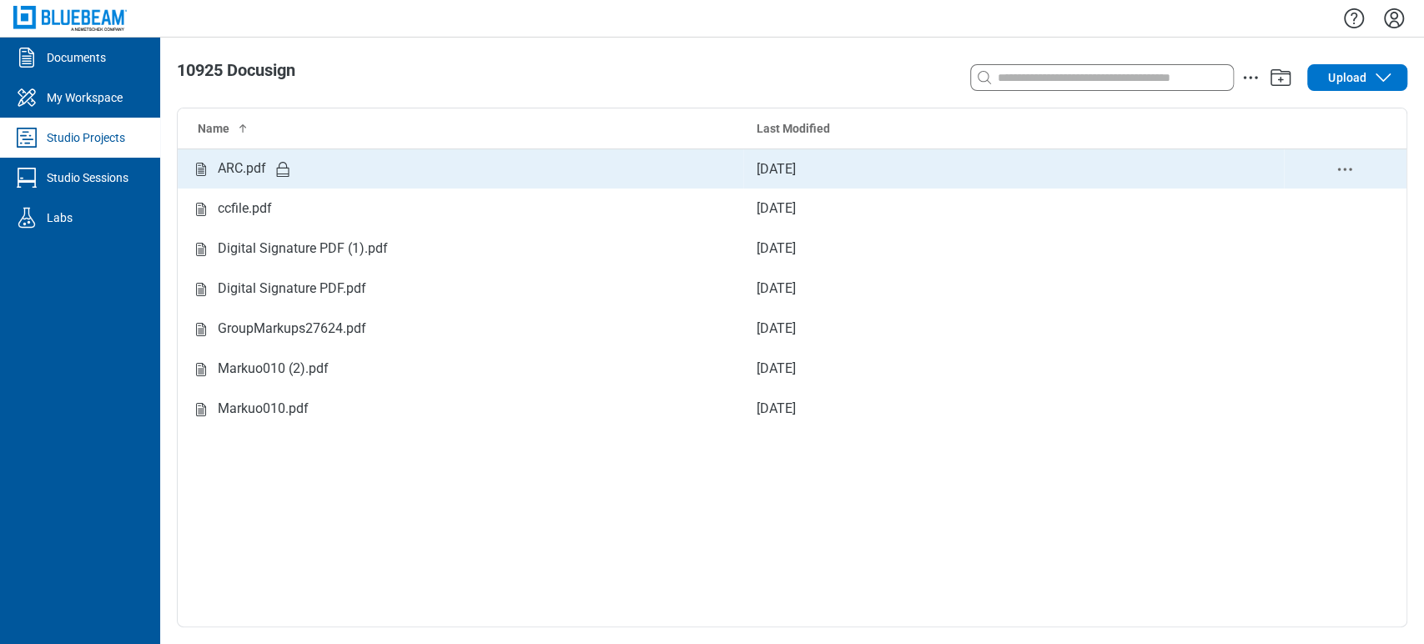
click at [234, 169] on div "ARC.pdf" at bounding box center [242, 169] width 48 height 21
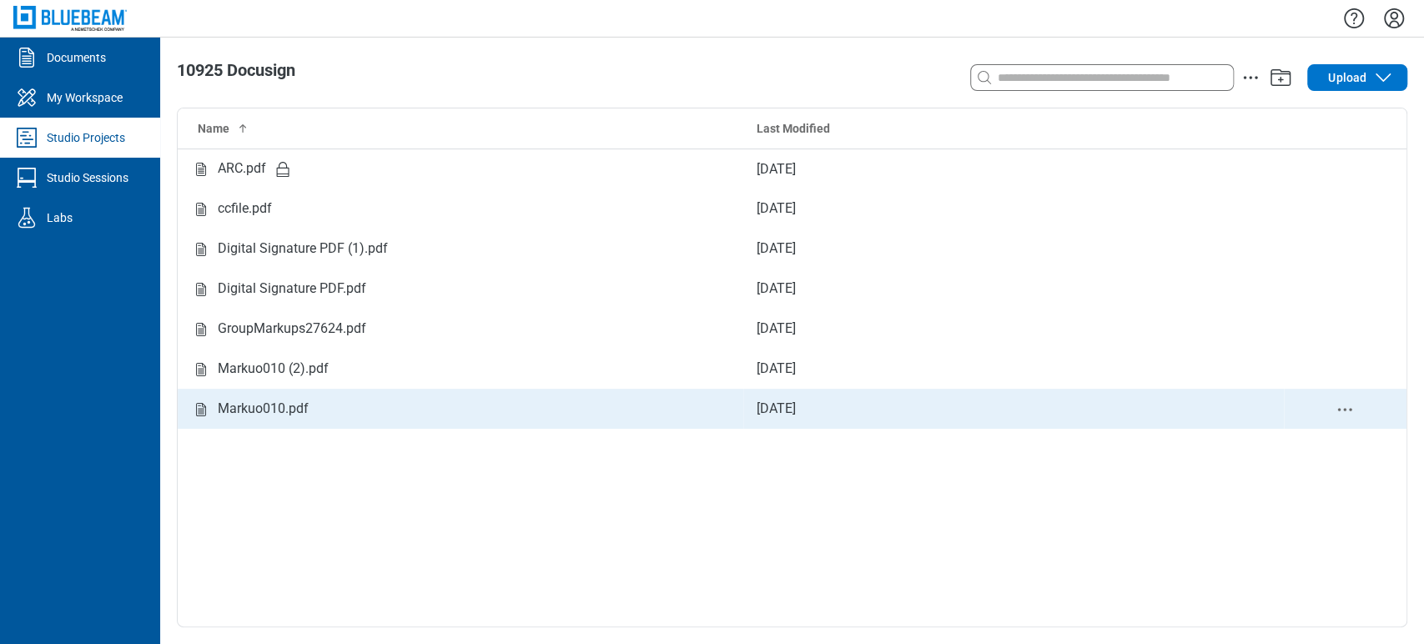
click at [352, 401] on div "Markuo010.pdf" at bounding box center [460, 409] width 539 height 21
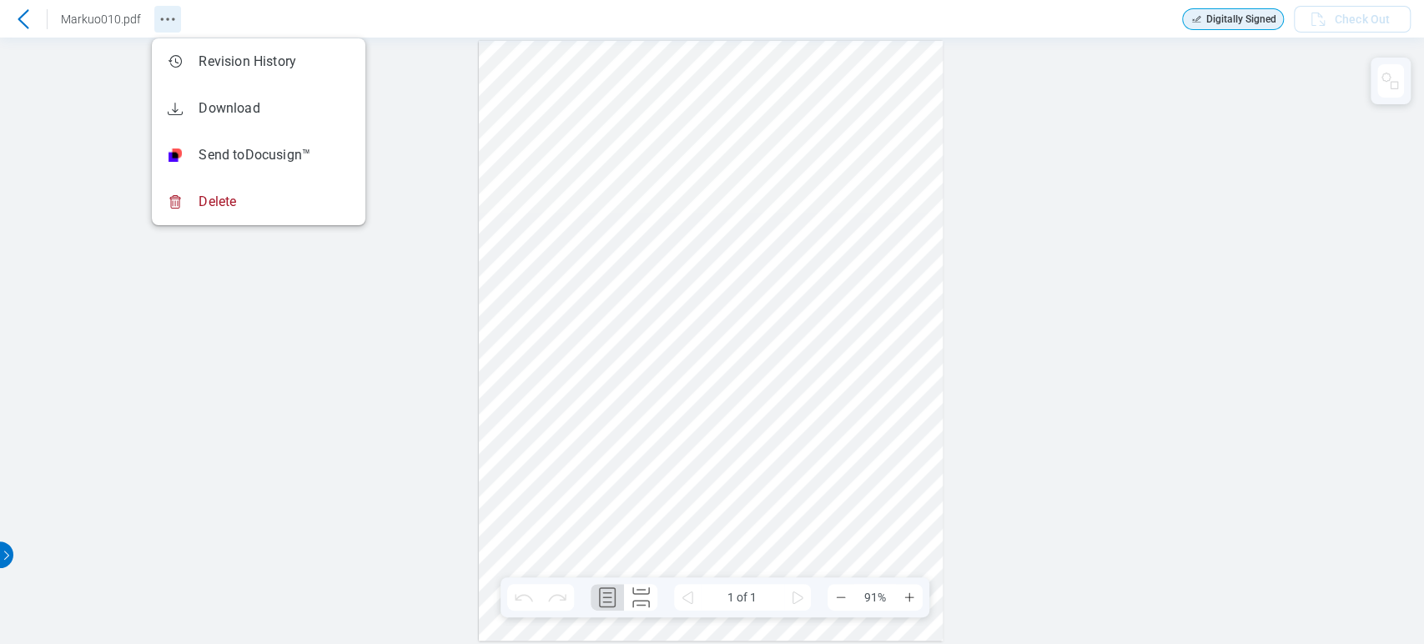
click at [179, 18] on button "Revision History" at bounding box center [167, 19] width 27 height 27
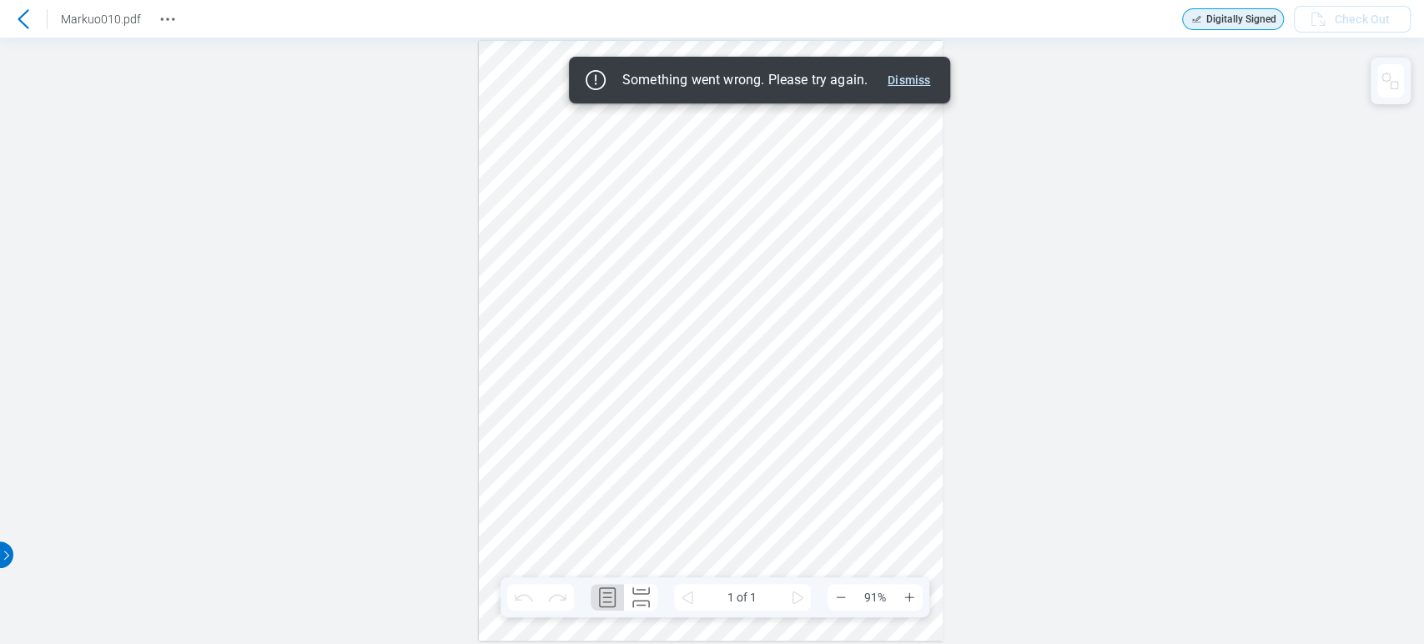
click at [900, 70] on button "Dismiss" at bounding box center [909, 80] width 56 height 20
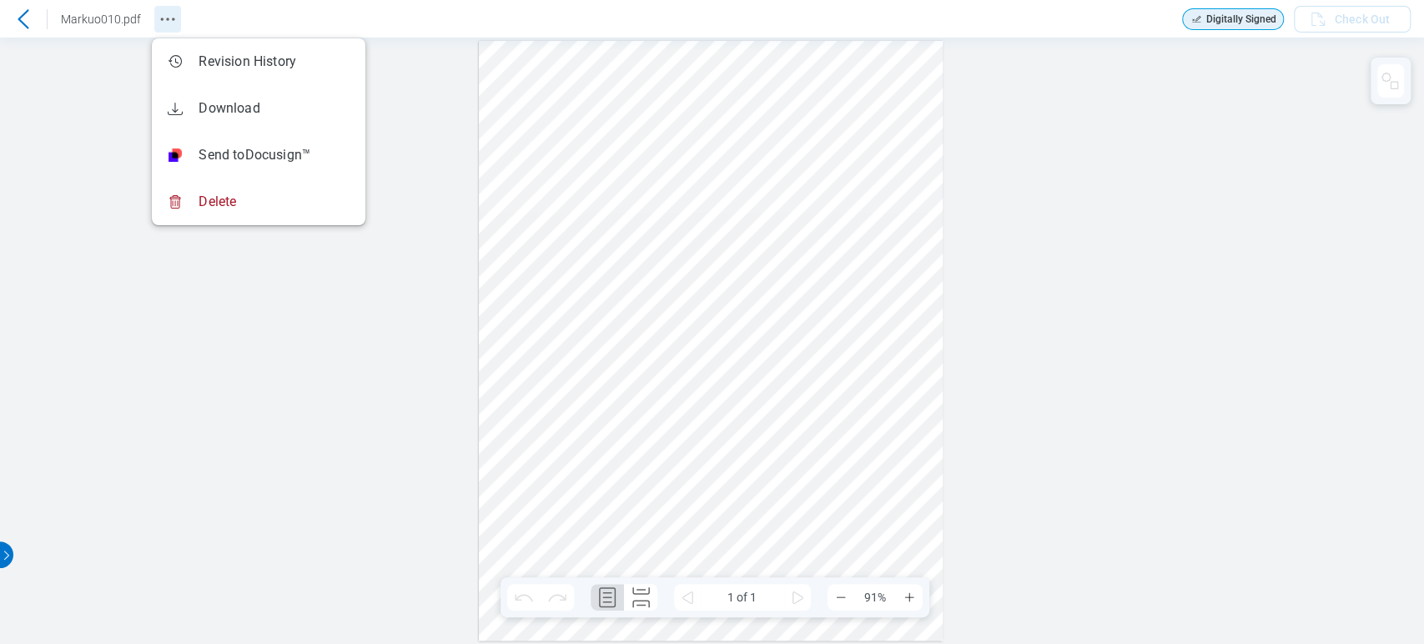
click at [167, 14] on icon "Revision History" at bounding box center [168, 19] width 20 height 20
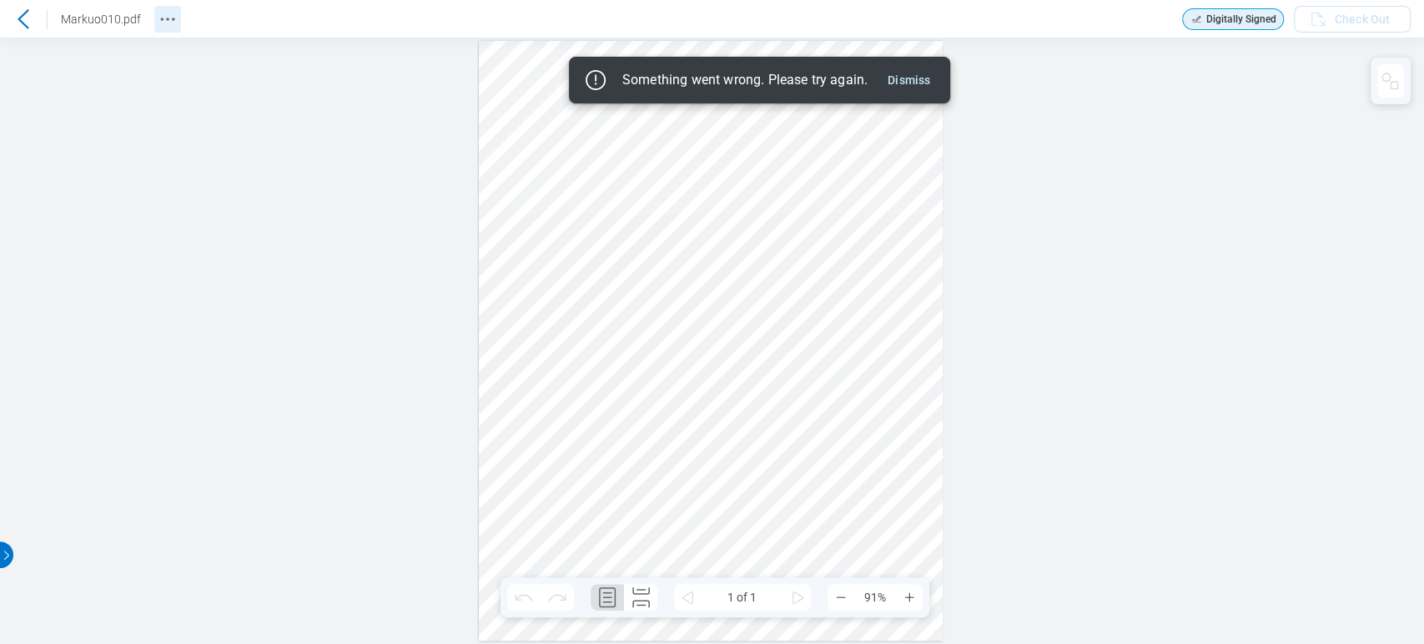
click at [167, 18] on circle "Revision History" at bounding box center [167, 19] width 3 height 3
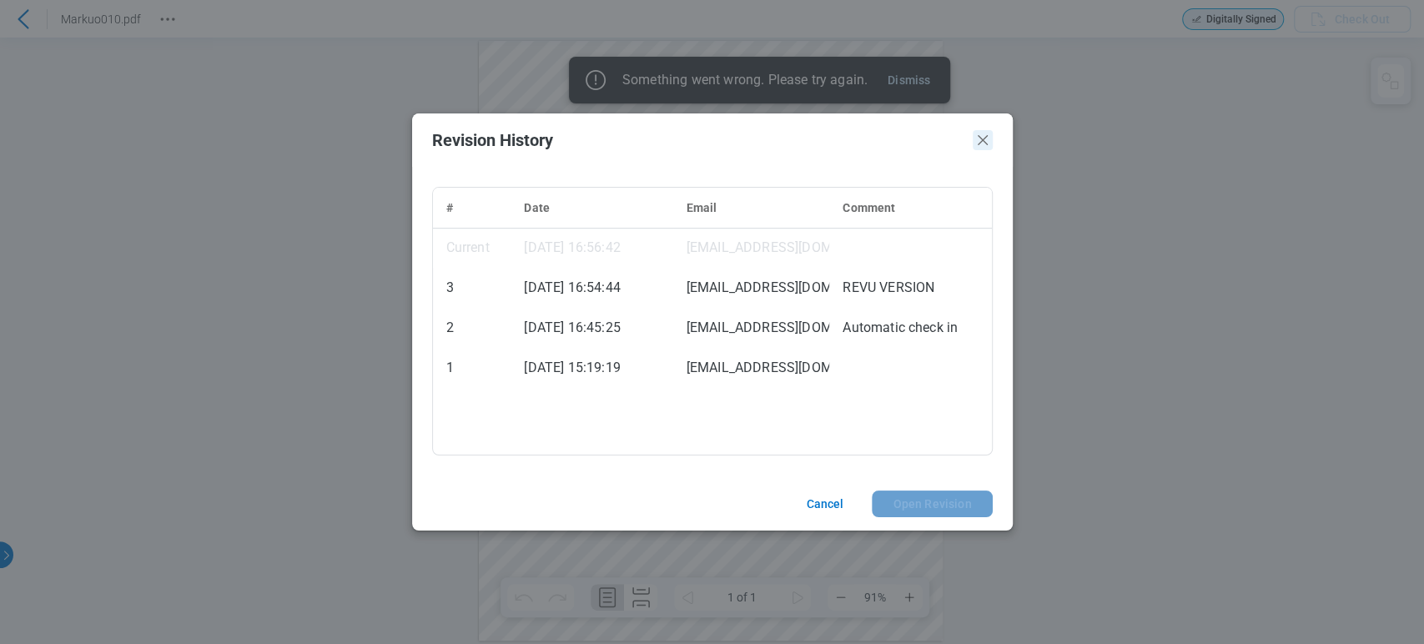
click at [981, 139] on icon "Close" at bounding box center [983, 140] width 10 height 10
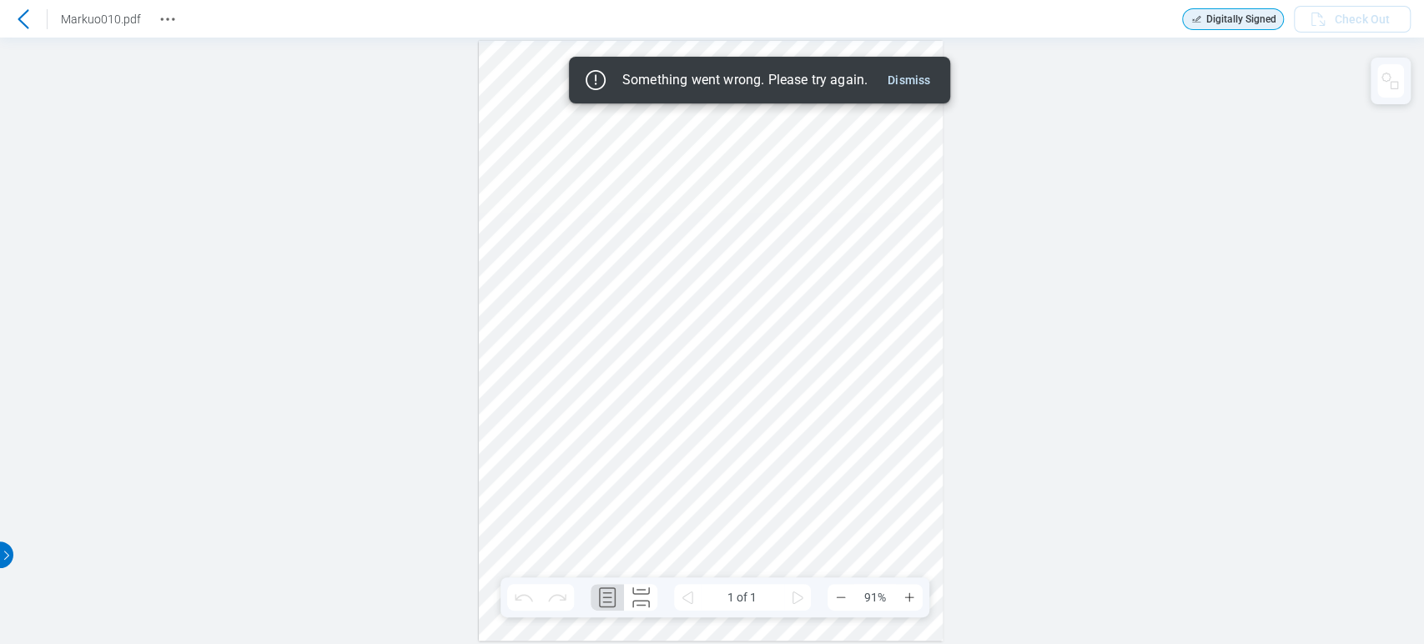
click at [23, 16] on icon at bounding box center [23, 19] width 20 height 20
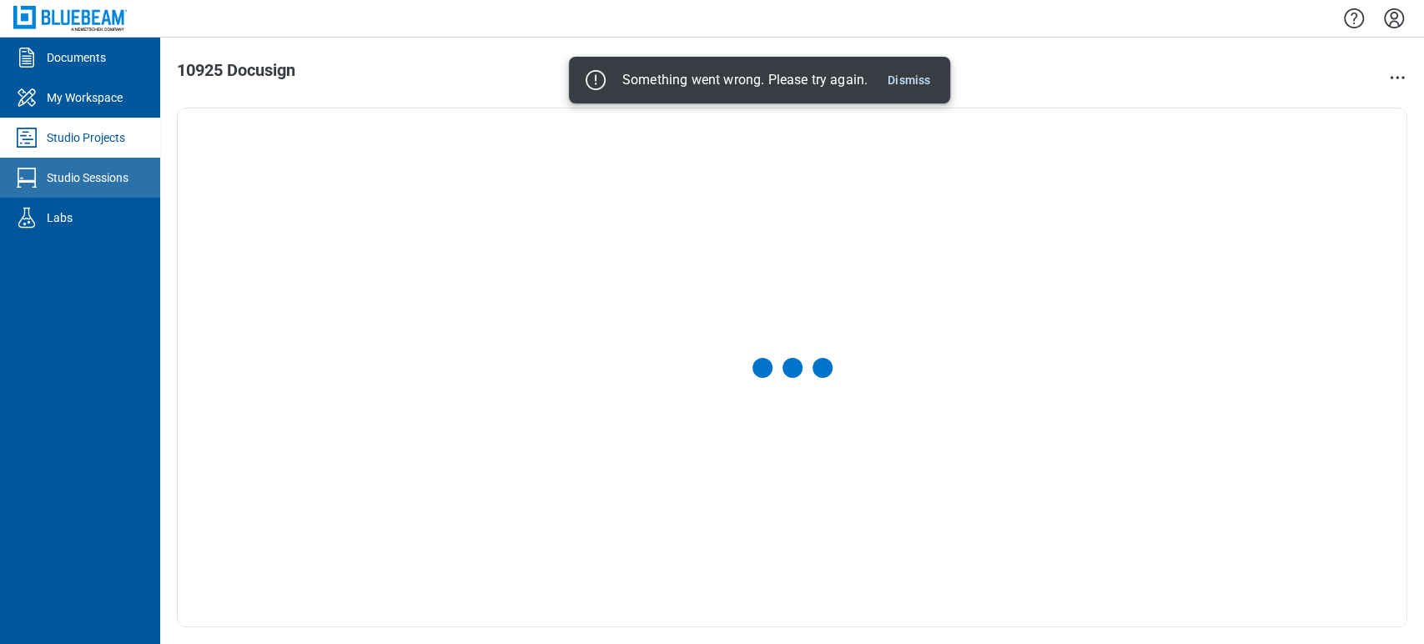
click at [107, 184] on div "Studio Sessions" at bounding box center [88, 177] width 82 height 17
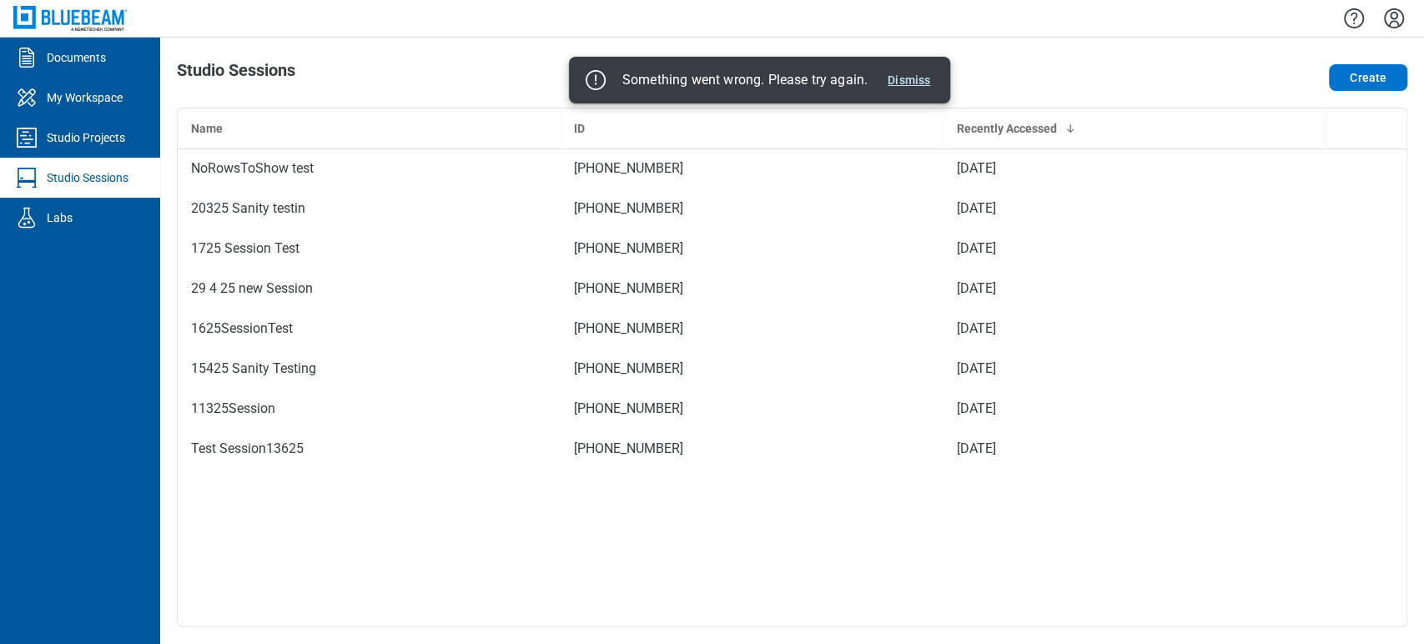
click at [921, 76] on button "Dismiss" at bounding box center [909, 80] width 56 height 20
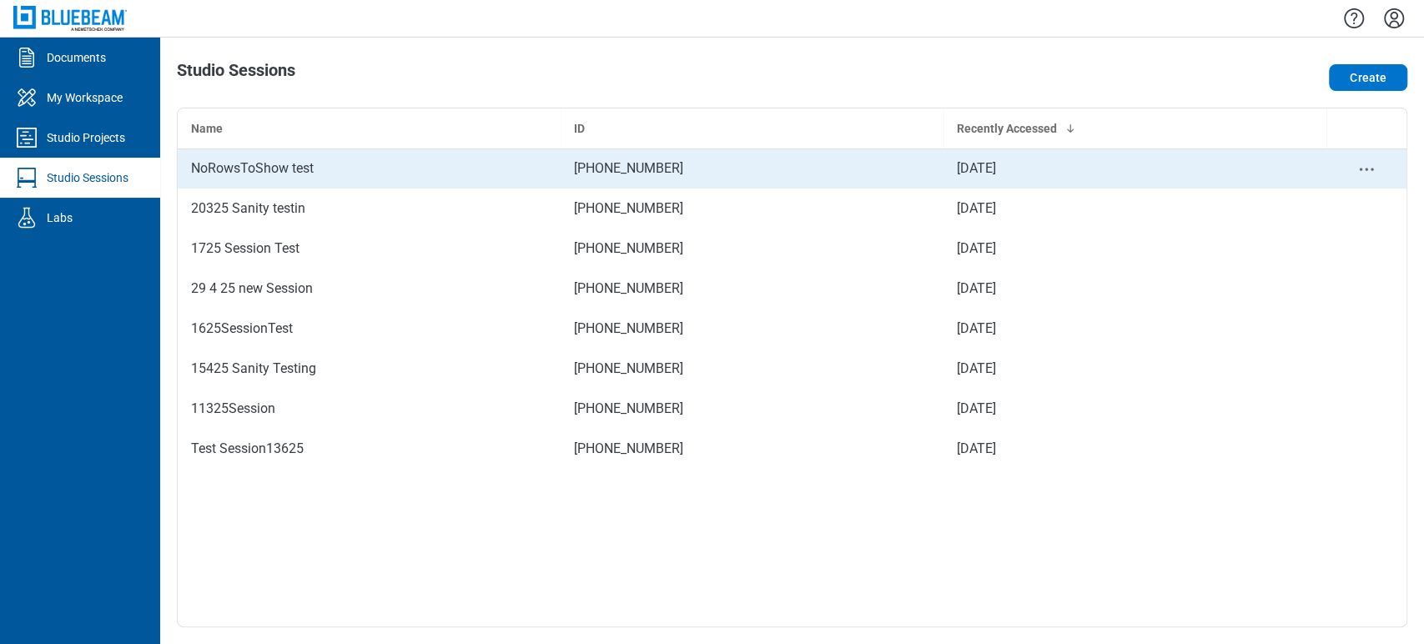
click at [357, 184] on td "NoRowsToShow test" at bounding box center [369, 169] width 383 height 40
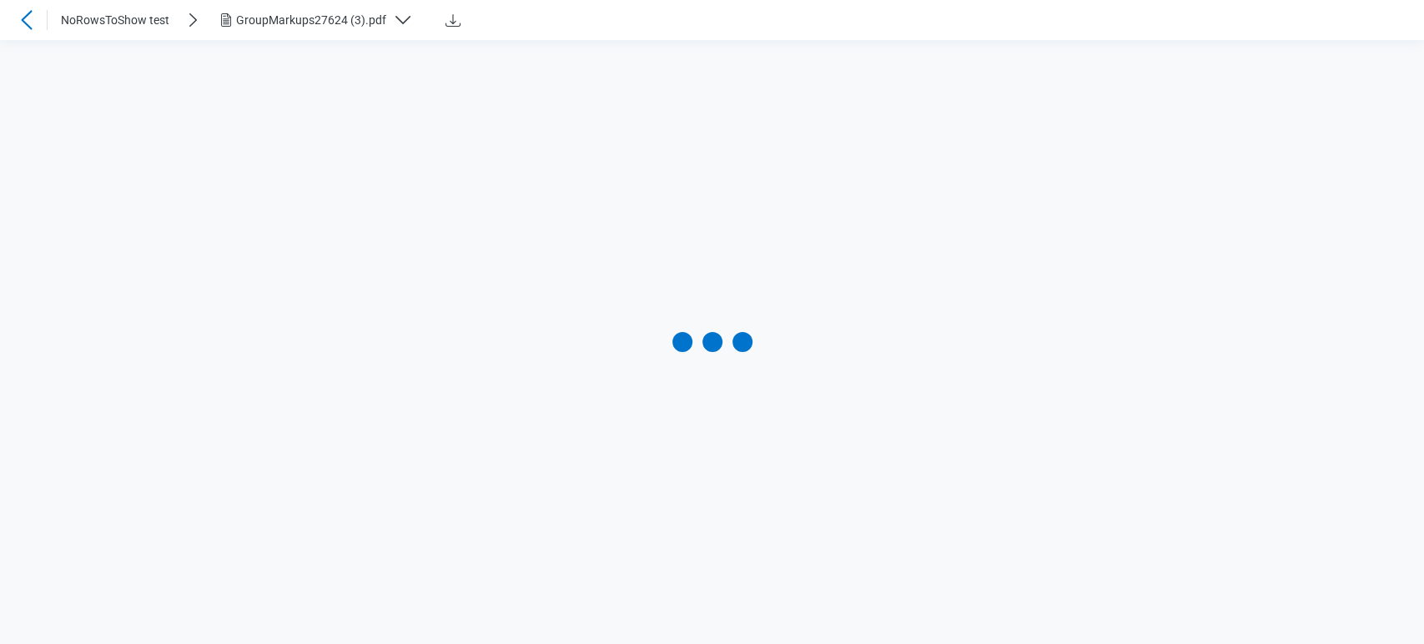
click at [284, 21] on div "GroupMarkups27624 (3).pdf" at bounding box center [311, 20] width 150 height 17
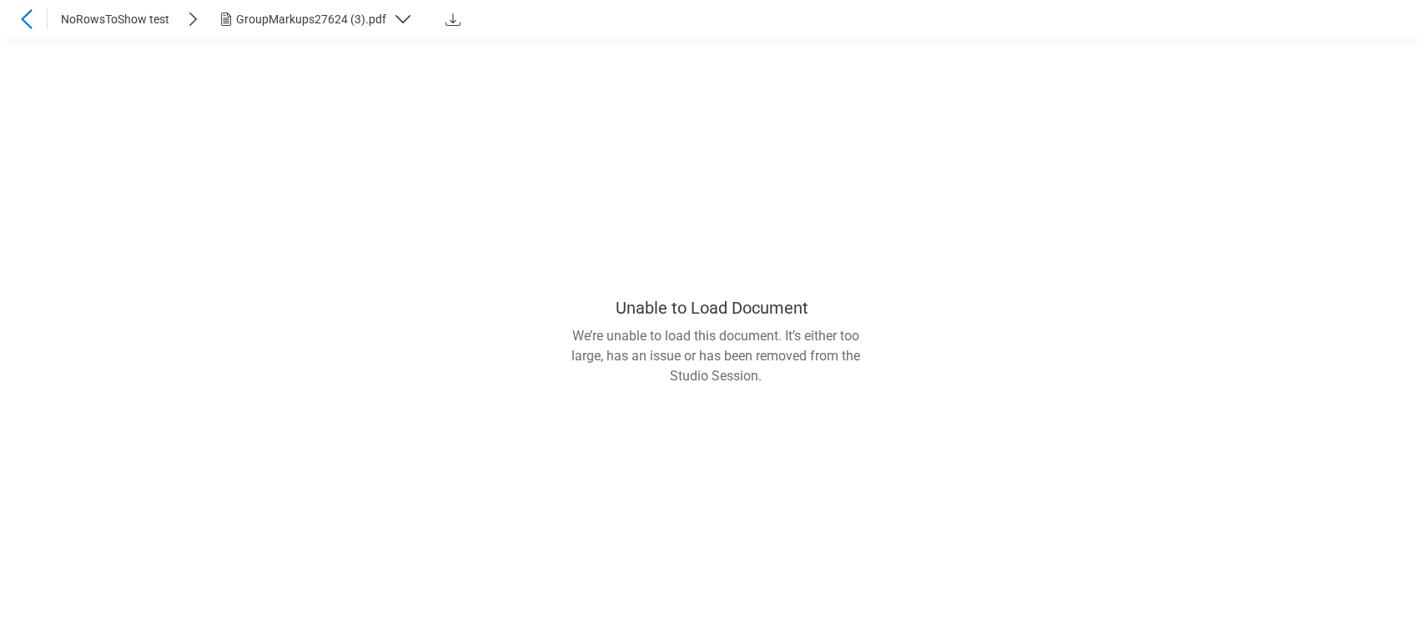
click at [324, 456] on main "Unable to Load Document We’re unable to load this document. It’s either too lar…" at bounding box center [712, 341] width 1424 height 607
click at [239, 16] on div "GroupMarkups27624 (3).pdf" at bounding box center [311, 19] width 150 height 17
click at [140, 280] on main "Unable to Load Document We’re unable to load this document. It’s either too lar…" at bounding box center [712, 341] width 1424 height 607
click at [28, 13] on icon at bounding box center [27, 19] width 20 height 20
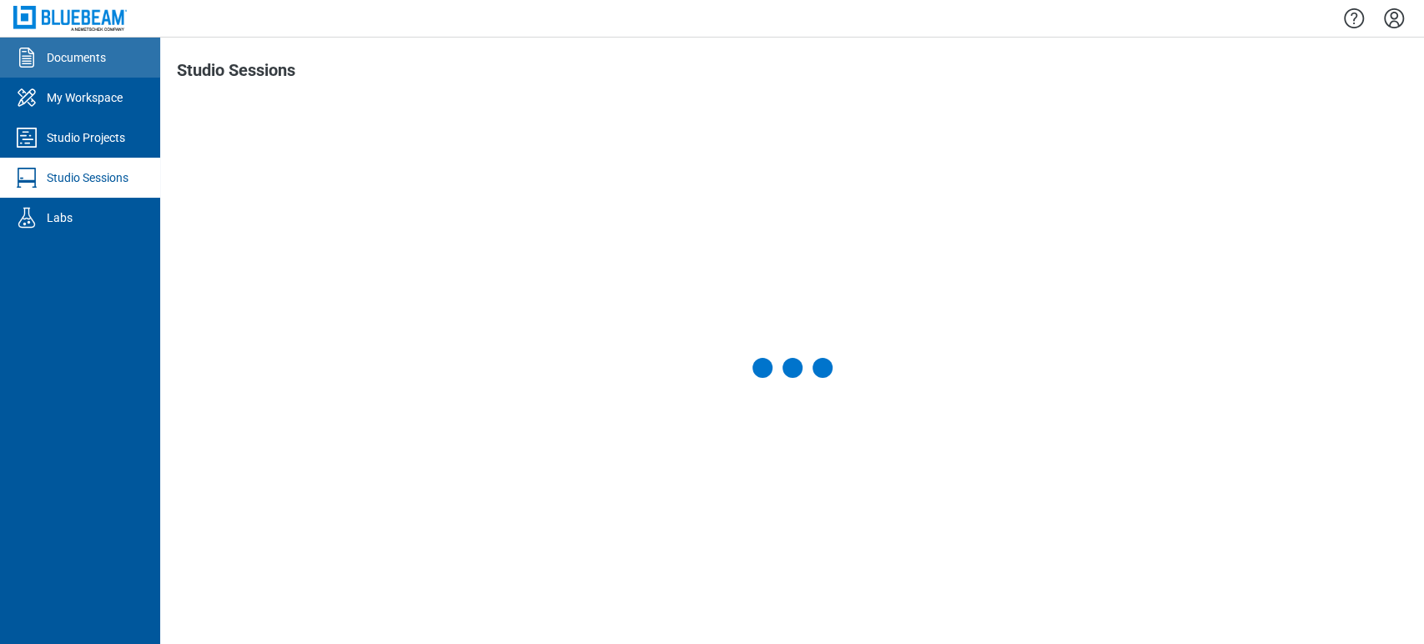
click at [134, 73] on link "Documents" at bounding box center [80, 58] width 160 height 40
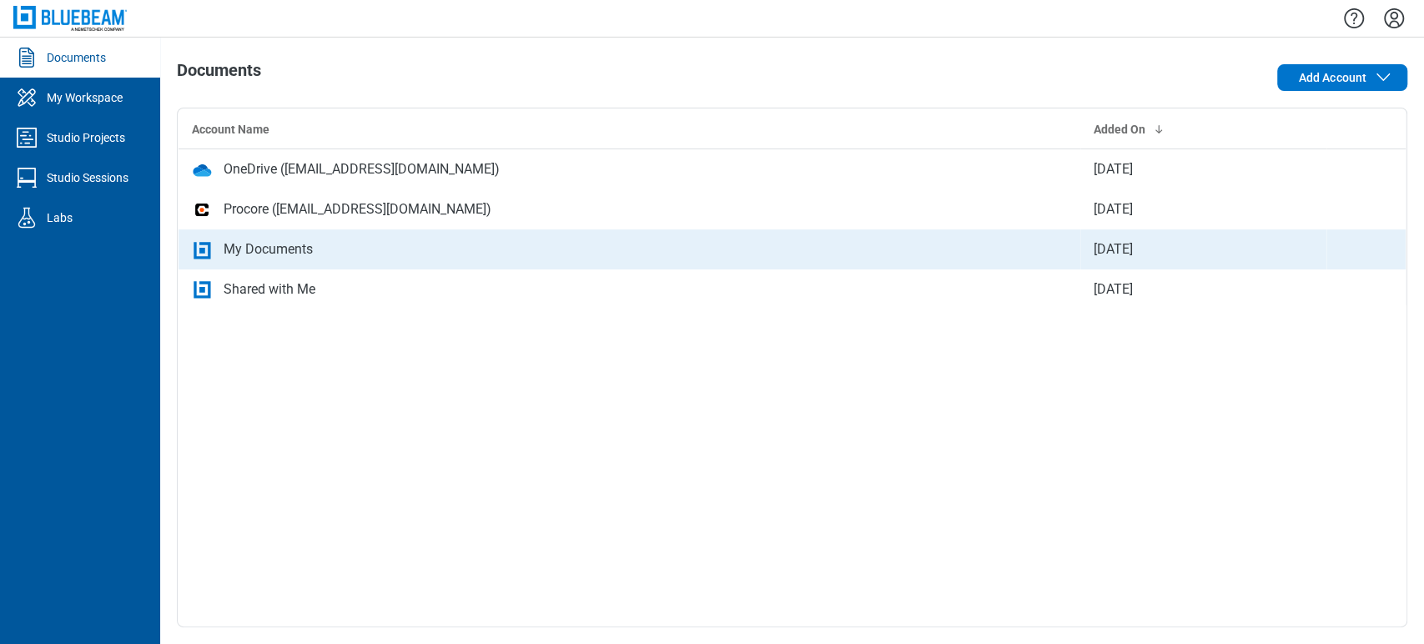
click at [292, 239] on div "My Documents" at bounding box center [268, 249] width 89 height 20
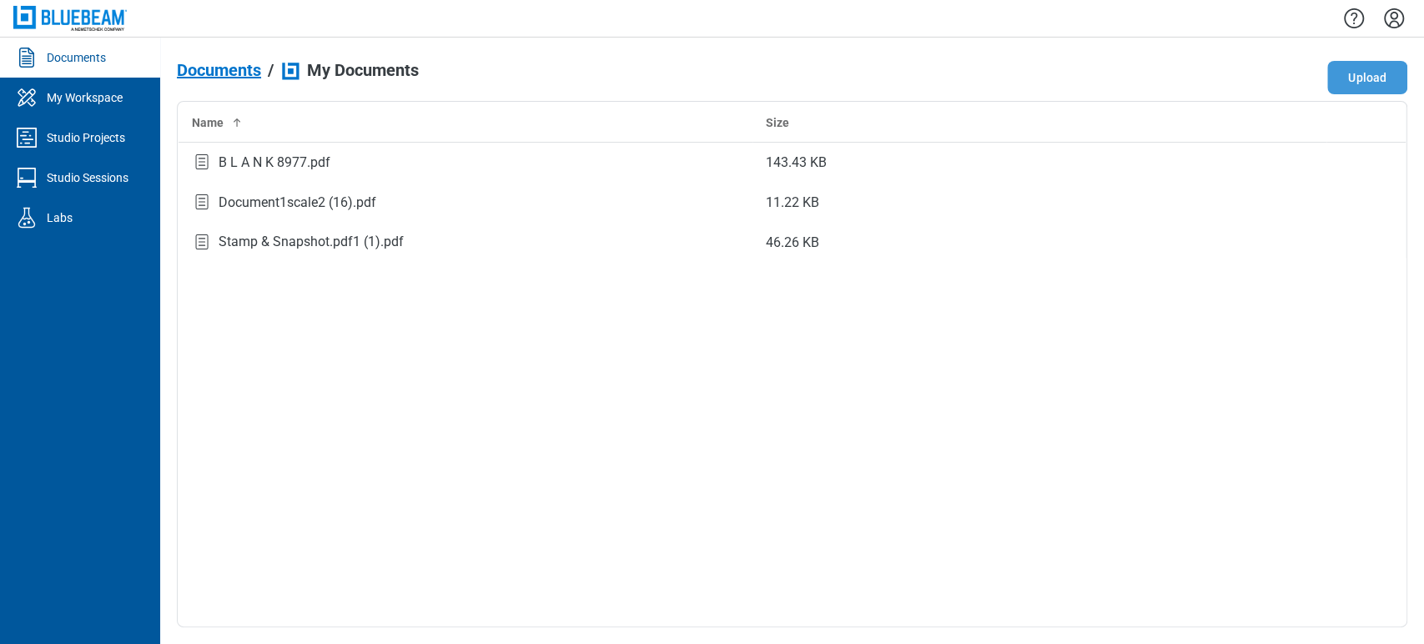
click at [1346, 67] on button "Upload" at bounding box center [1368, 77] width 80 height 33
click at [301, 210] on div "Digital Signature PDF.pdf" at bounding box center [293, 203] width 149 height 20
